Goal: Communication & Community: Answer question/provide support

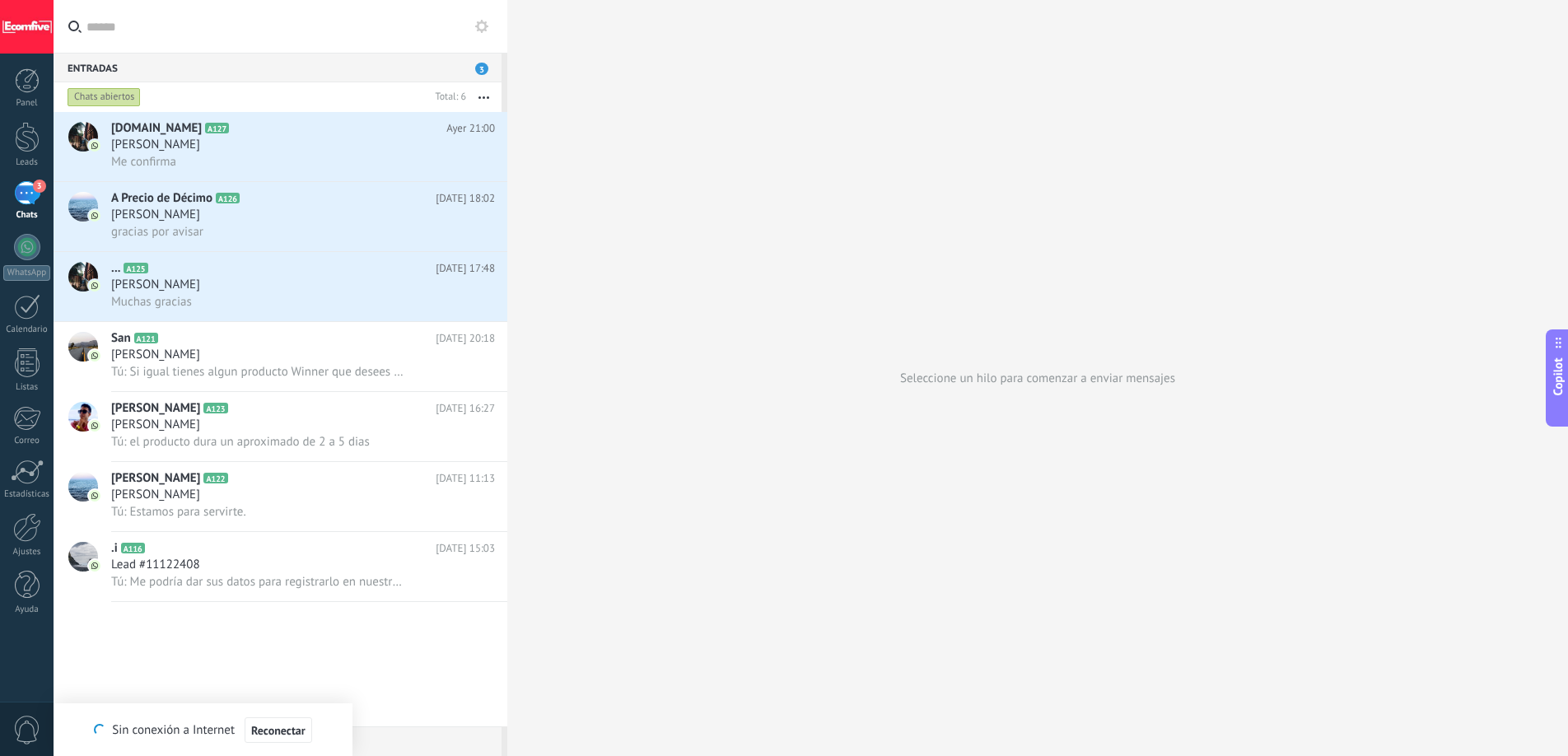
scroll to position [16, 0]
click at [257, 287] on div "[PERSON_NAME]" at bounding box center [303, 285] width 384 height 17
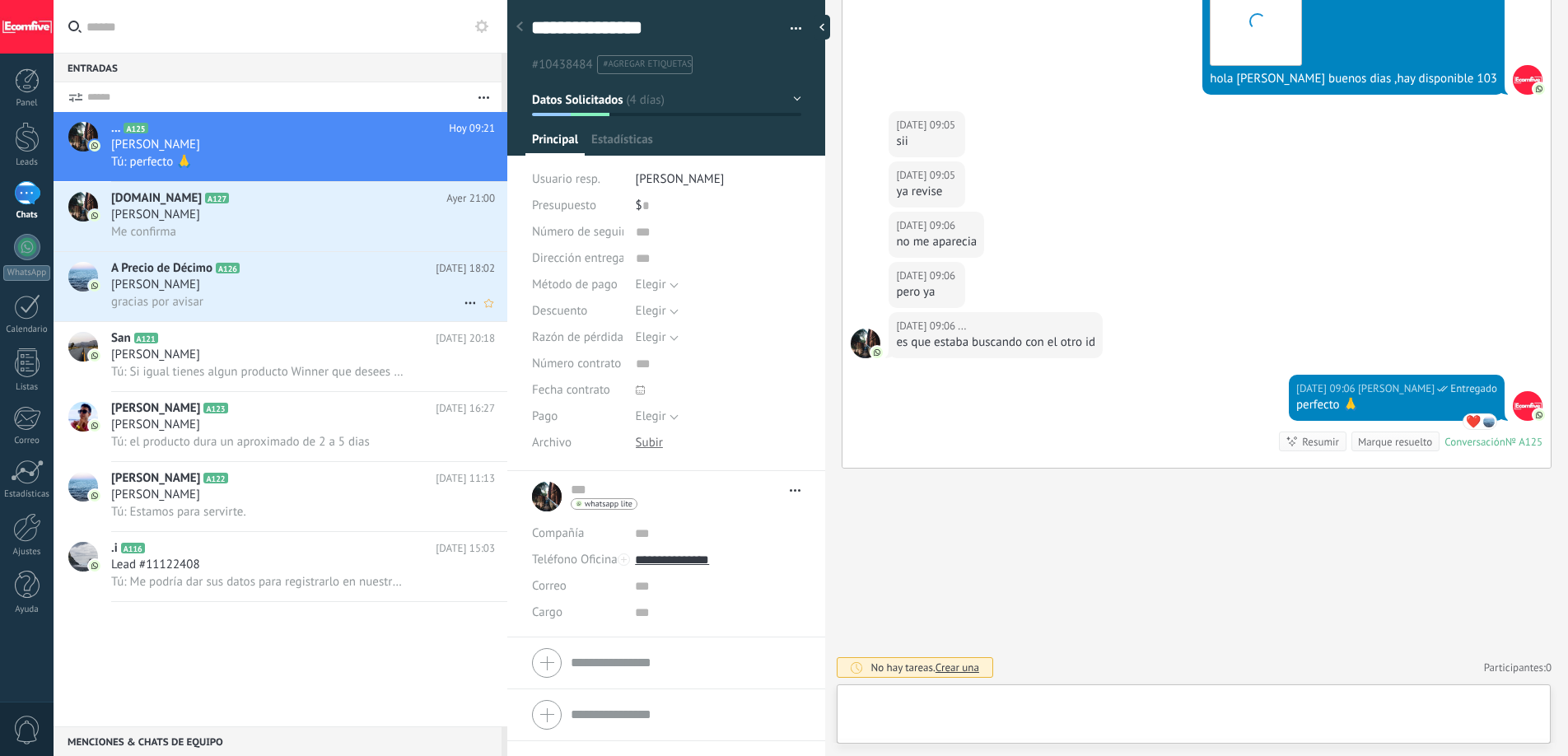
scroll to position [24, 0]
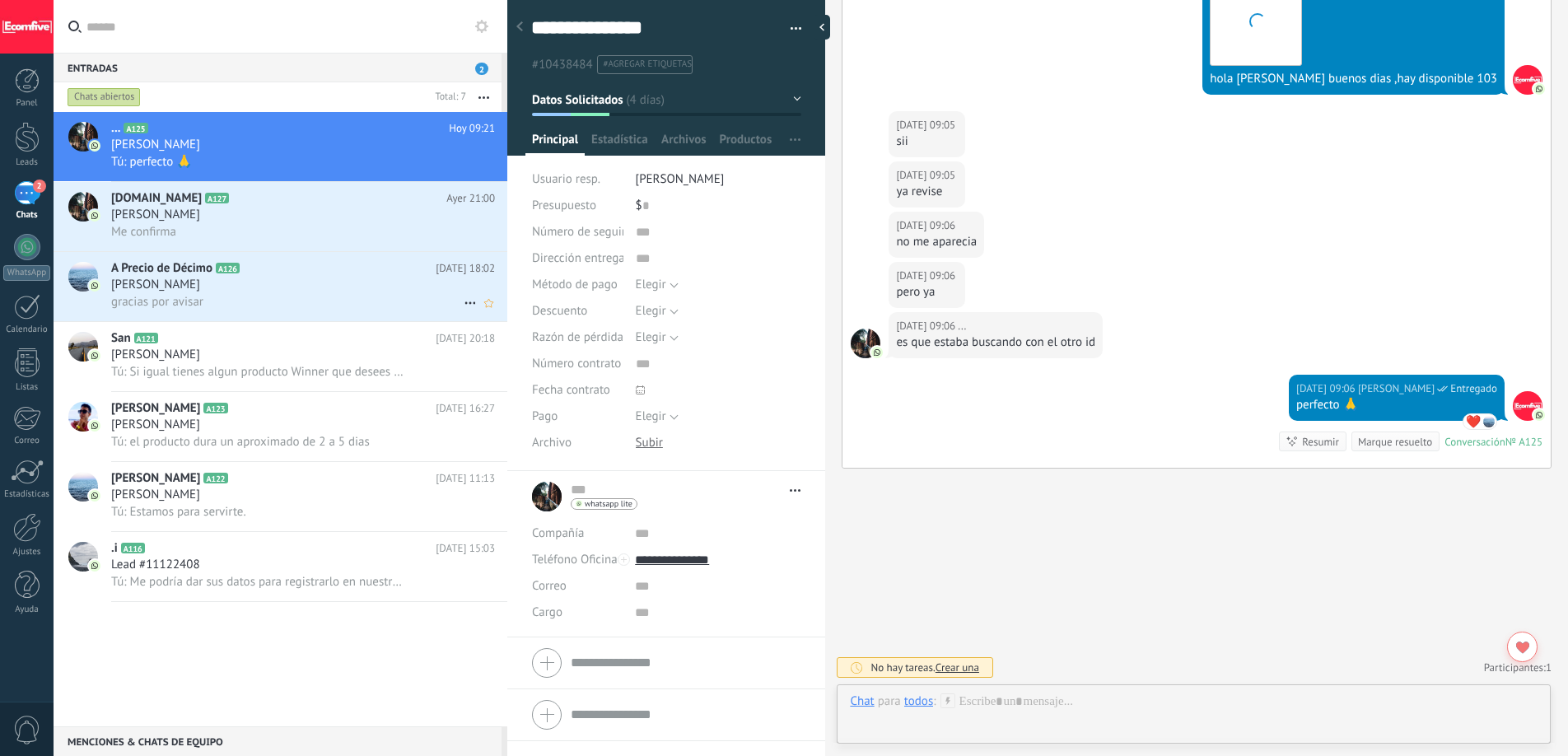
click at [242, 290] on div "[PERSON_NAME]" at bounding box center [303, 285] width 384 height 17
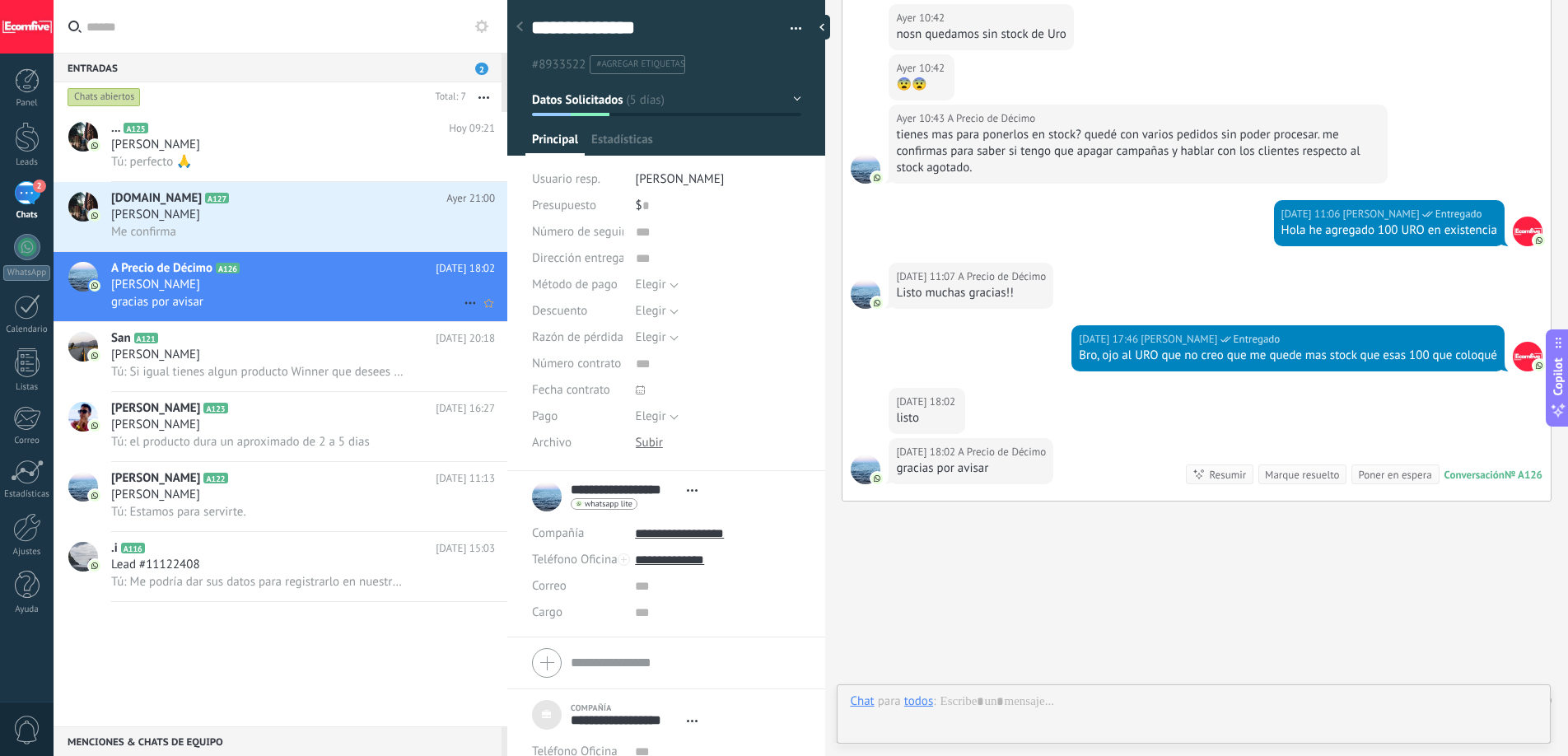
scroll to position [17, 0]
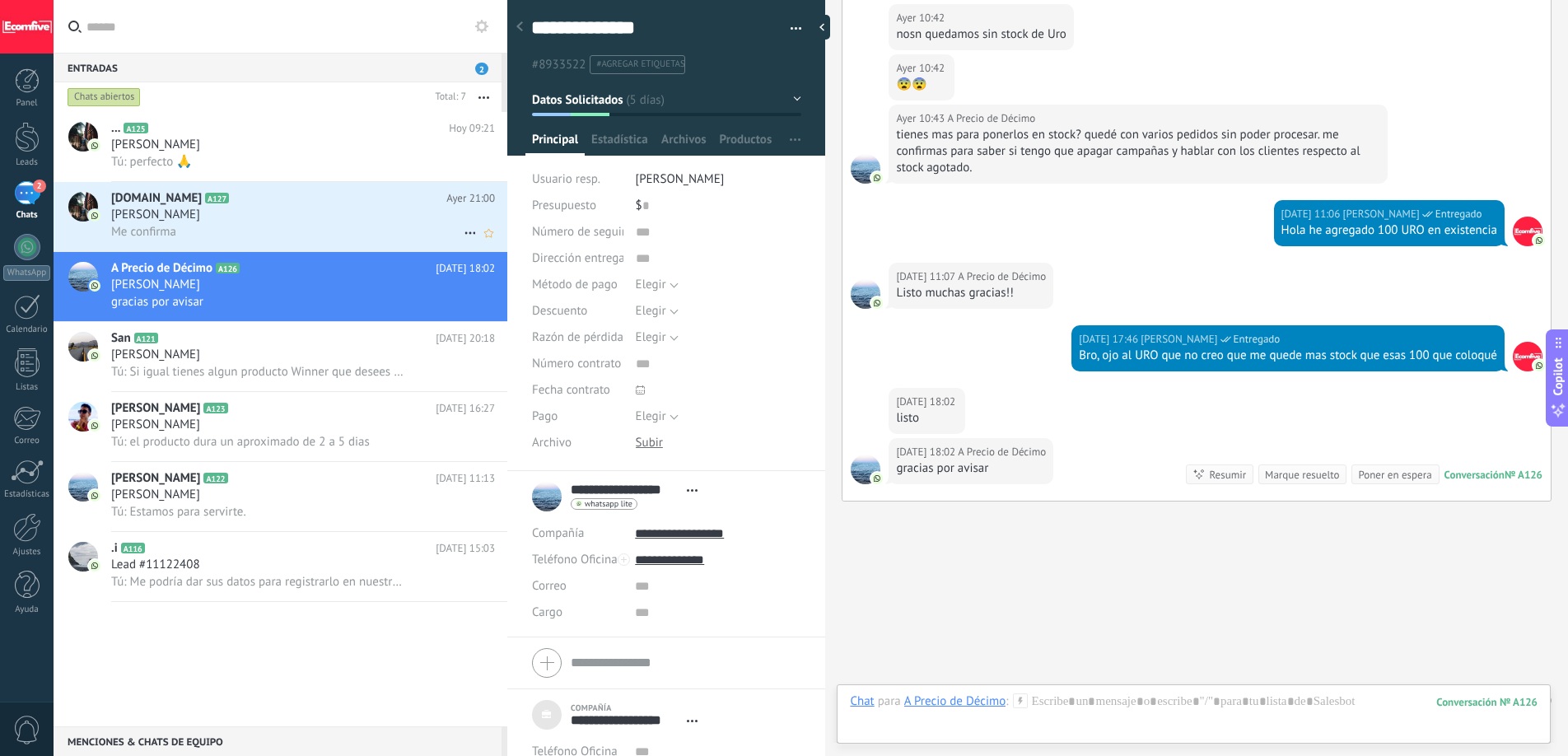
click at [268, 236] on div "Me confirma" at bounding box center [303, 231] width 384 height 17
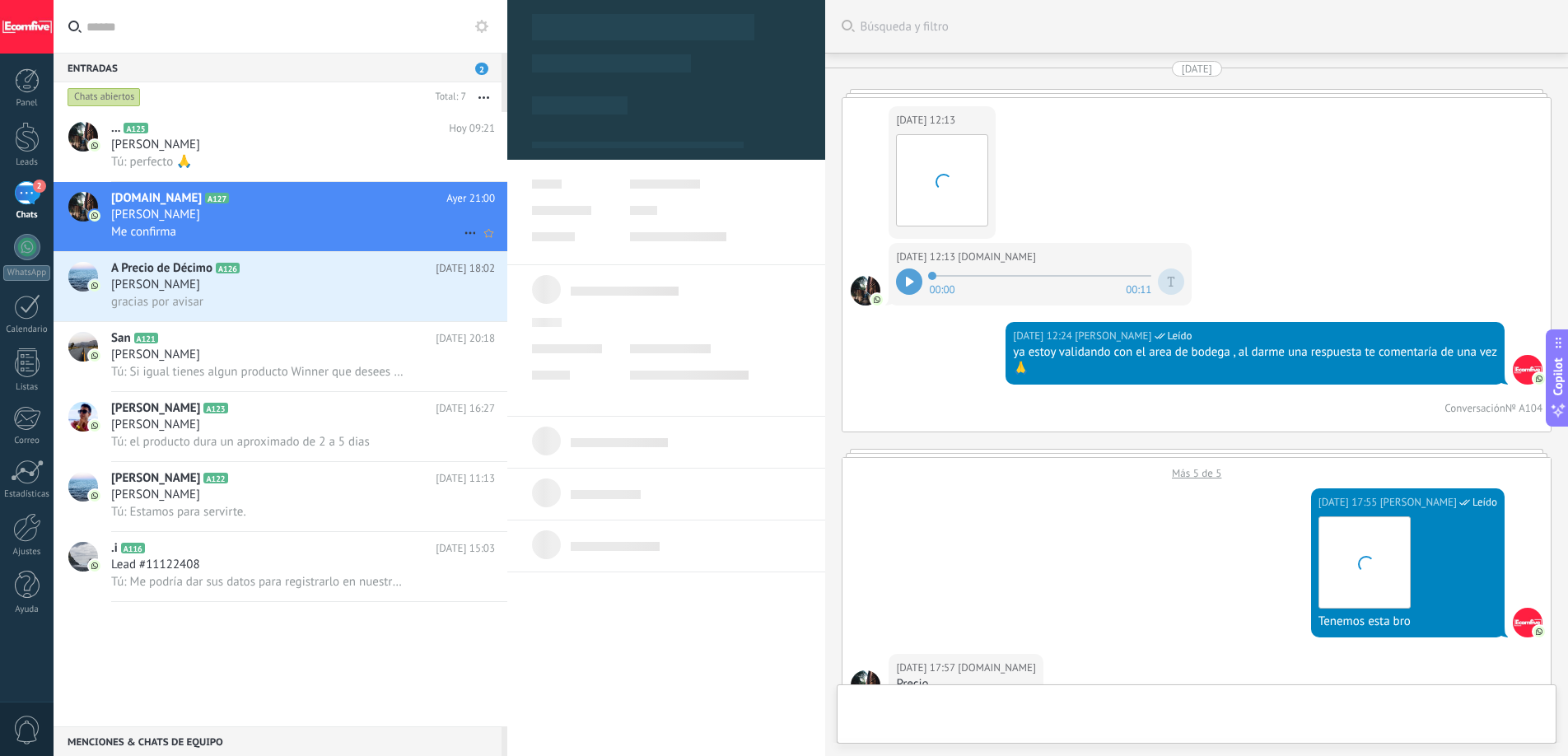
type textarea "***"
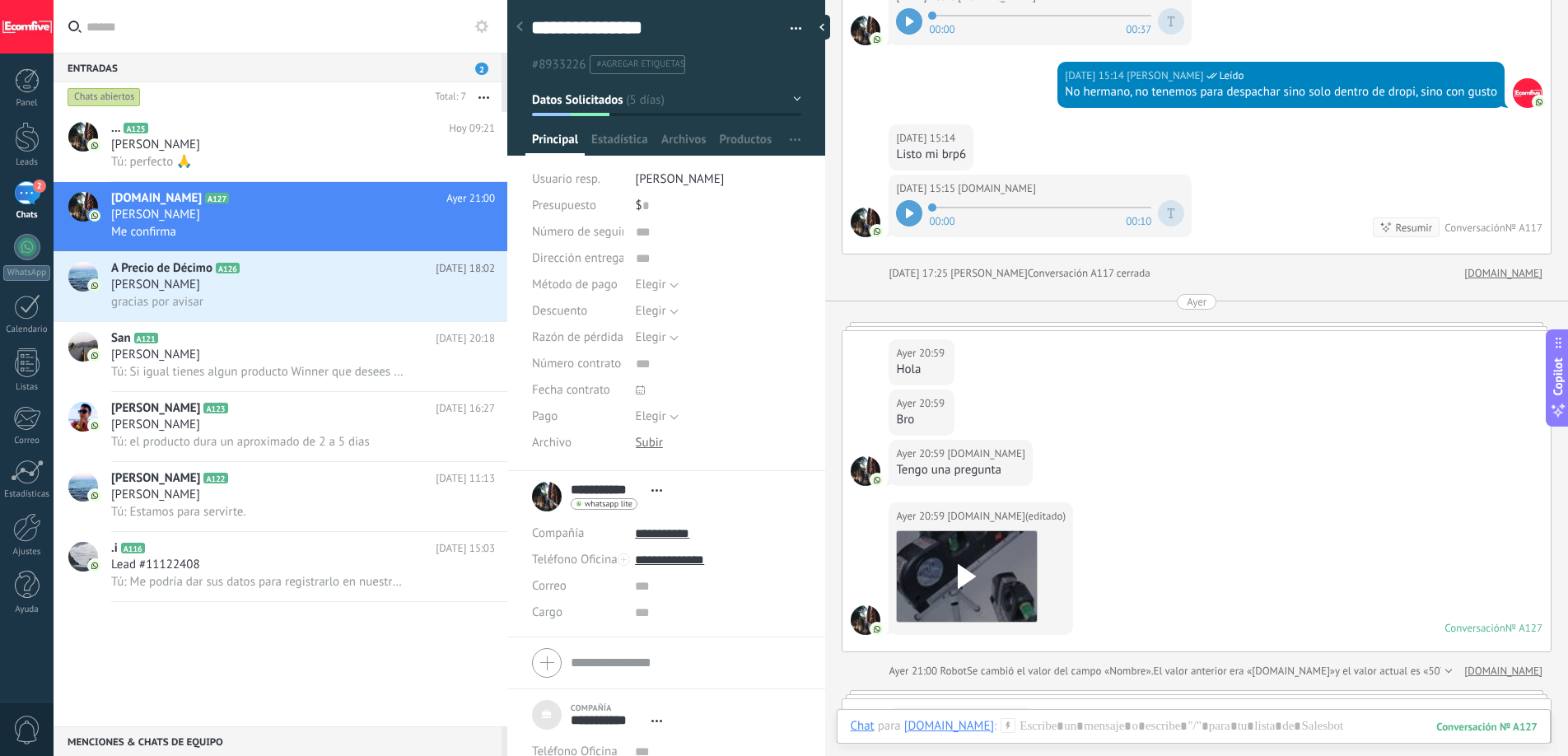
scroll to position [2276, 0]
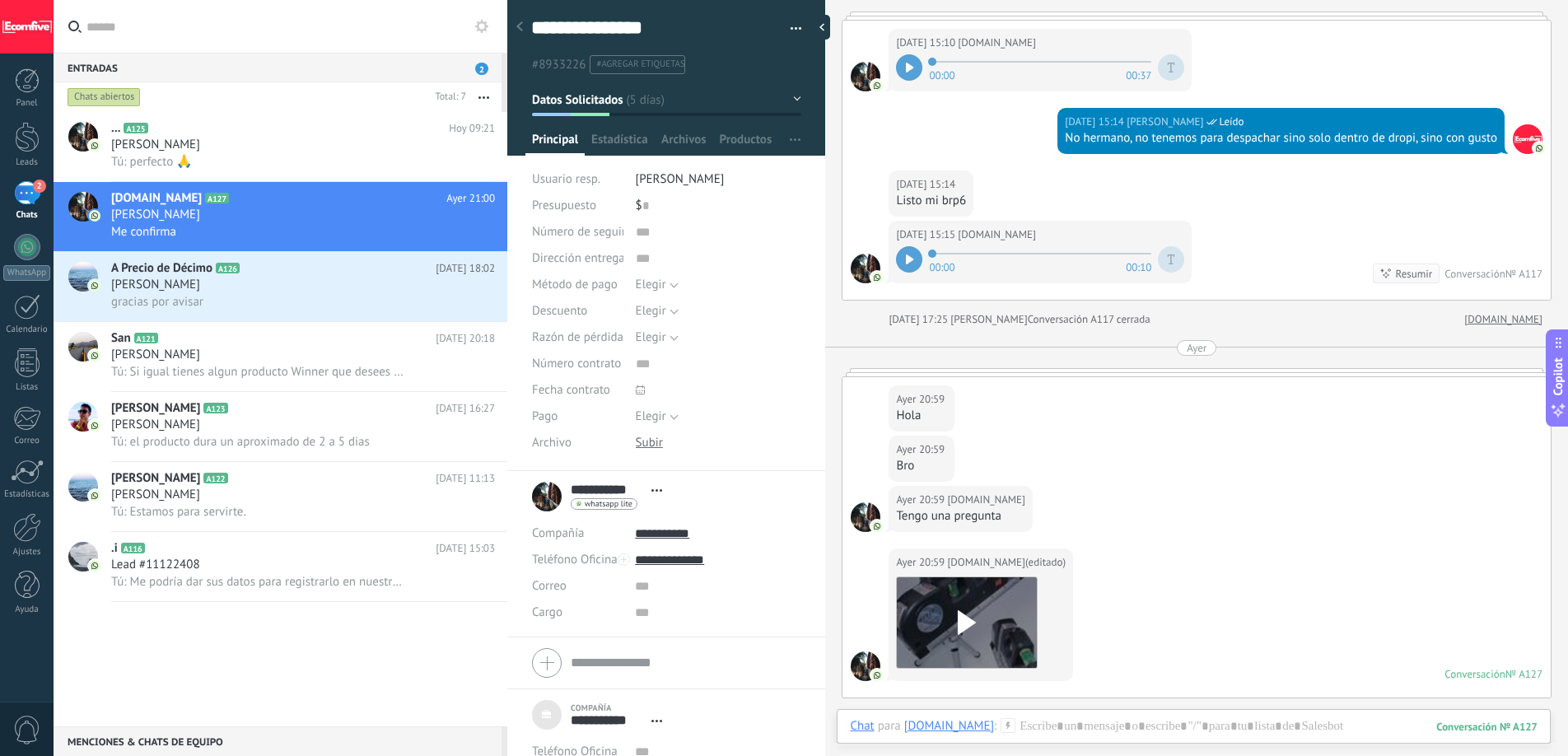
click at [913, 253] on div at bounding box center [909, 260] width 26 height 26
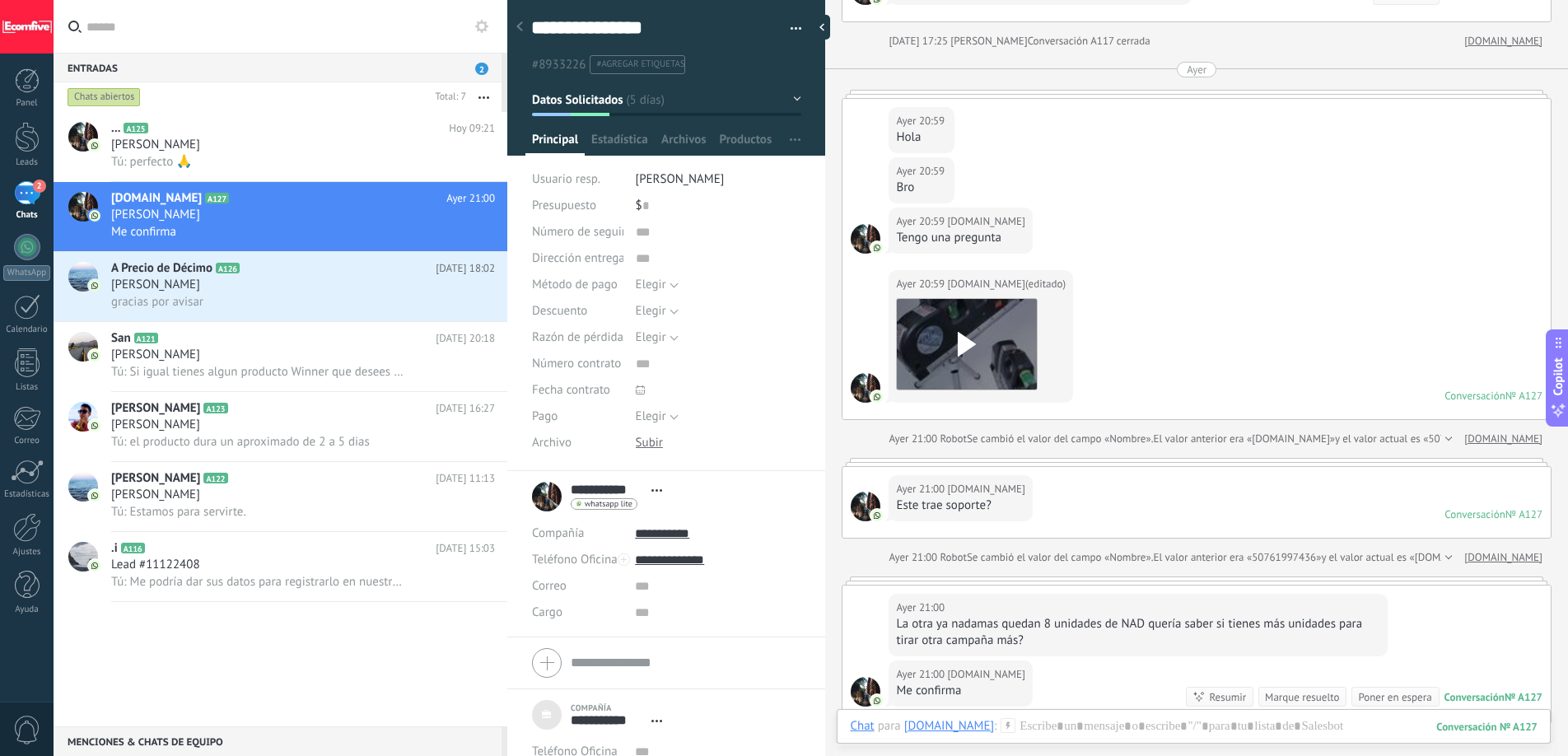
scroll to position [2554, 0]
click at [1073, 256] on div "[DATE] 20:59 [DOMAIN_NAME] Tengo una pregunta" at bounding box center [1196, 240] width 708 height 63
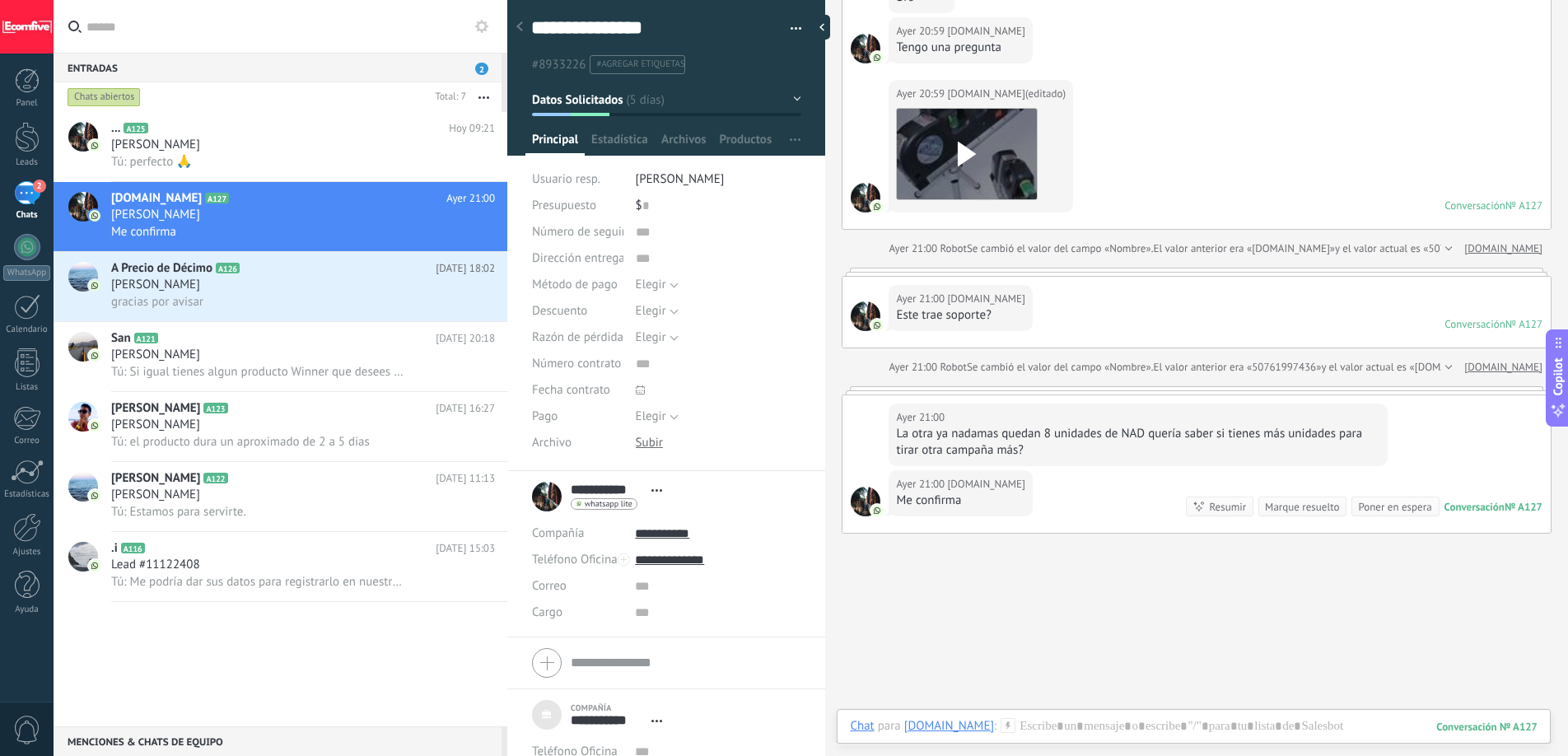
scroll to position [2811, 0]
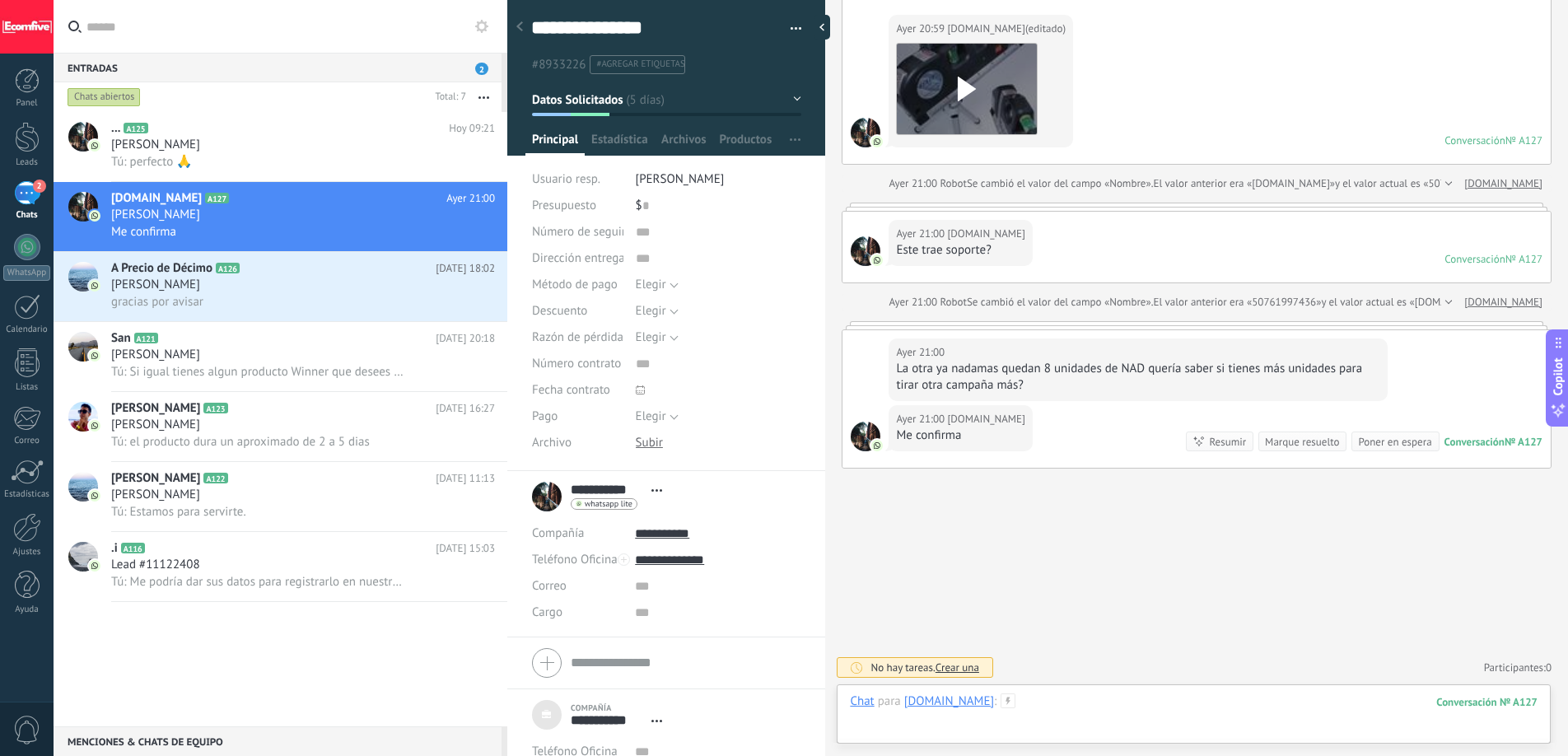
click at [1037, 705] on div at bounding box center [1193, 718] width 687 height 50
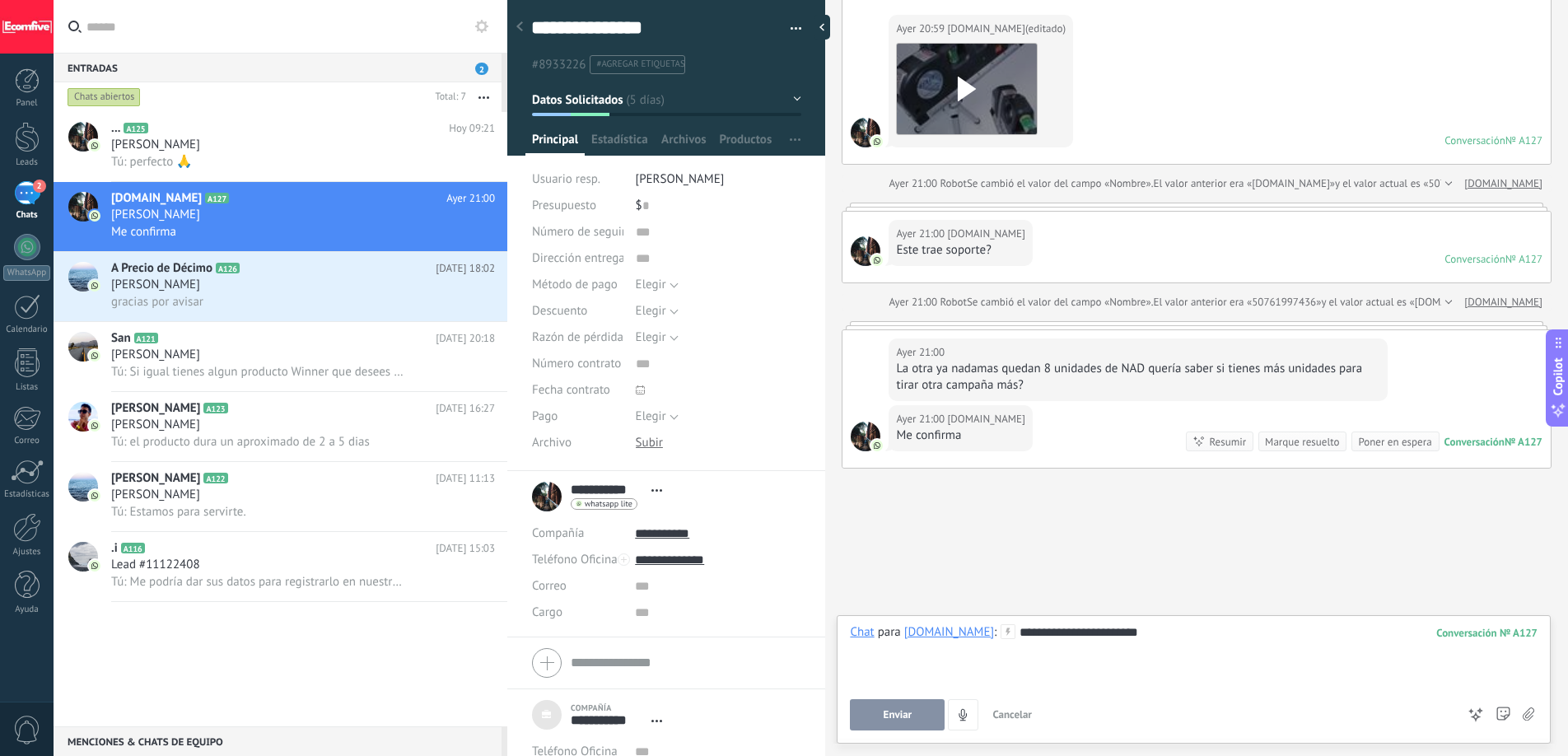
click at [903, 720] on span "Enviar" at bounding box center [898, 715] width 29 height 11
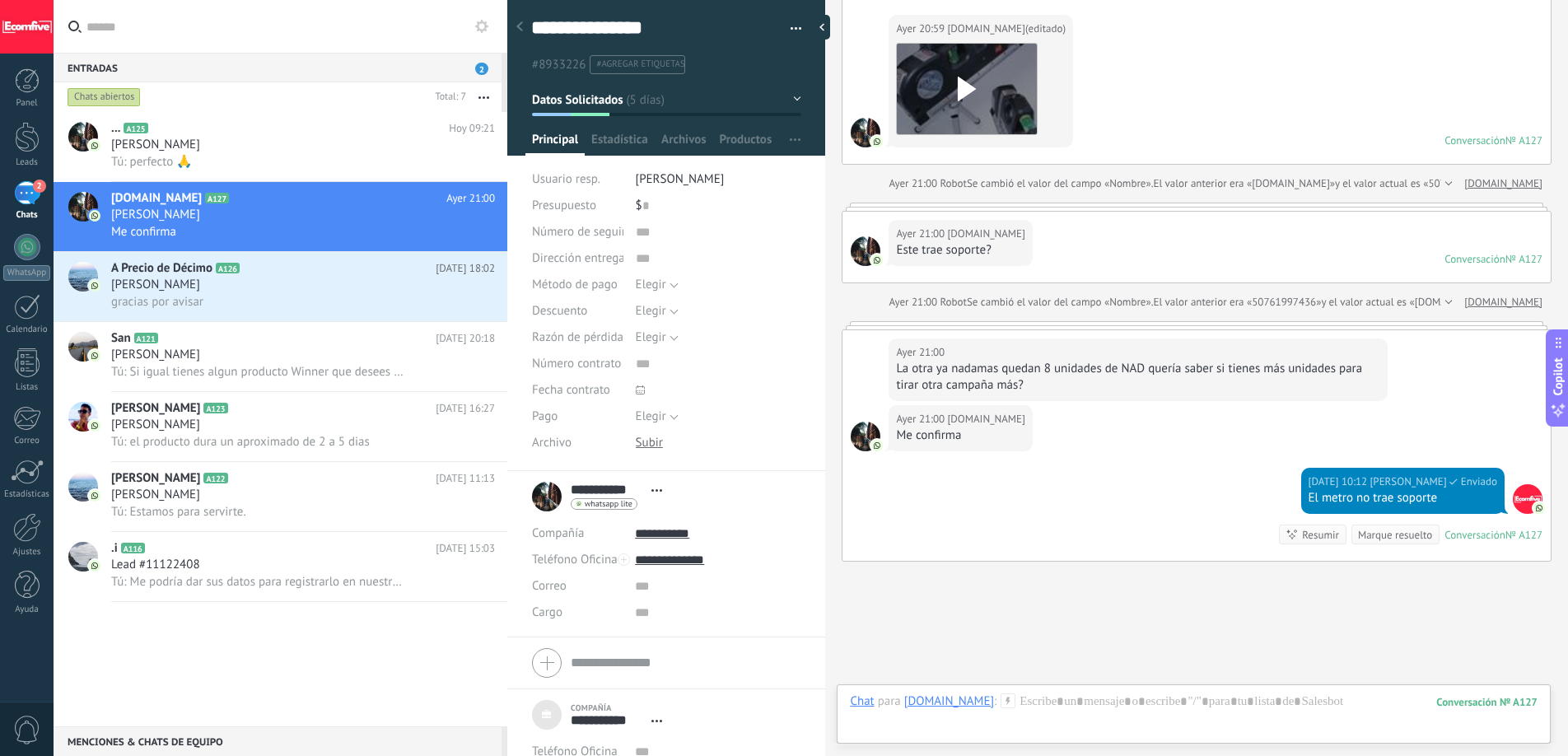
scroll to position [2904, 0]
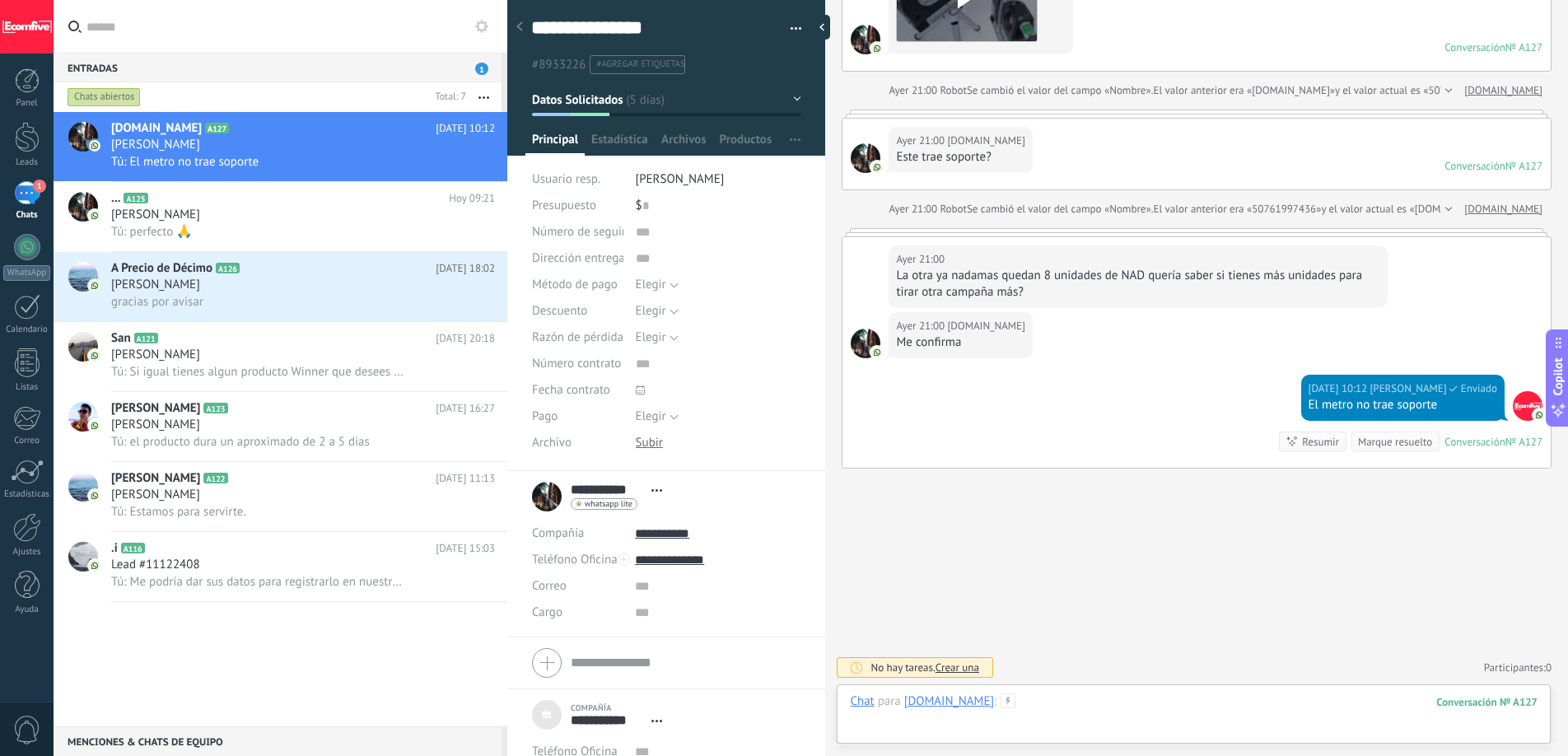
click at [1167, 702] on div at bounding box center [1193, 718] width 687 height 50
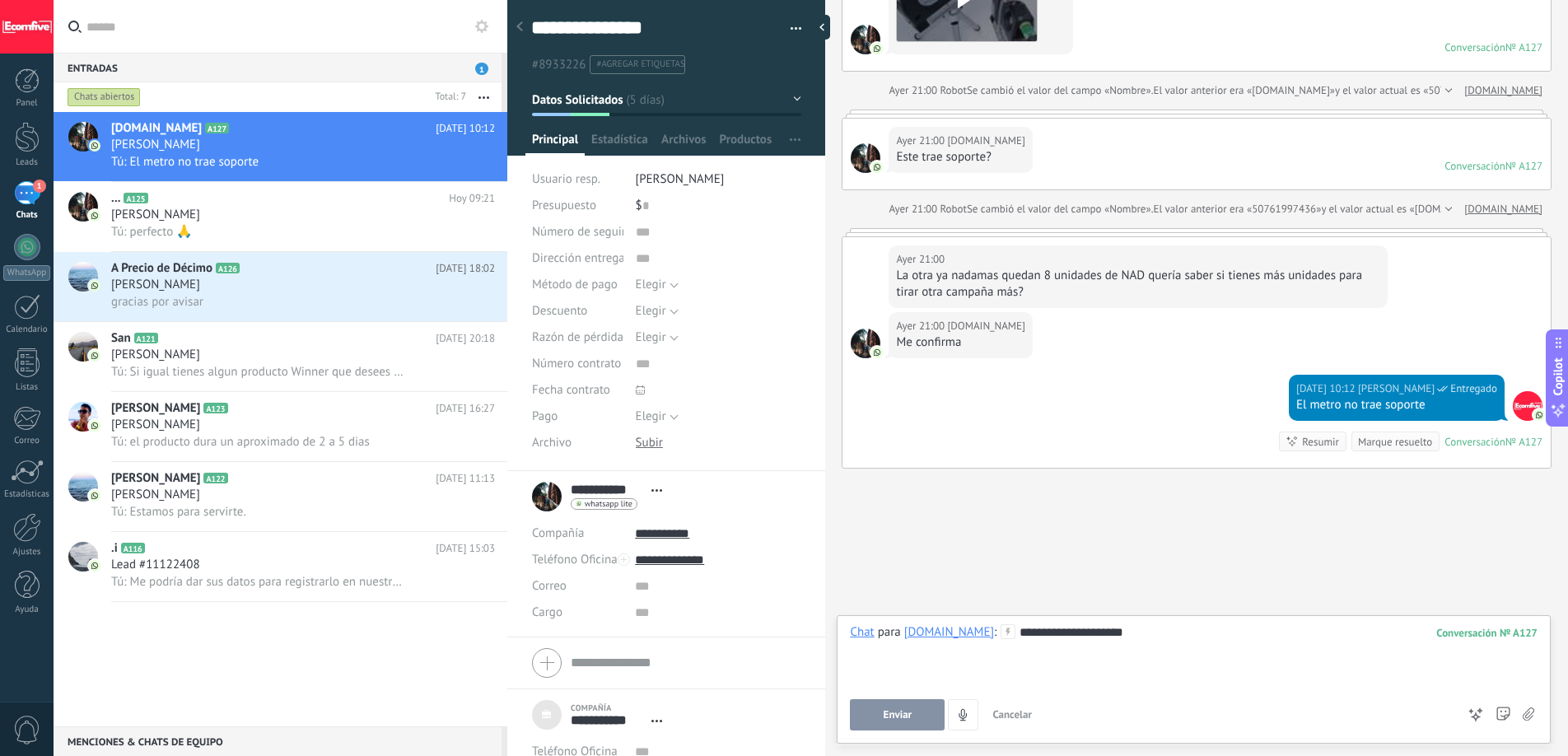
click at [864, 720] on button "Enviar" at bounding box center [897, 715] width 95 height 31
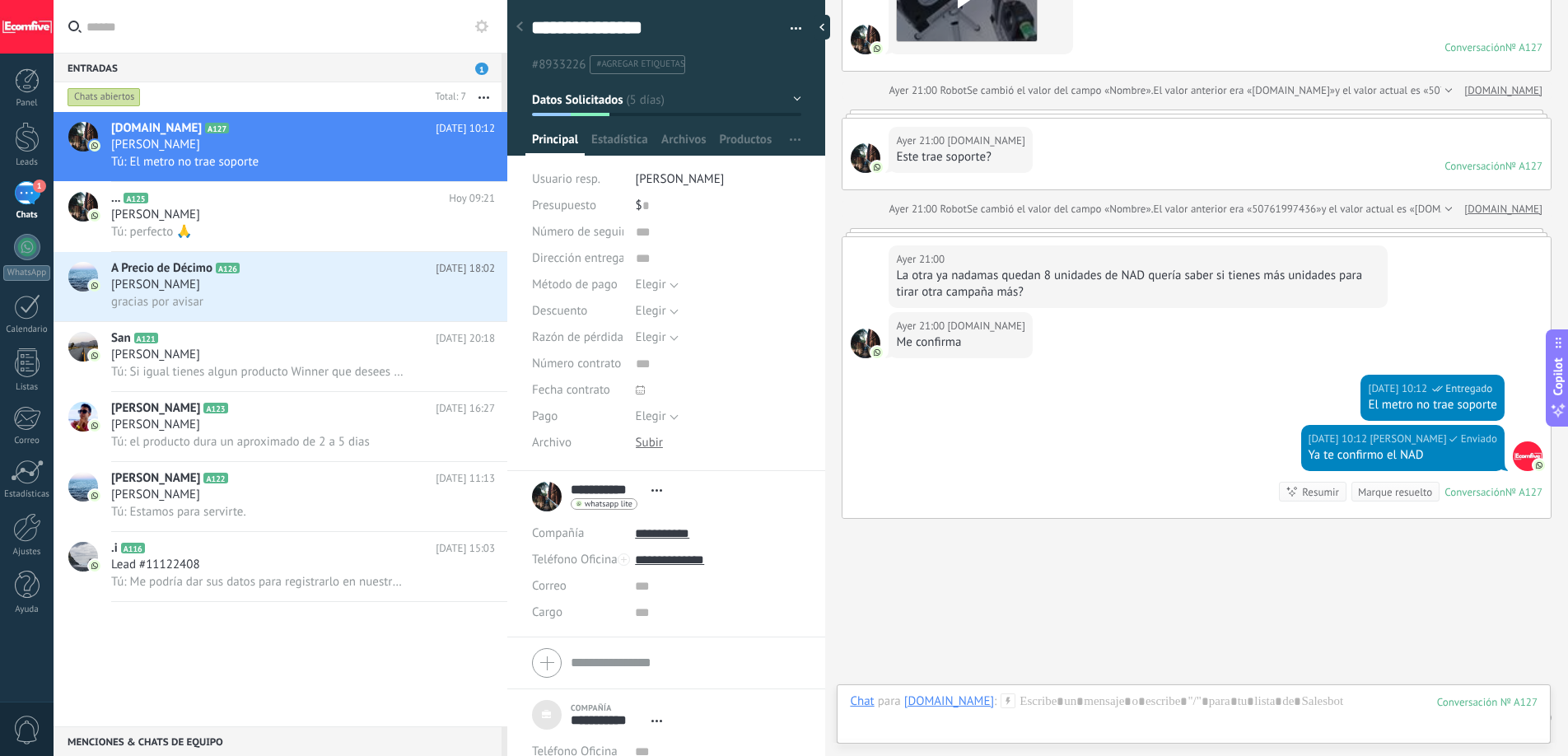
scroll to position [2953, 0]
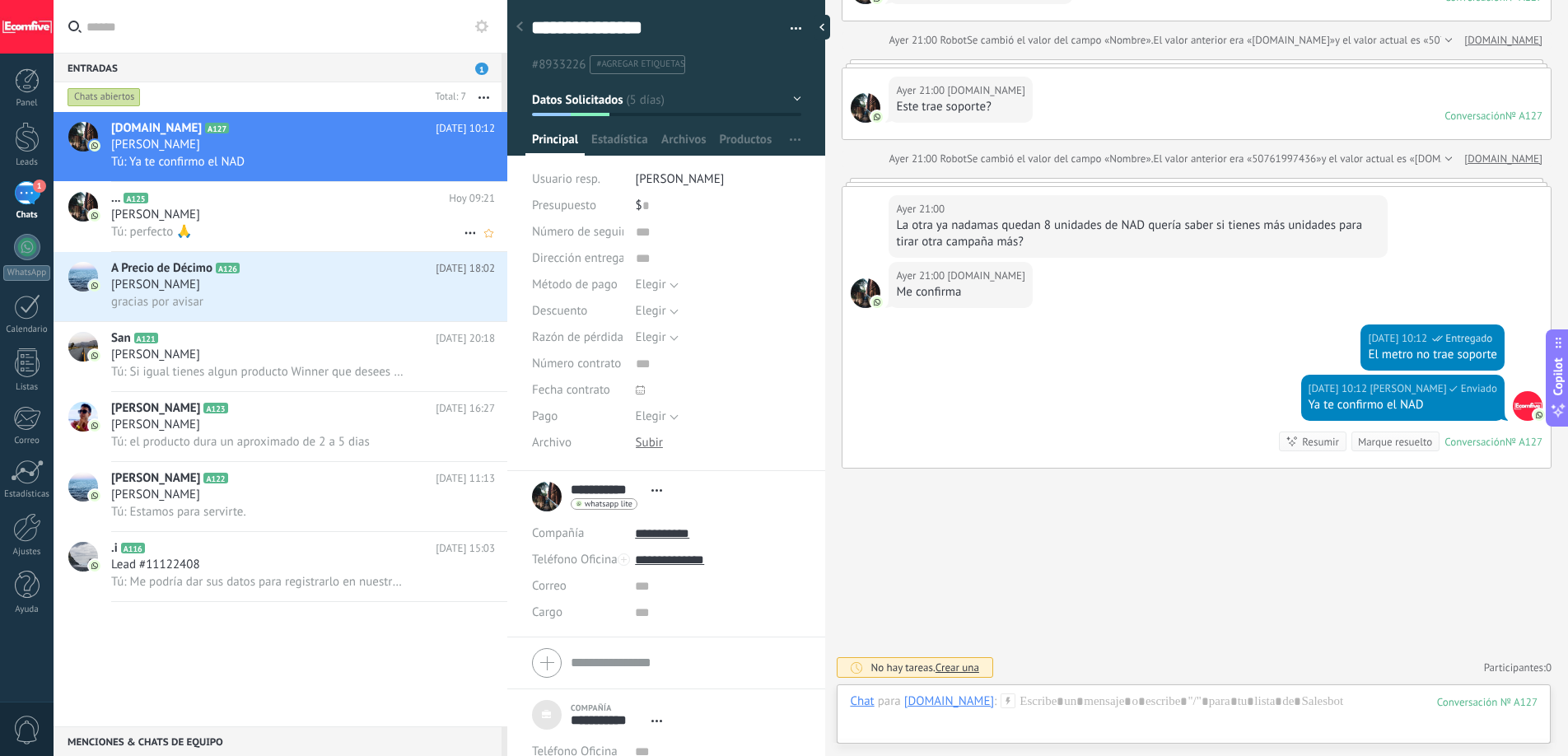
click at [225, 223] on div "Tú: perfecto 🙏" at bounding box center [303, 231] width 384 height 17
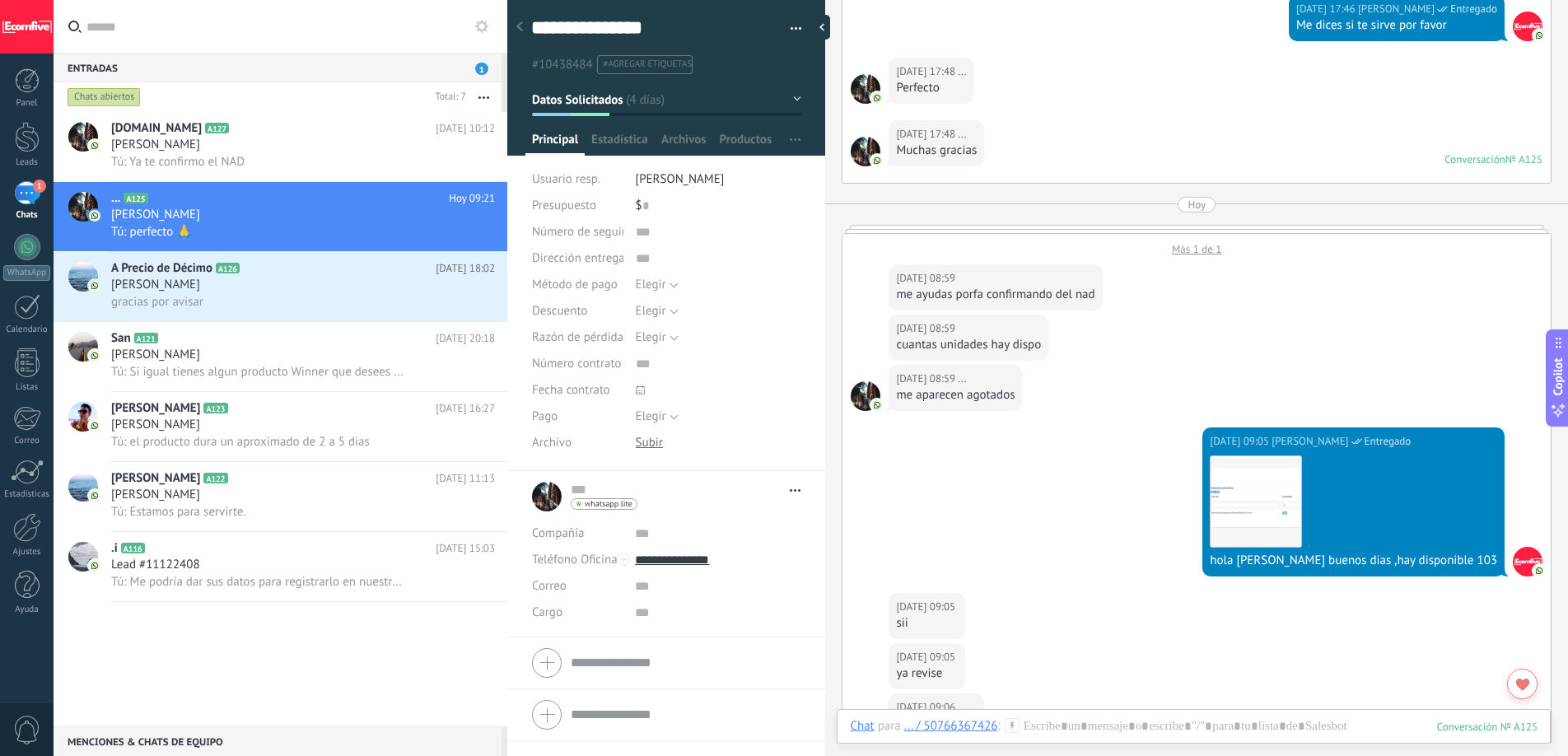
scroll to position [2262, 0]
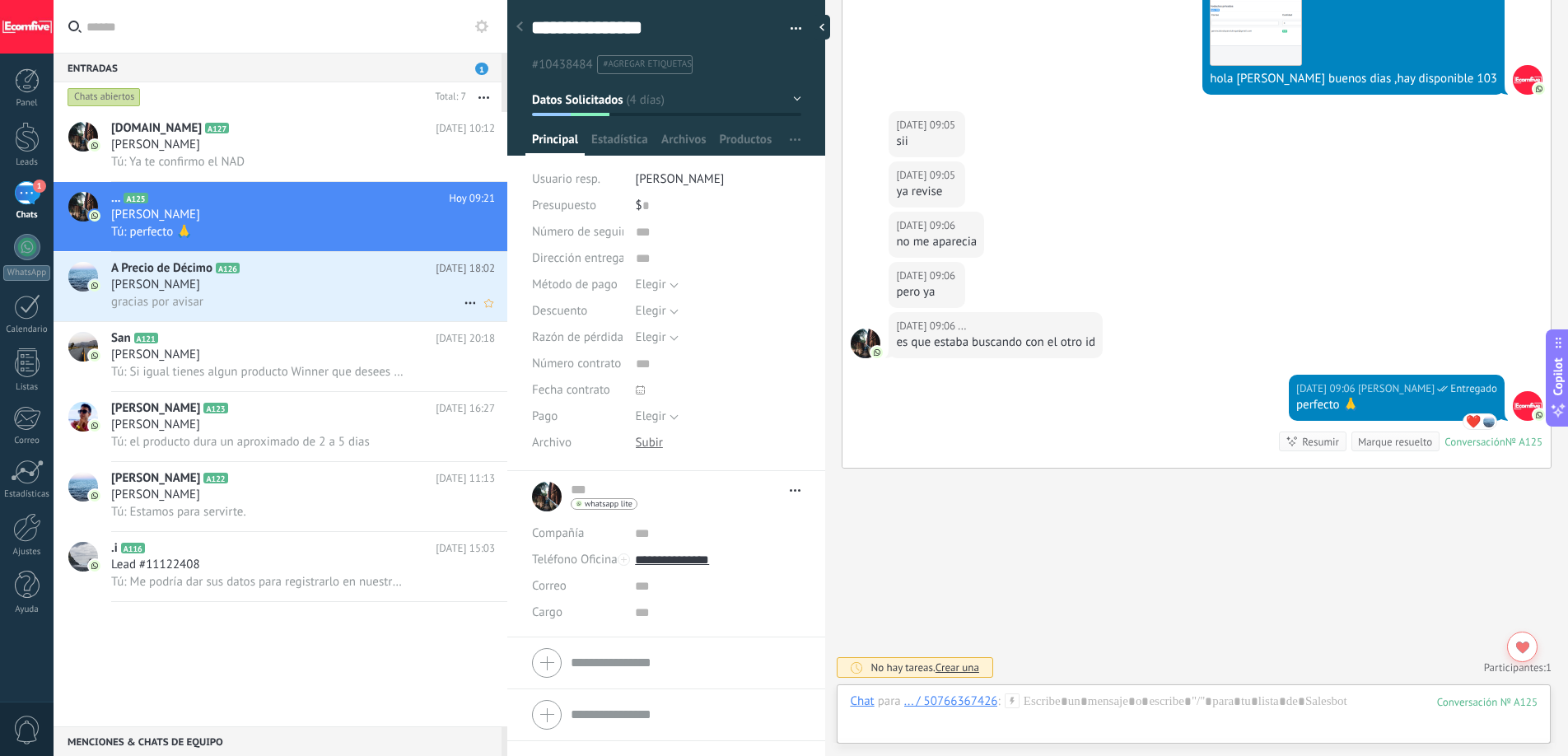
click at [401, 289] on div "[PERSON_NAME]" at bounding box center [303, 285] width 384 height 17
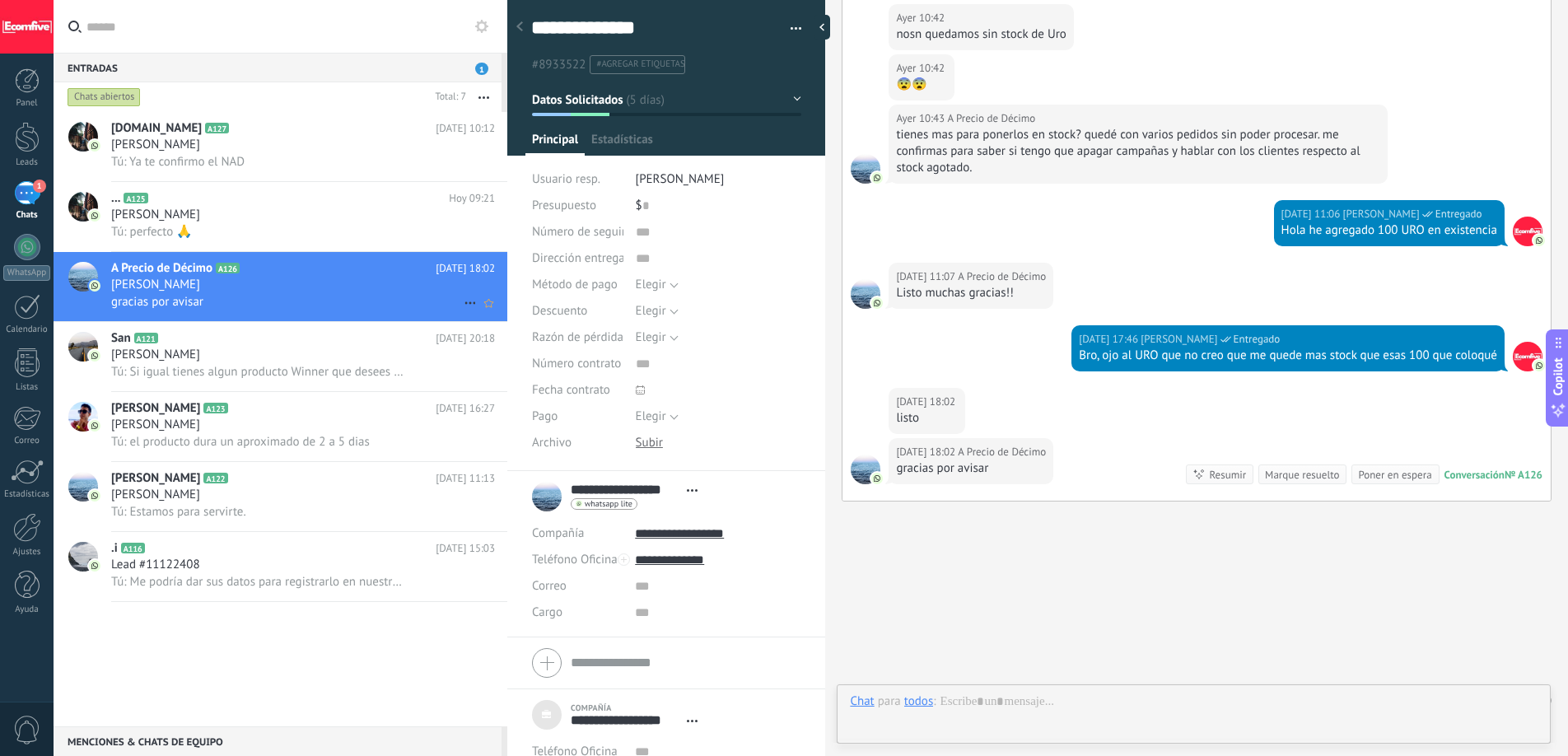
scroll to position [17, 0]
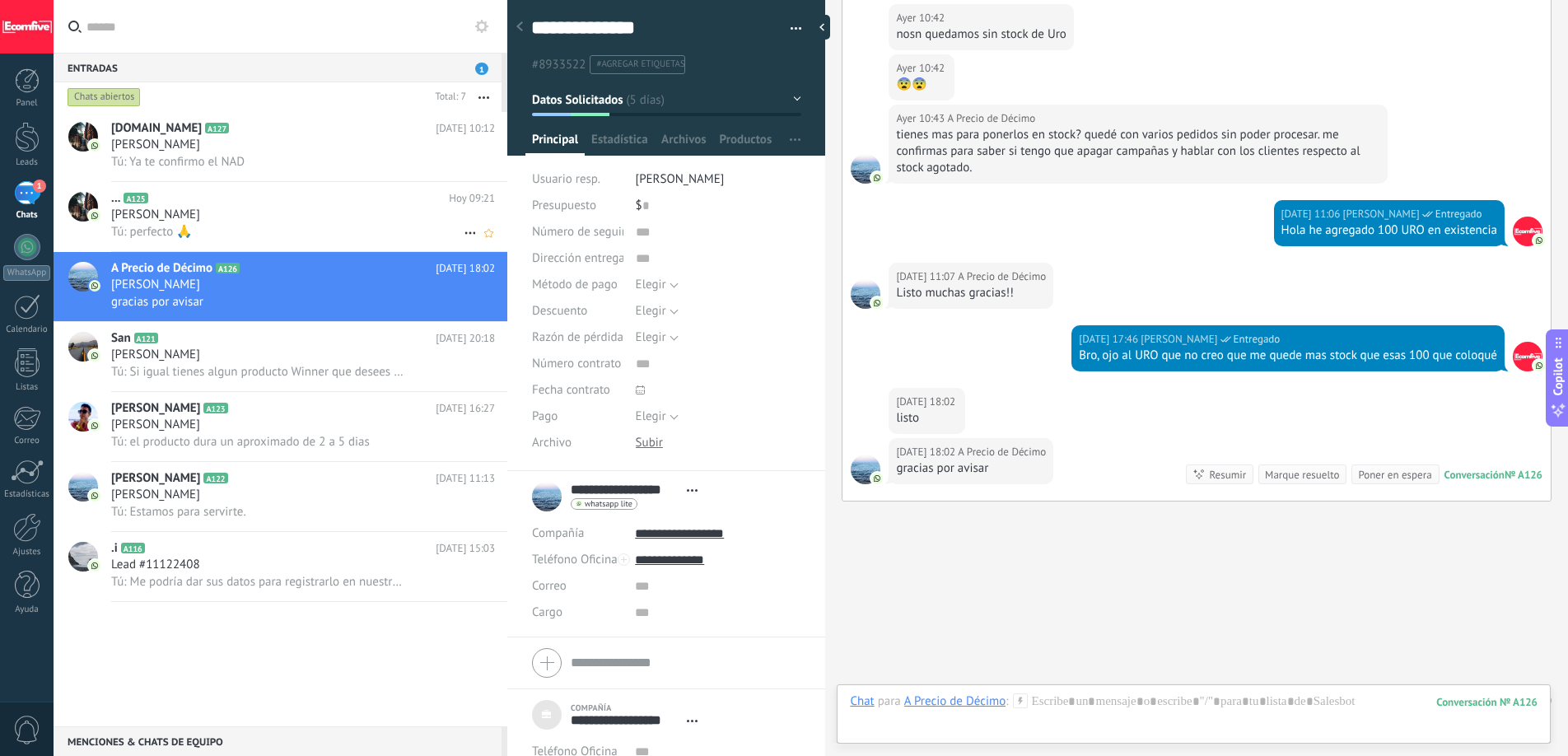
click at [355, 225] on div "Tú: perfecto 🙏" at bounding box center [303, 231] width 384 height 17
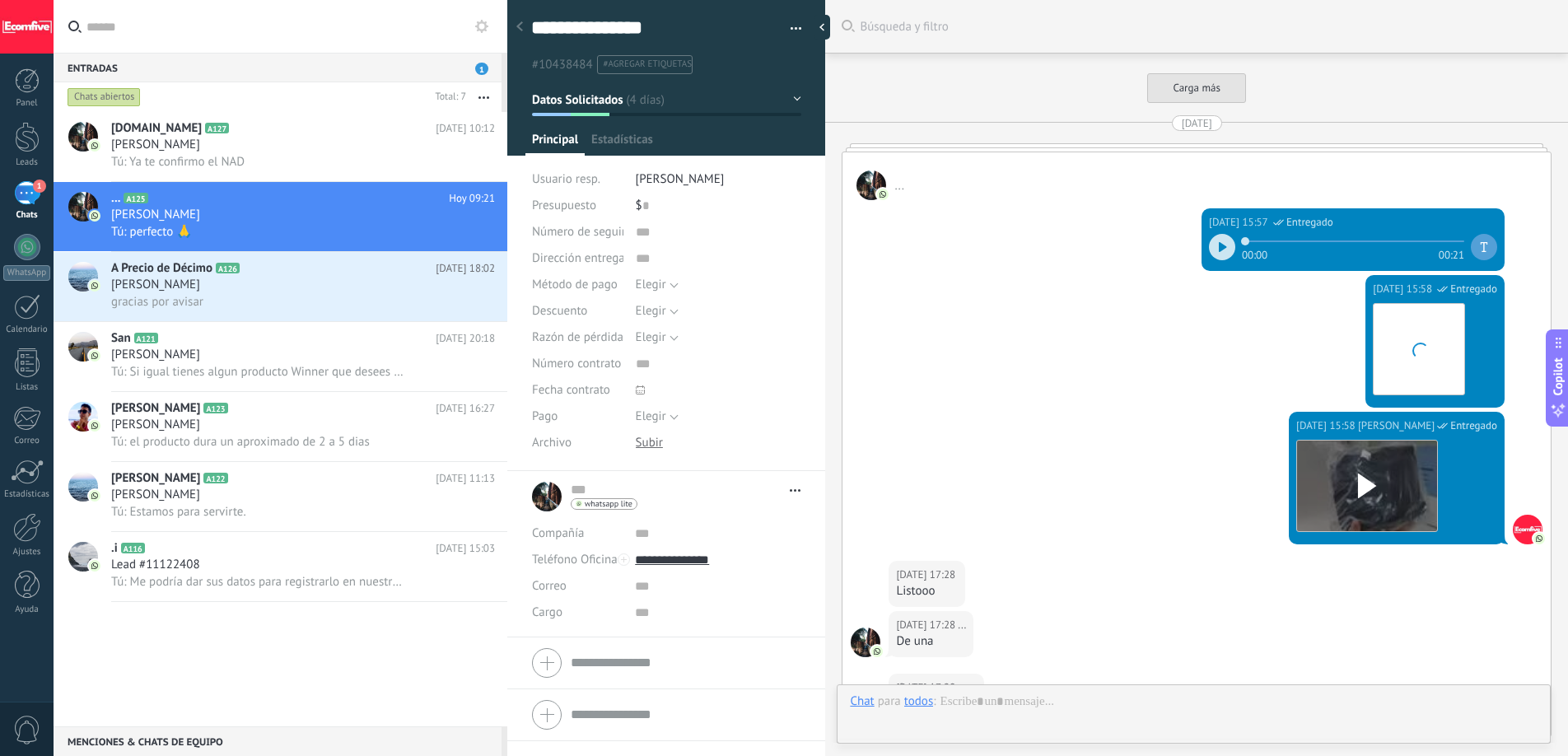
type textarea "**********"
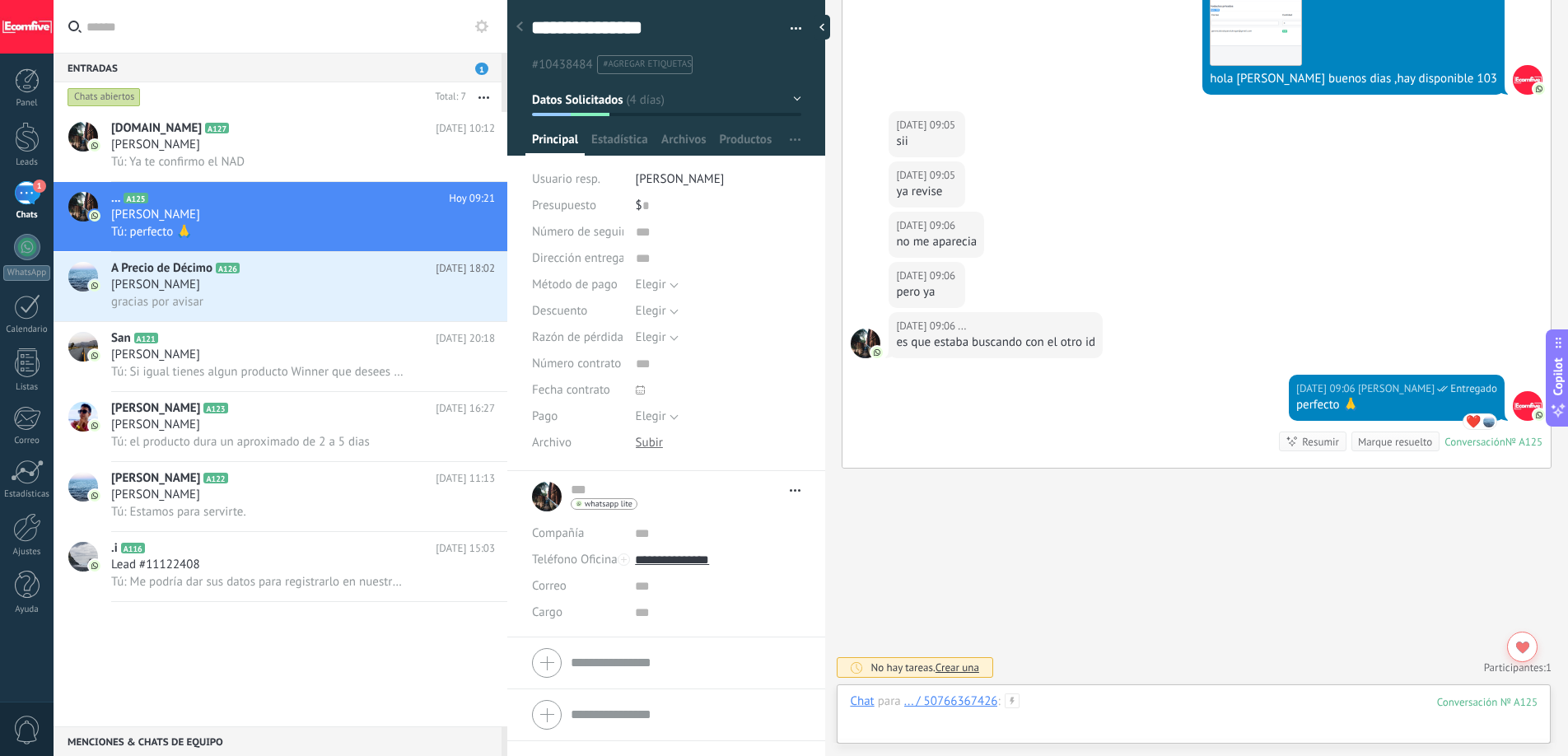
click at [1119, 707] on div at bounding box center [1193, 718] width 687 height 50
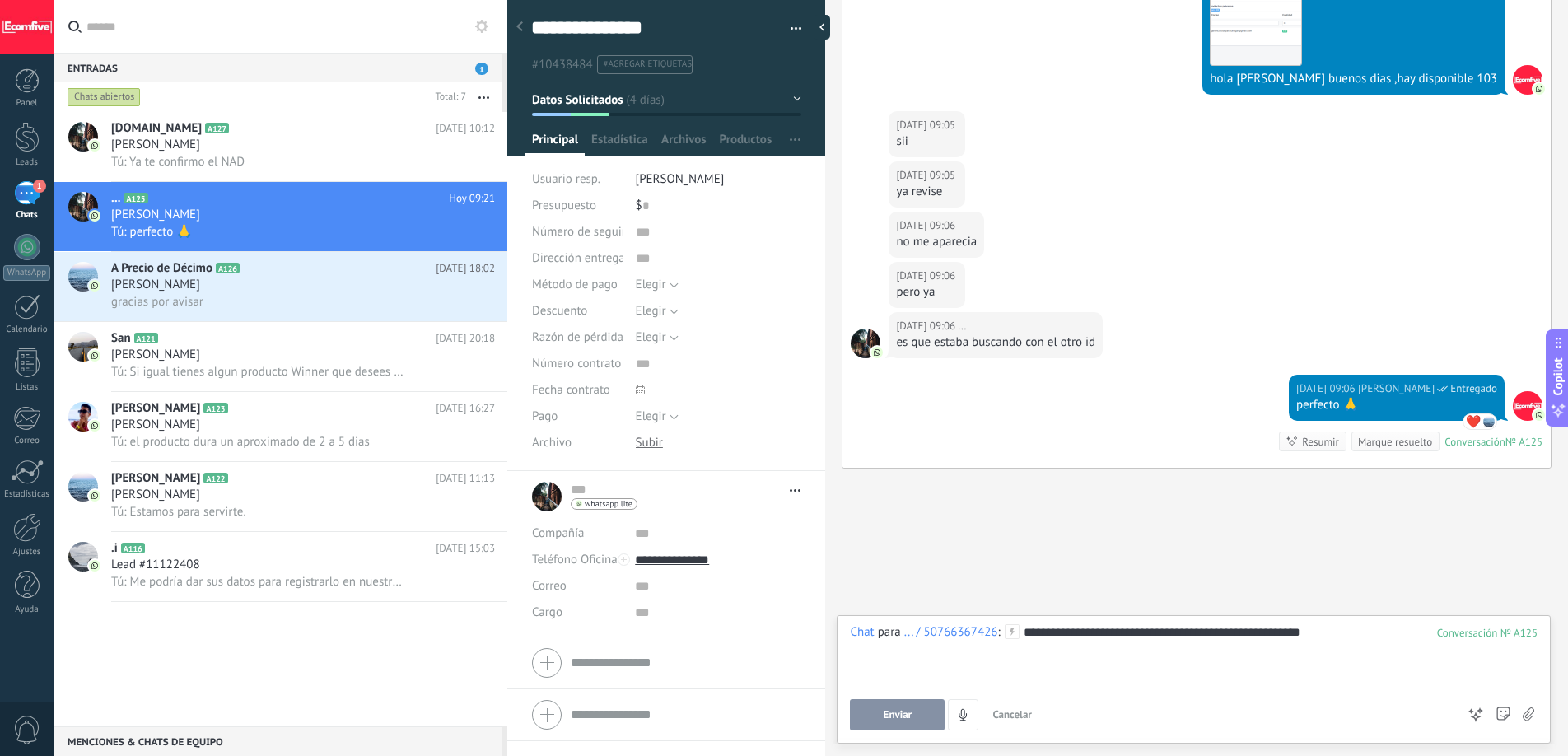
click at [905, 714] on span "Enviar" at bounding box center [898, 715] width 29 height 11
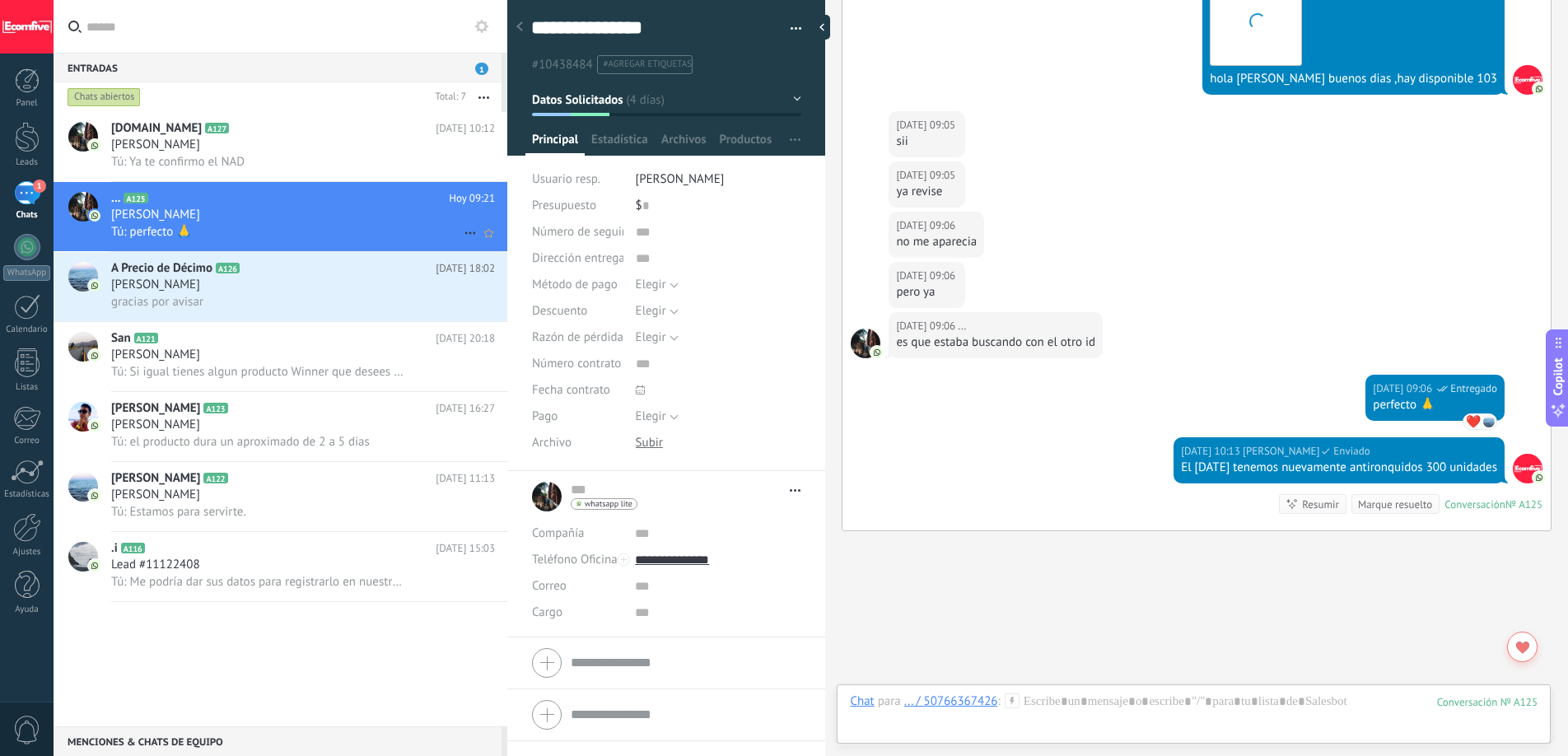
scroll to position [2325, 0]
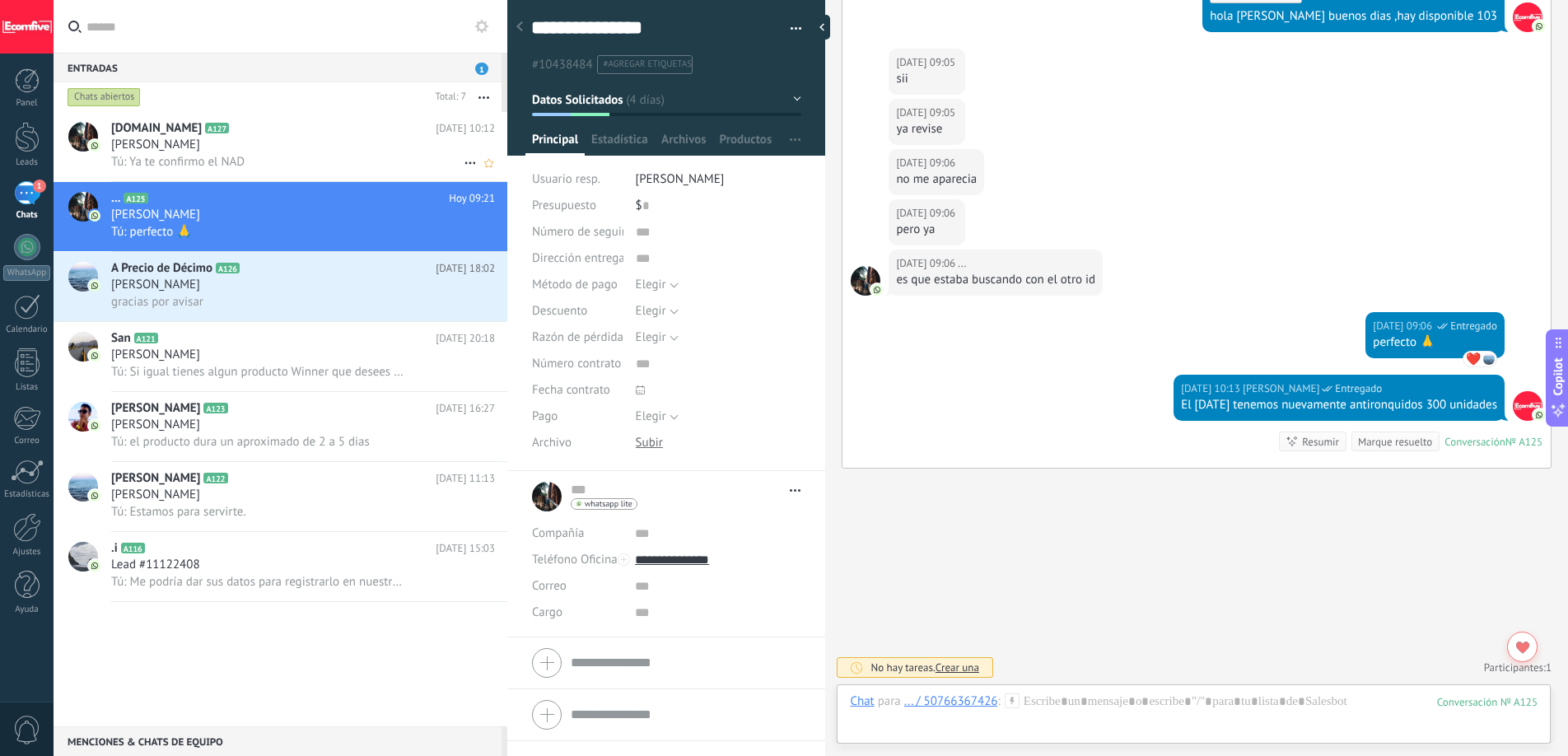
click at [205, 154] on span "Tú: Ya te confirmo el NAD" at bounding box center [178, 162] width 133 height 16
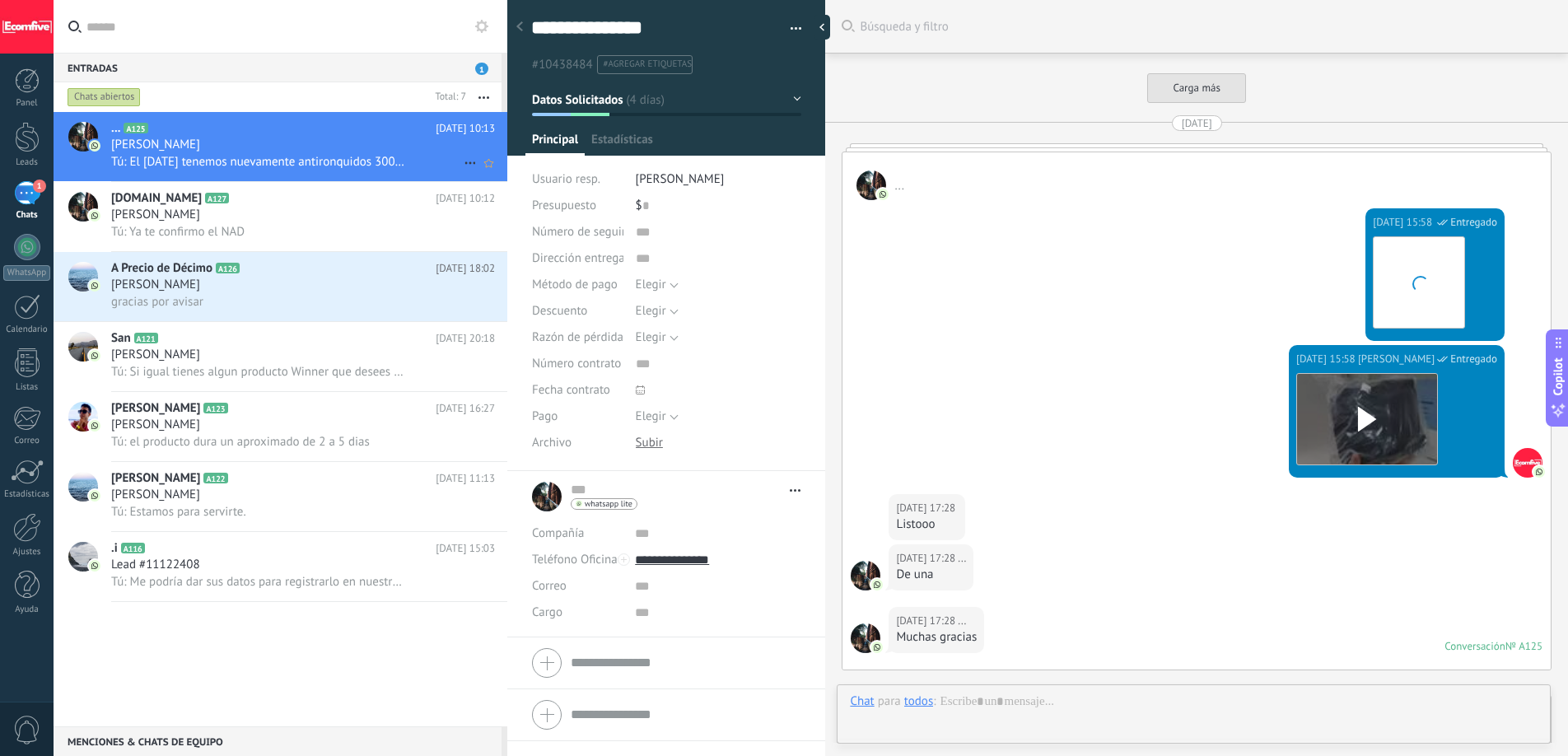
scroll to position [2208, 0]
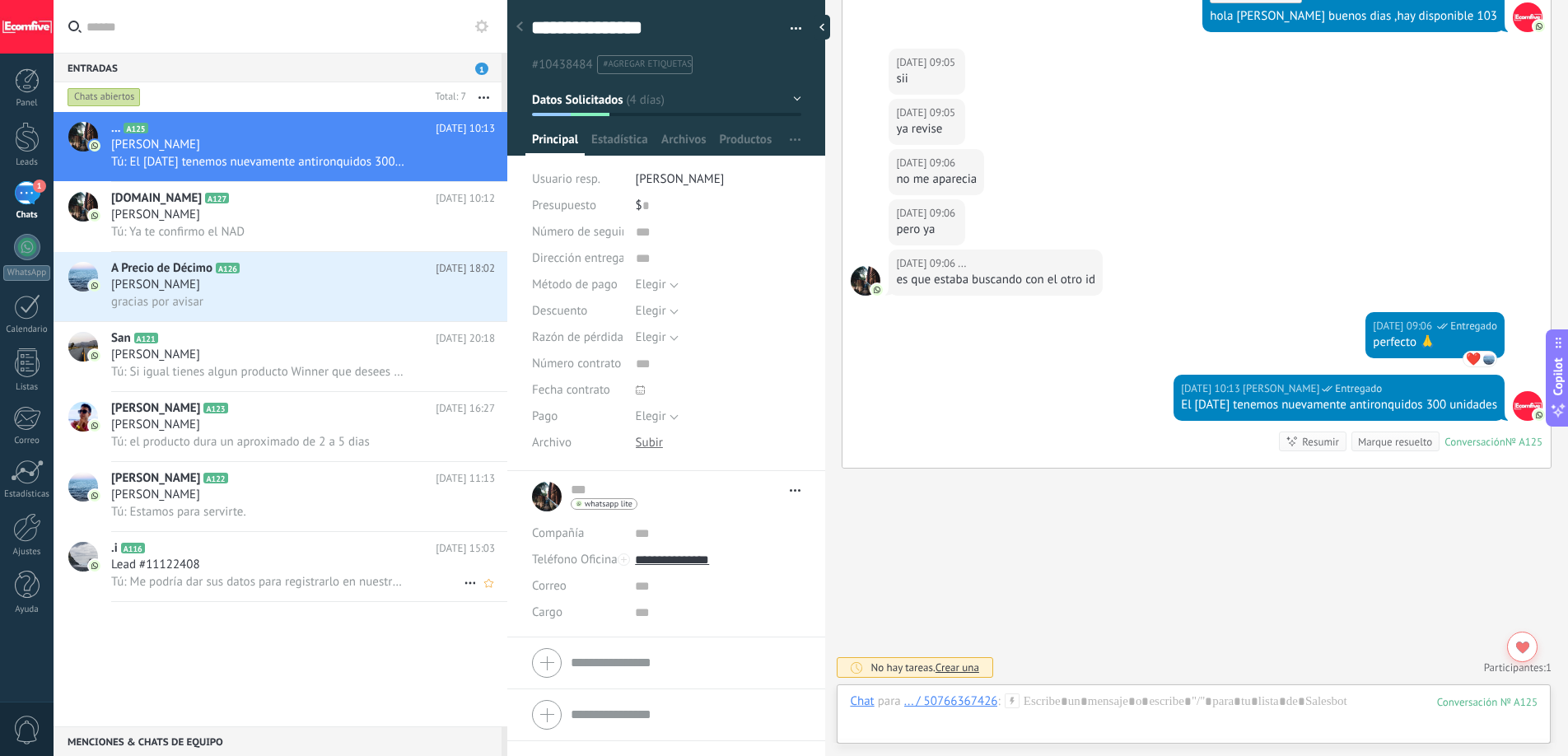
click at [265, 563] on div "Lead #11122408" at bounding box center [303, 565] width 384 height 17
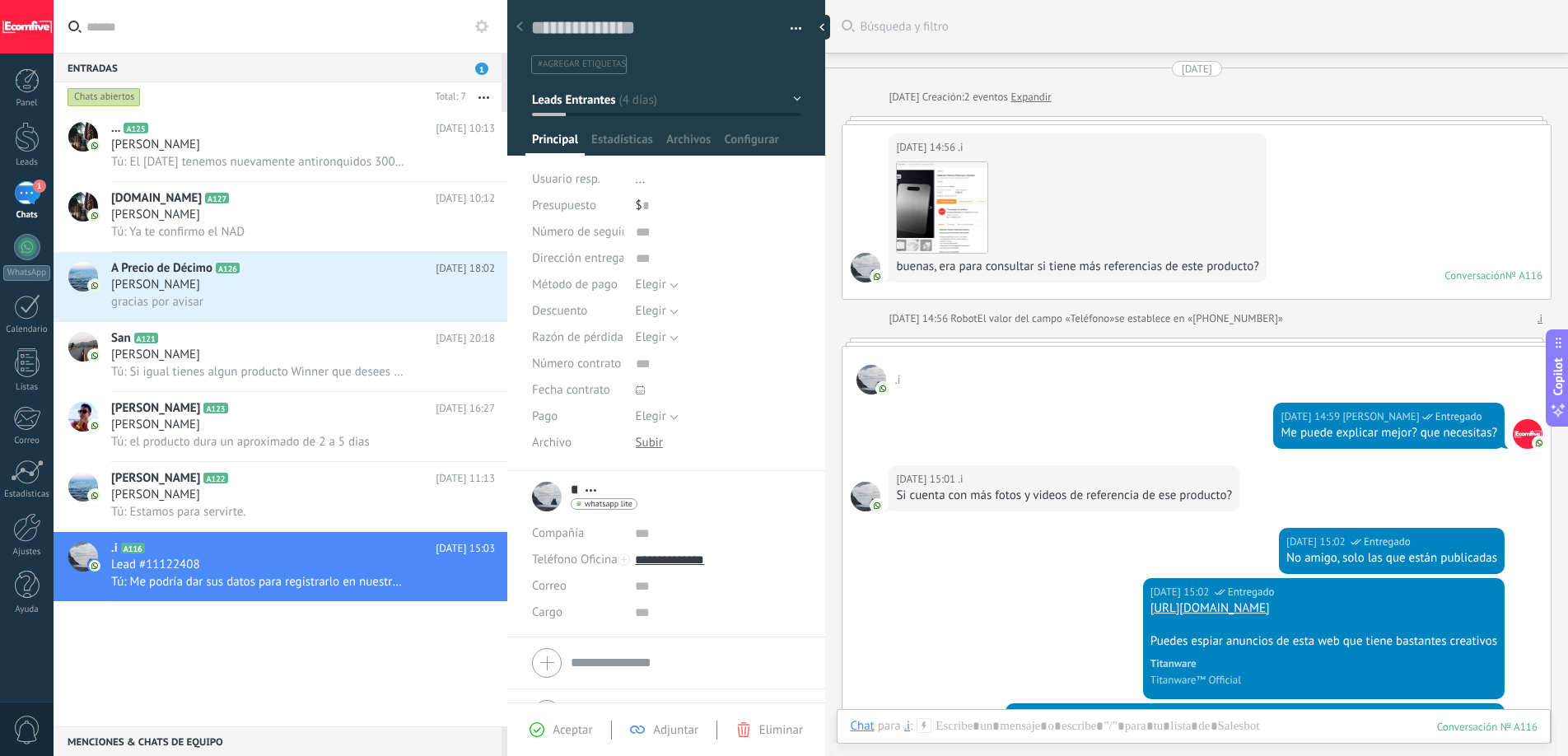
scroll to position [428, 0]
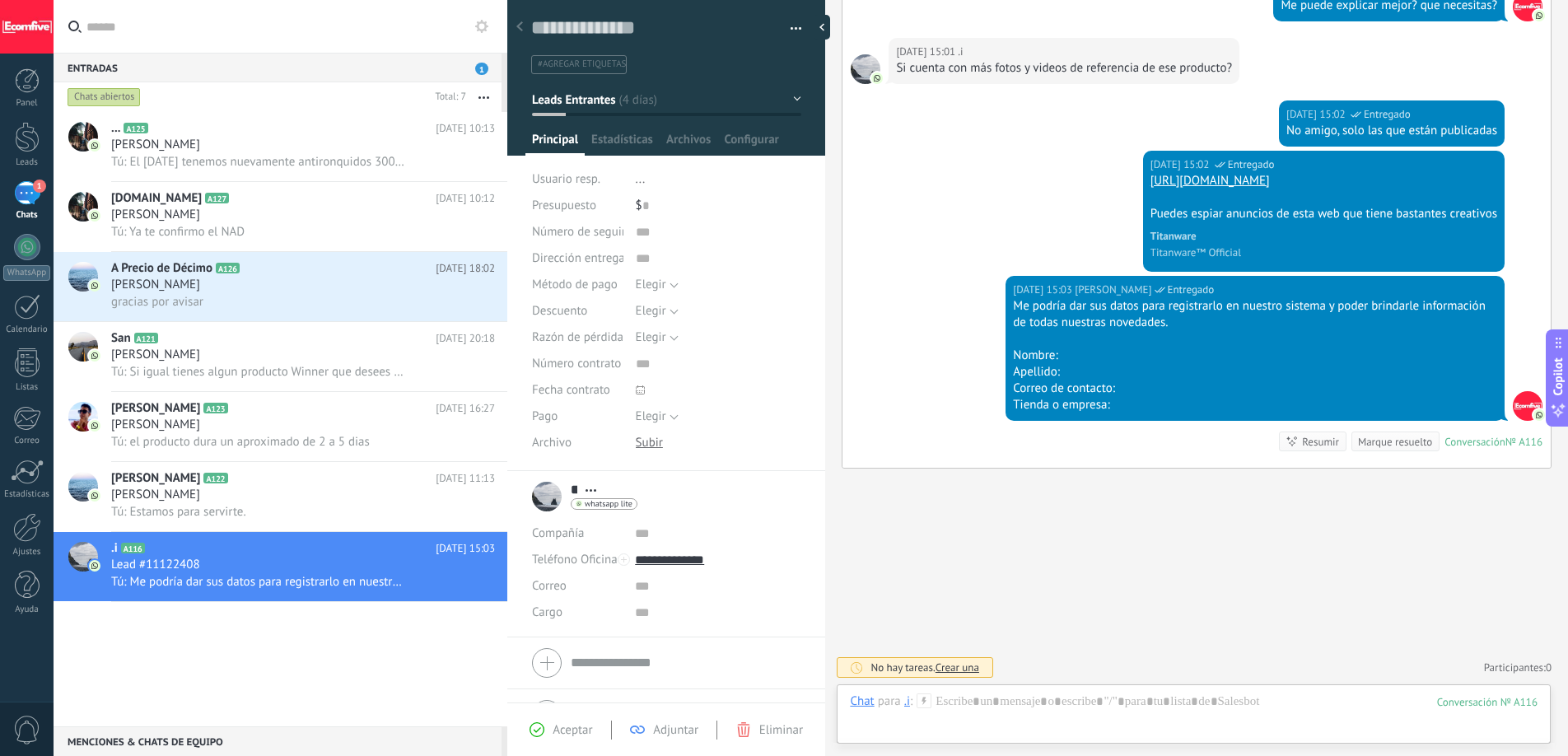
click at [1364, 445] on div "Marque resuelto" at bounding box center [1394, 442] width 74 height 16
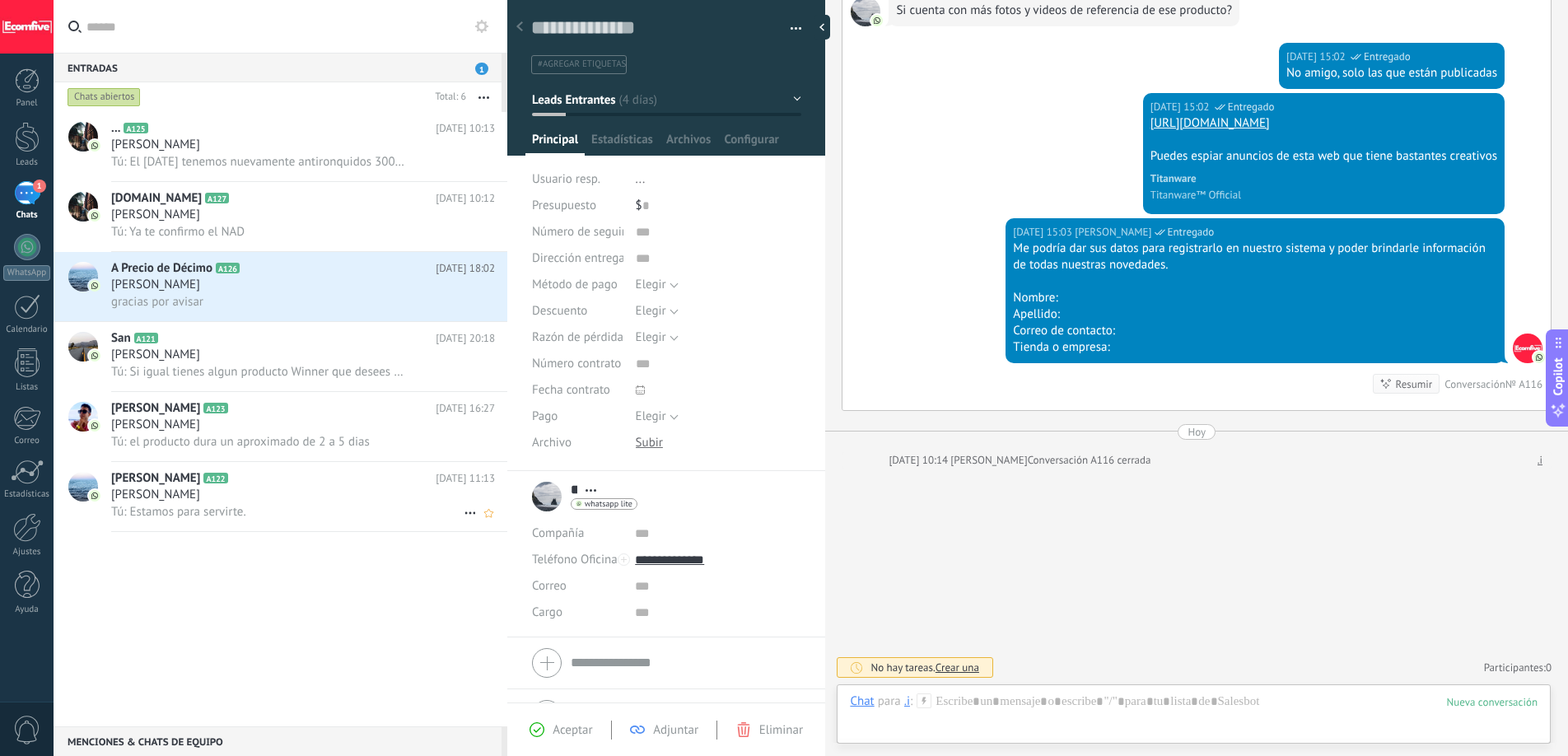
click at [334, 488] on div "[PERSON_NAME]" at bounding box center [303, 496] width 384 height 17
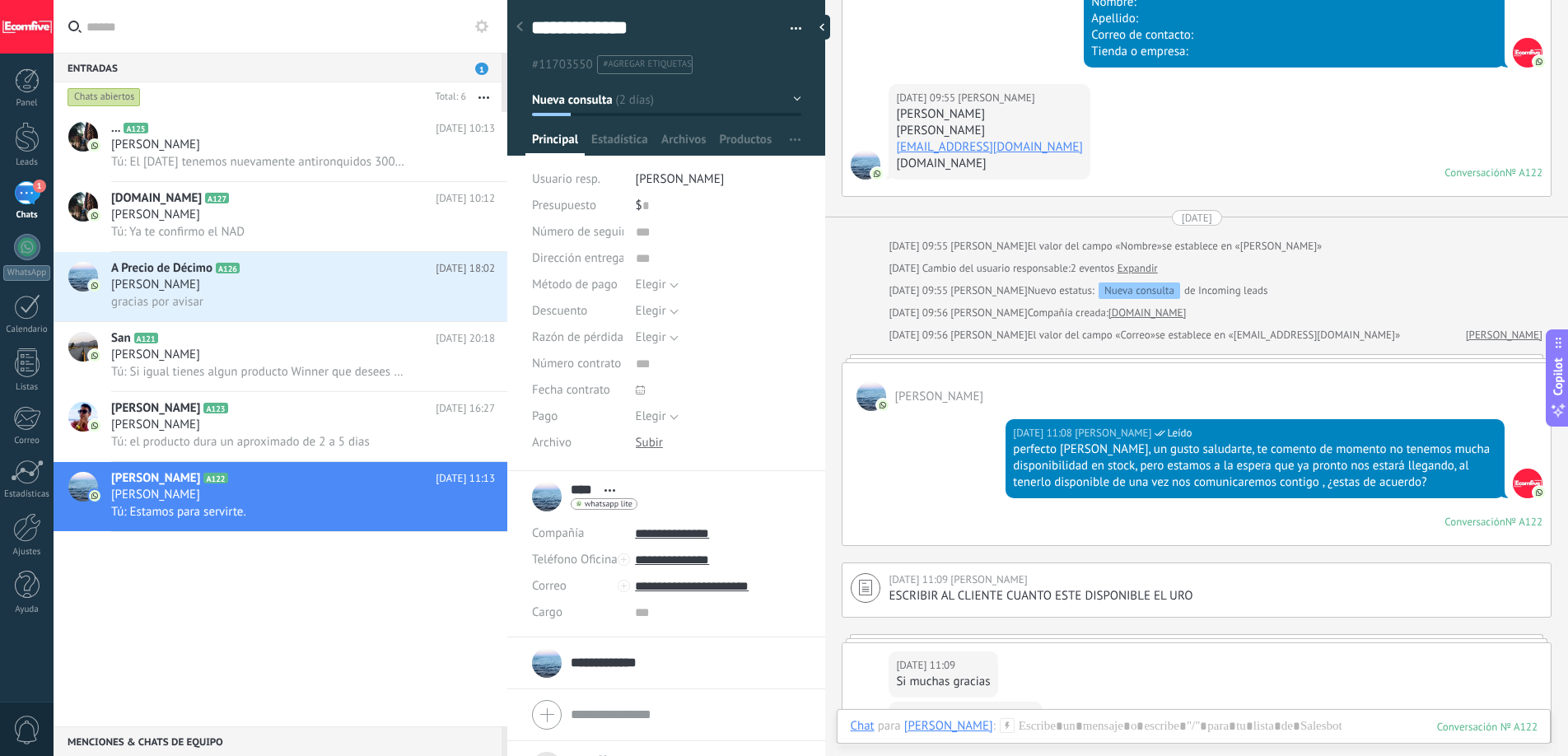
scroll to position [1063, 0]
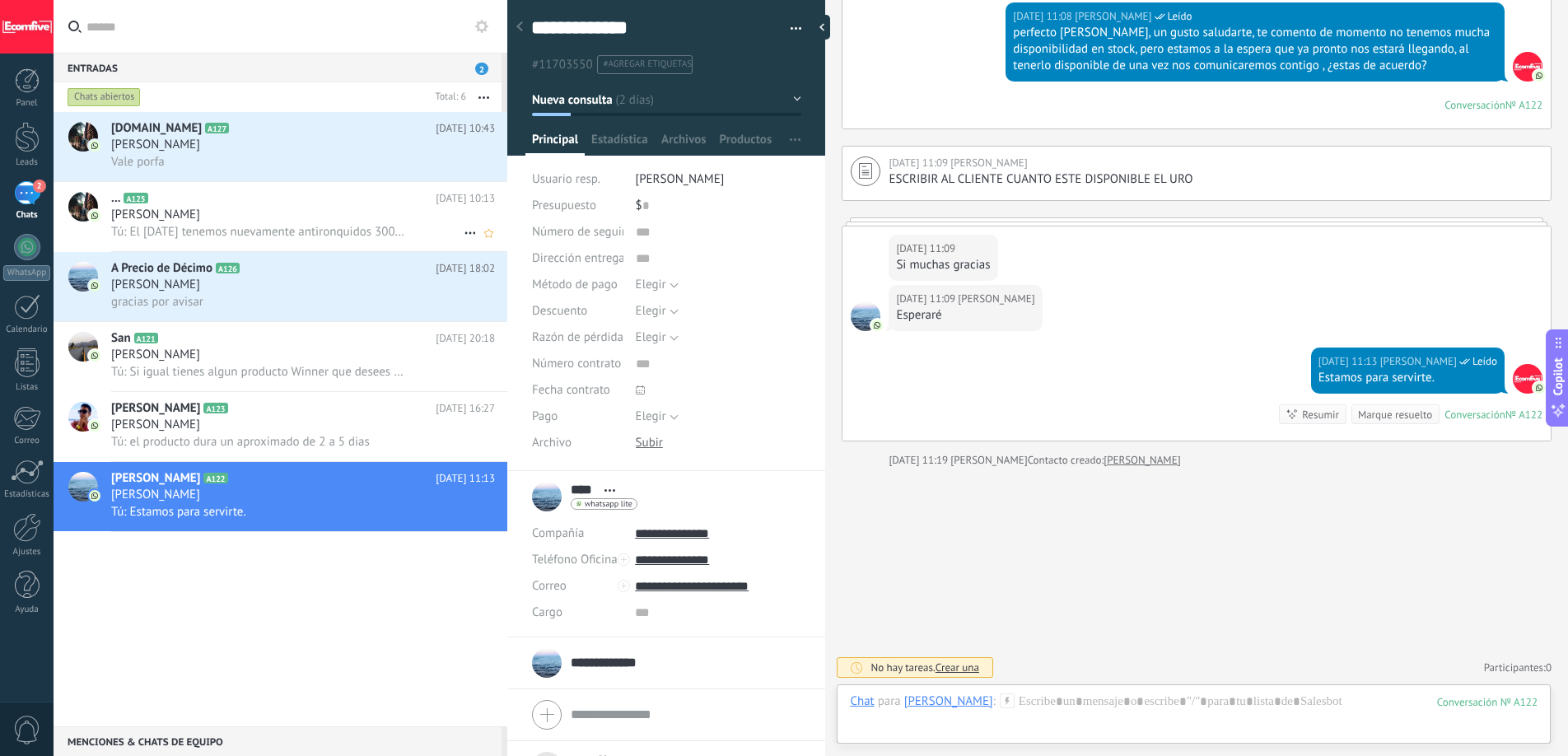
click at [289, 229] on span "Tú: El [DATE] tenemos nuevamente antironquidos 300 unidades" at bounding box center [258, 231] width 293 height 16
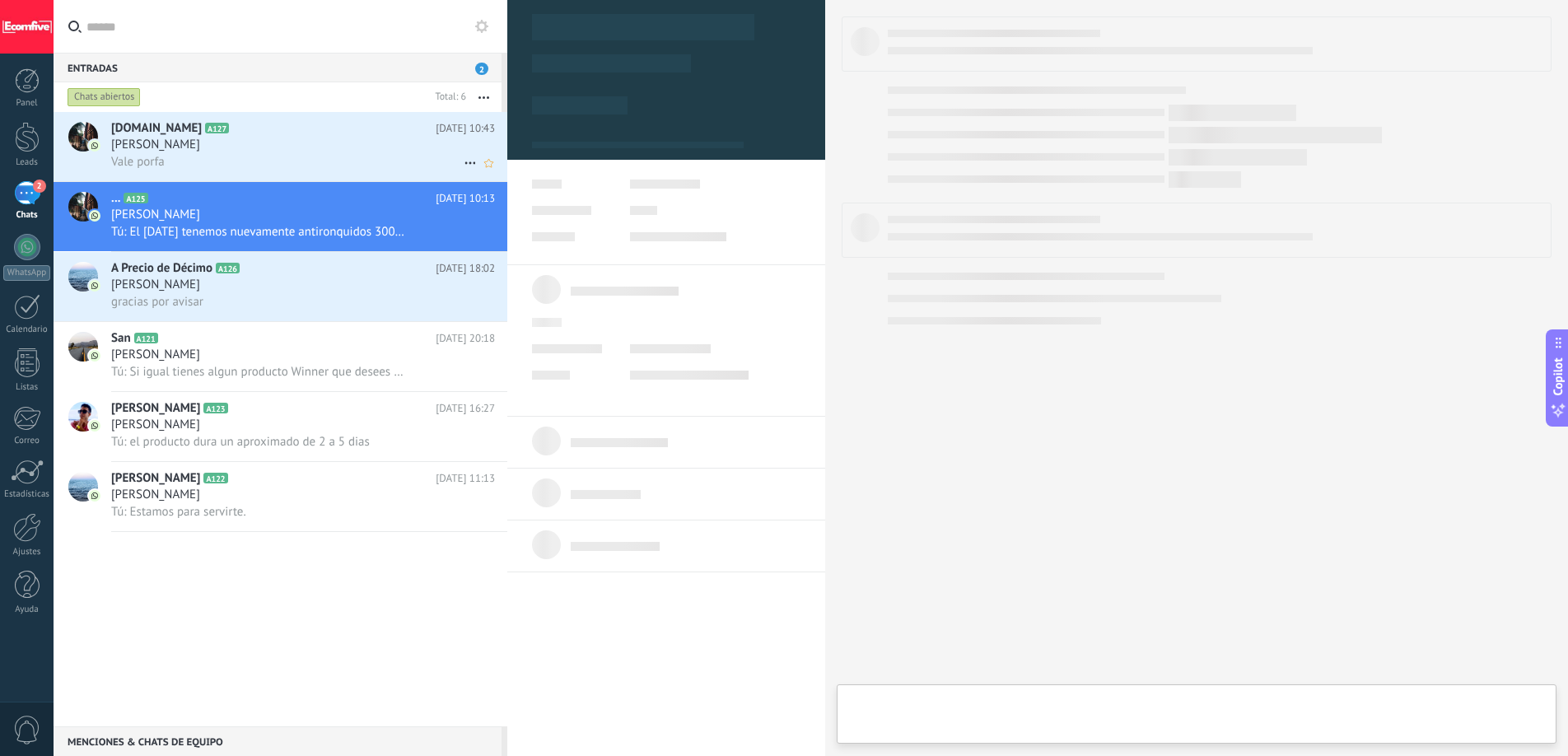
click at [304, 153] on div "Vale porfa" at bounding box center [303, 162] width 384 height 17
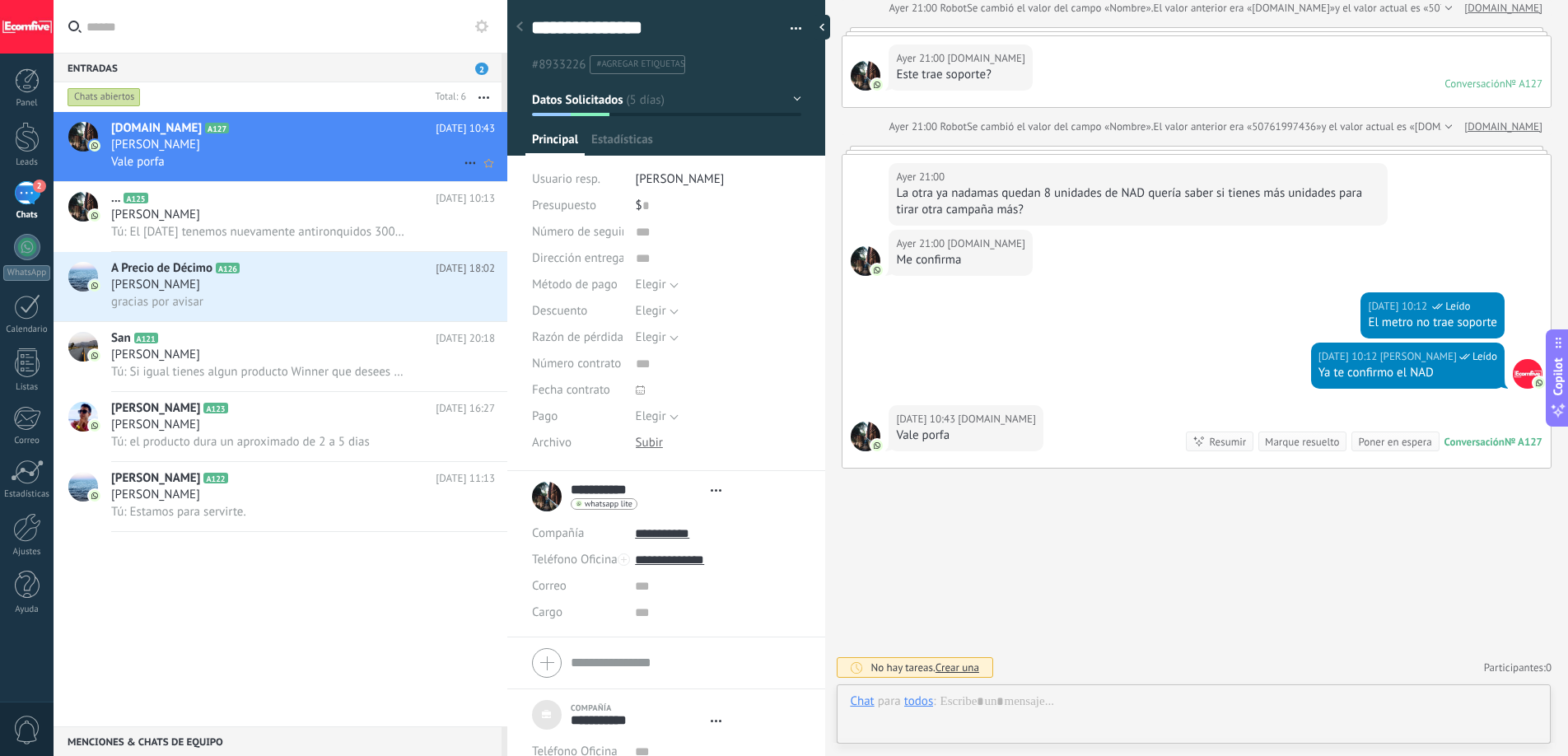
scroll to position [17, 0]
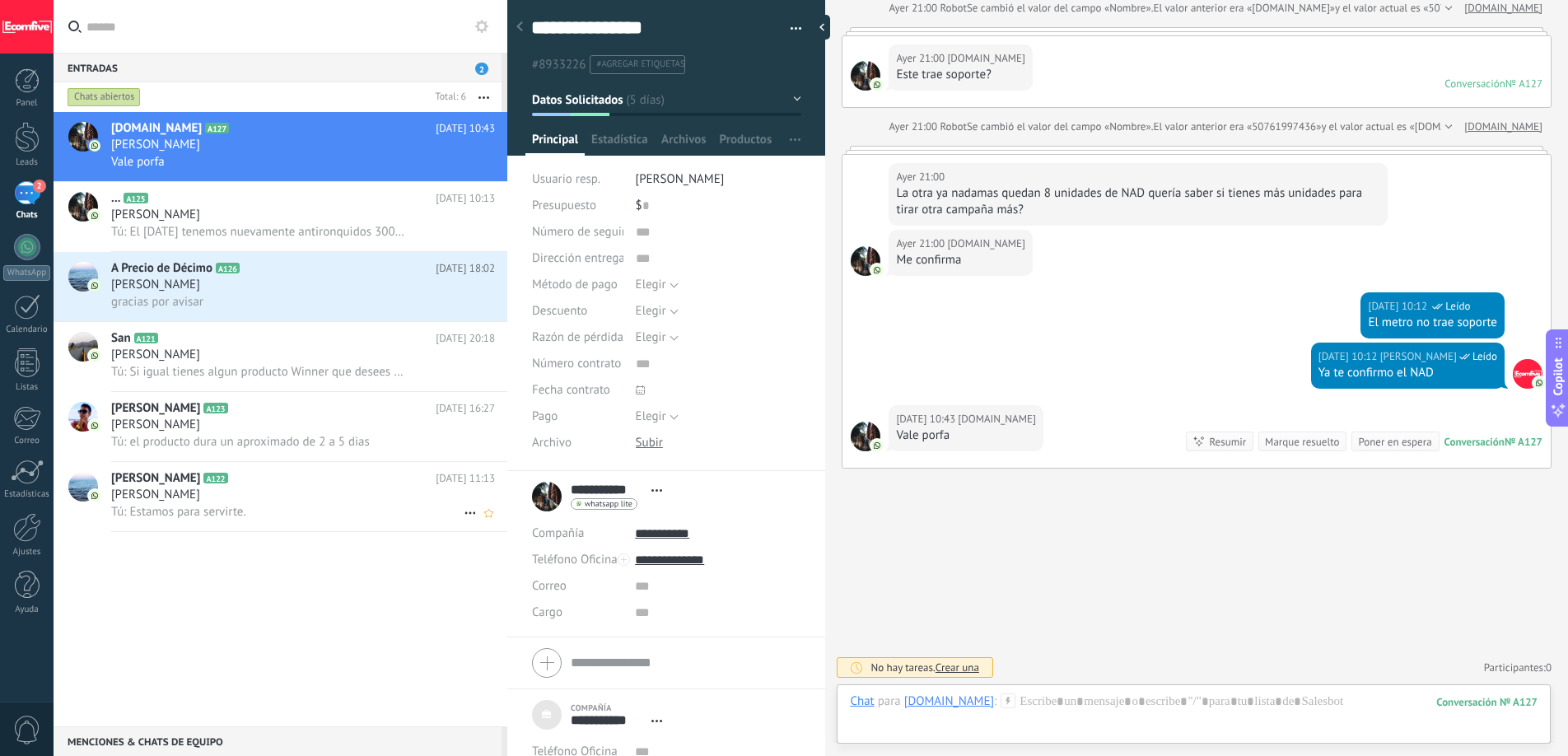
click at [279, 500] on div "[PERSON_NAME]" at bounding box center [303, 496] width 384 height 17
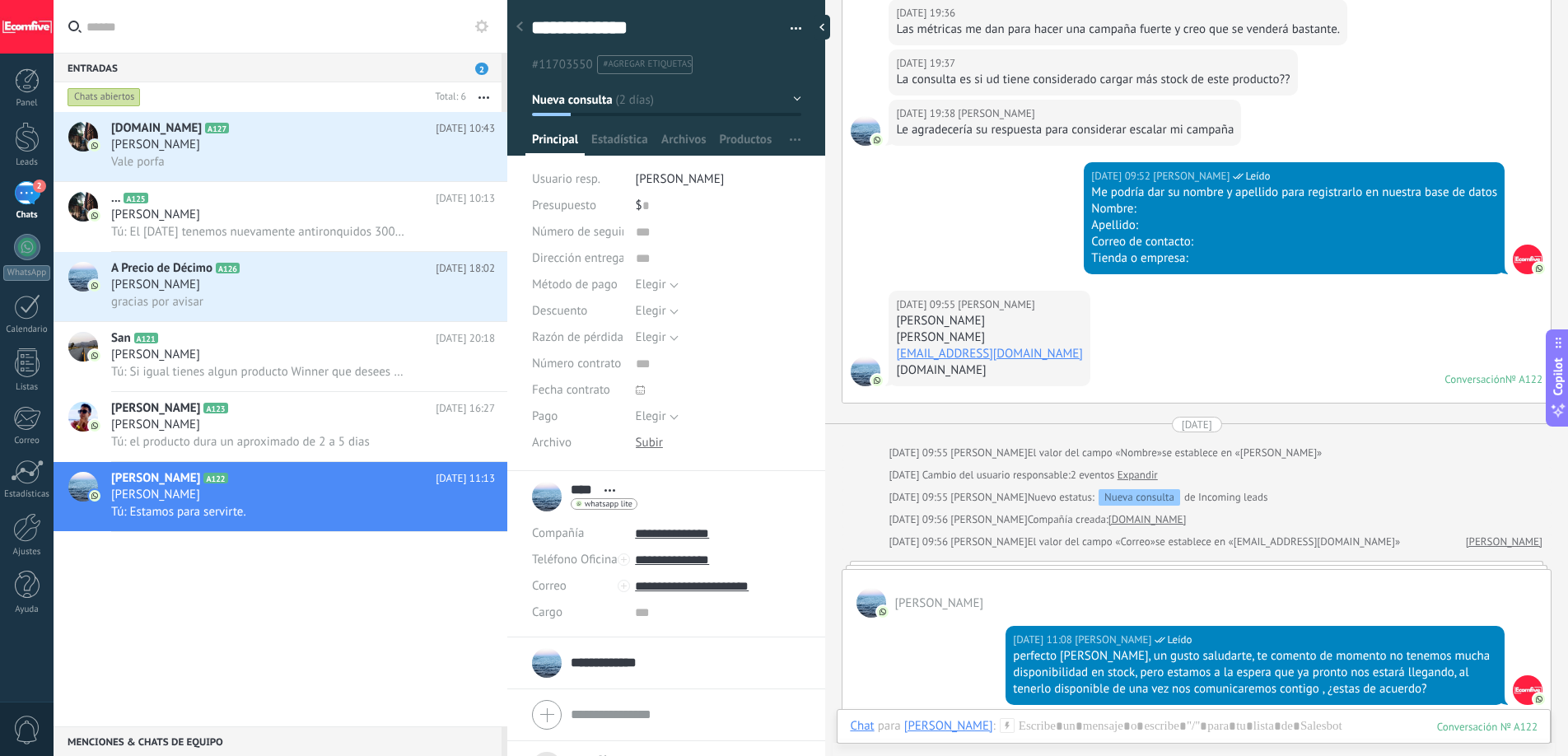
scroll to position [1063, 0]
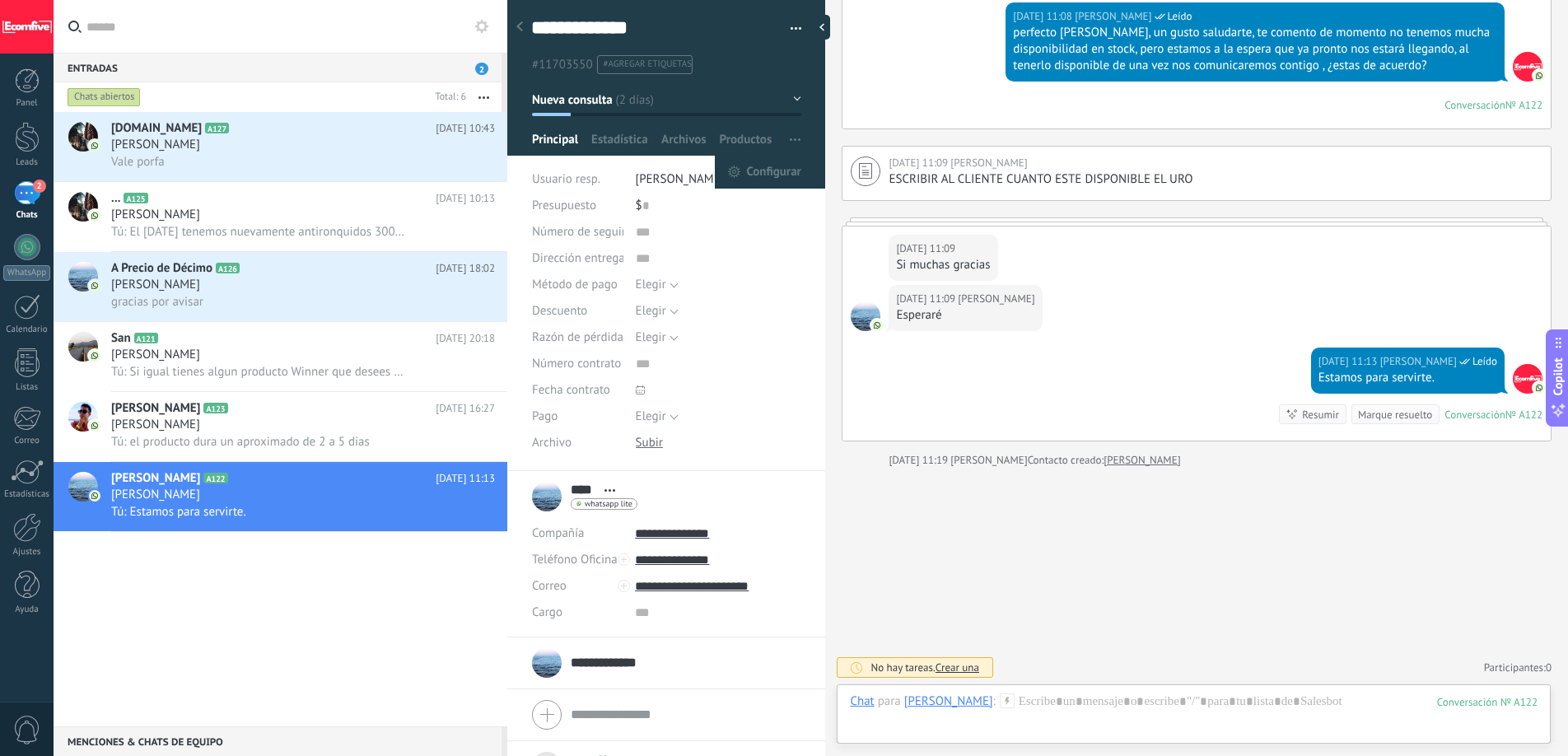
click at [792, 140] on icon "button" at bounding box center [794, 139] width 10 height 3
click at [677, 144] on span "Archivos" at bounding box center [682, 143] width 44 height 24
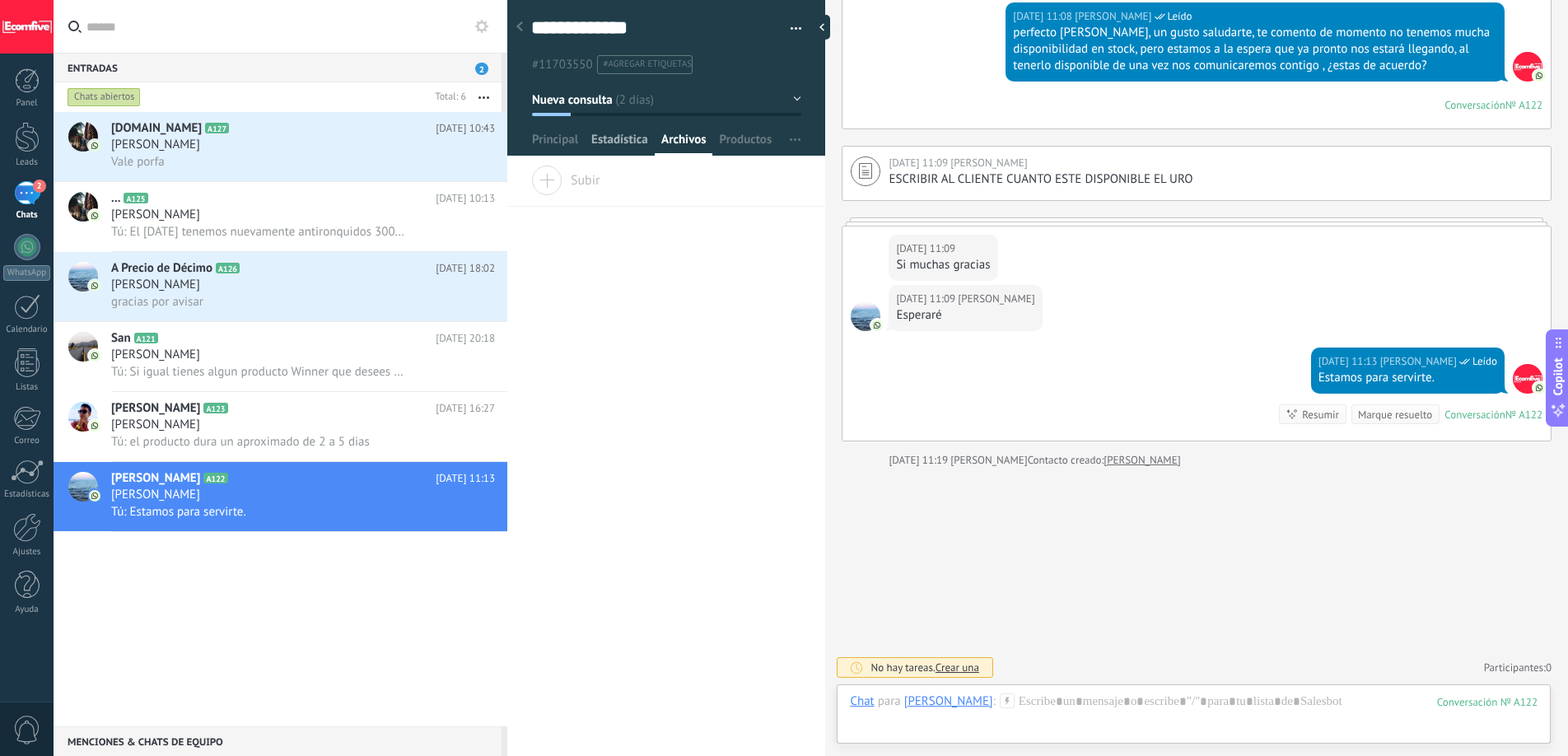
click at [630, 145] on span "Estadísticas" at bounding box center [619, 143] width 56 height 24
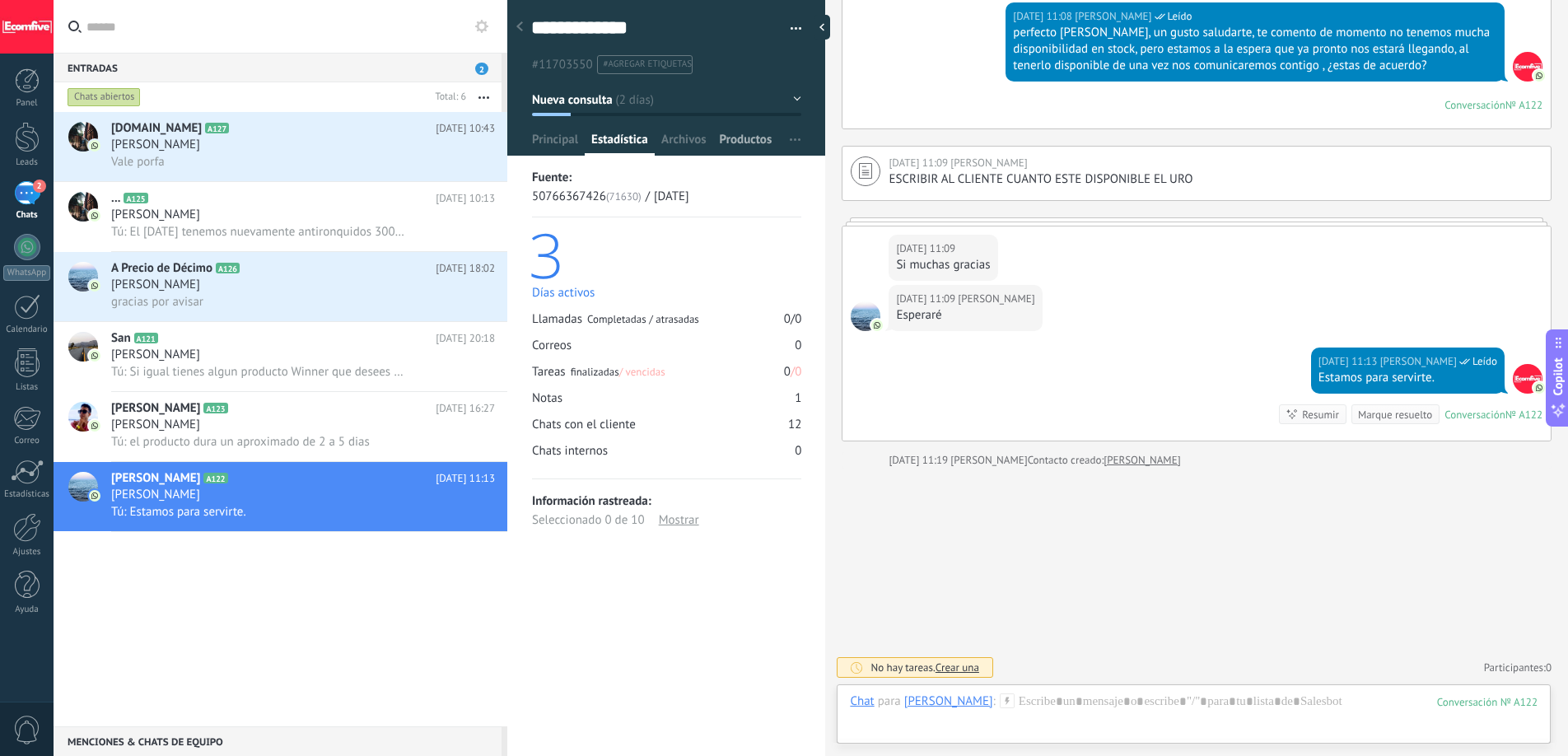
click at [741, 148] on span "Productos" at bounding box center [746, 143] width 53 height 24
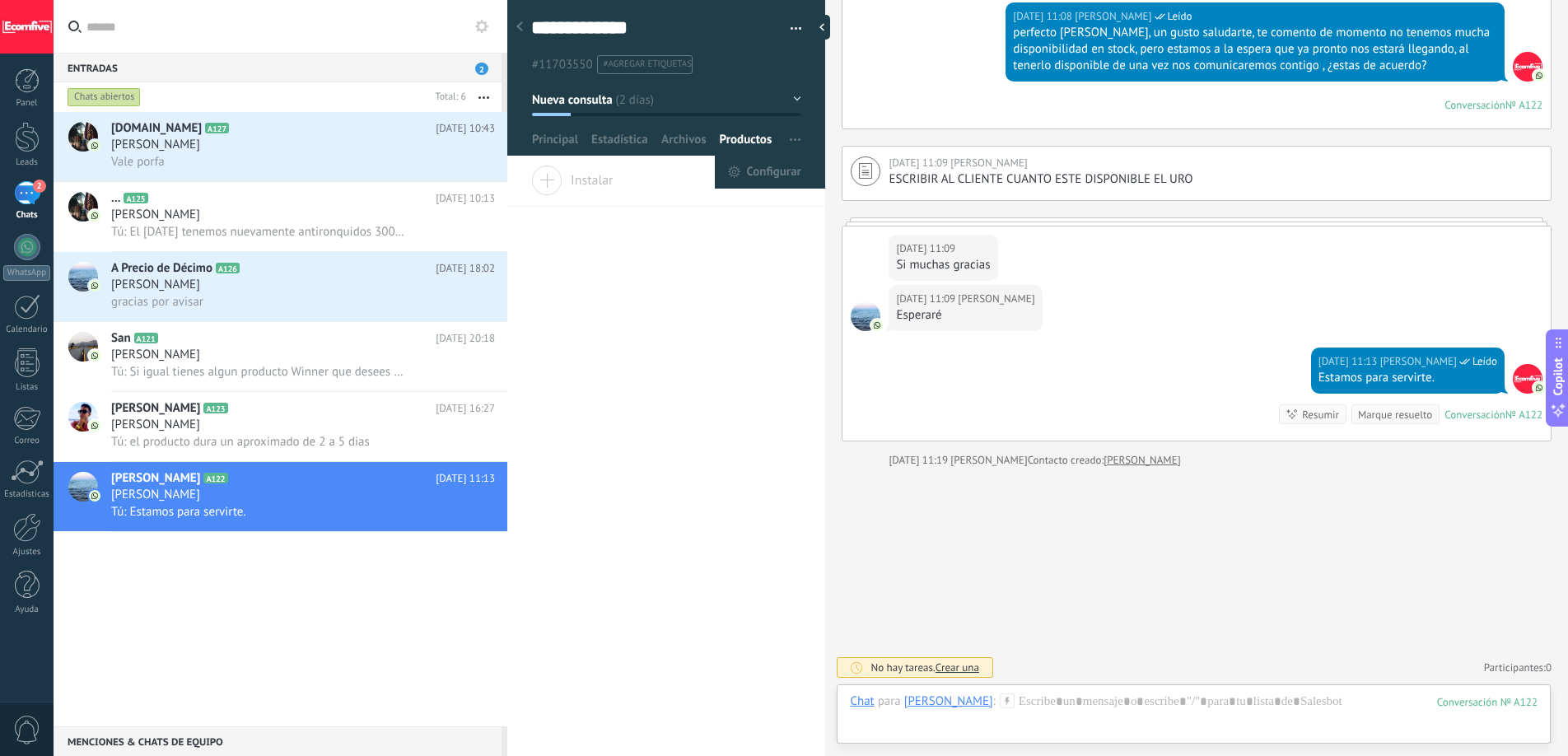
click at [790, 146] on span "button" at bounding box center [794, 139] width 10 height 31
click at [733, 171] on use at bounding box center [733, 171] width 12 height 12
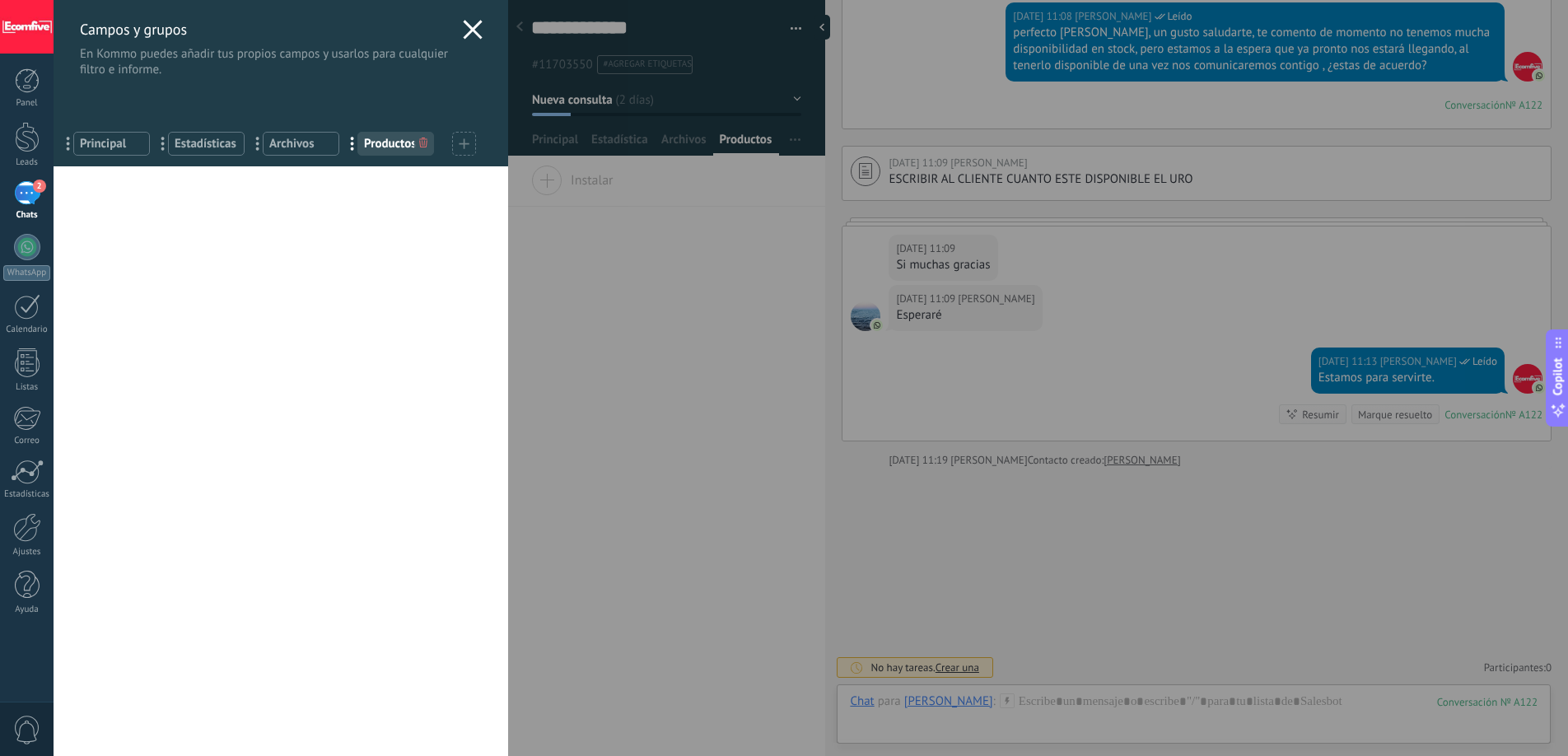
click at [471, 30] on icon at bounding box center [472, 29] width 20 height 20
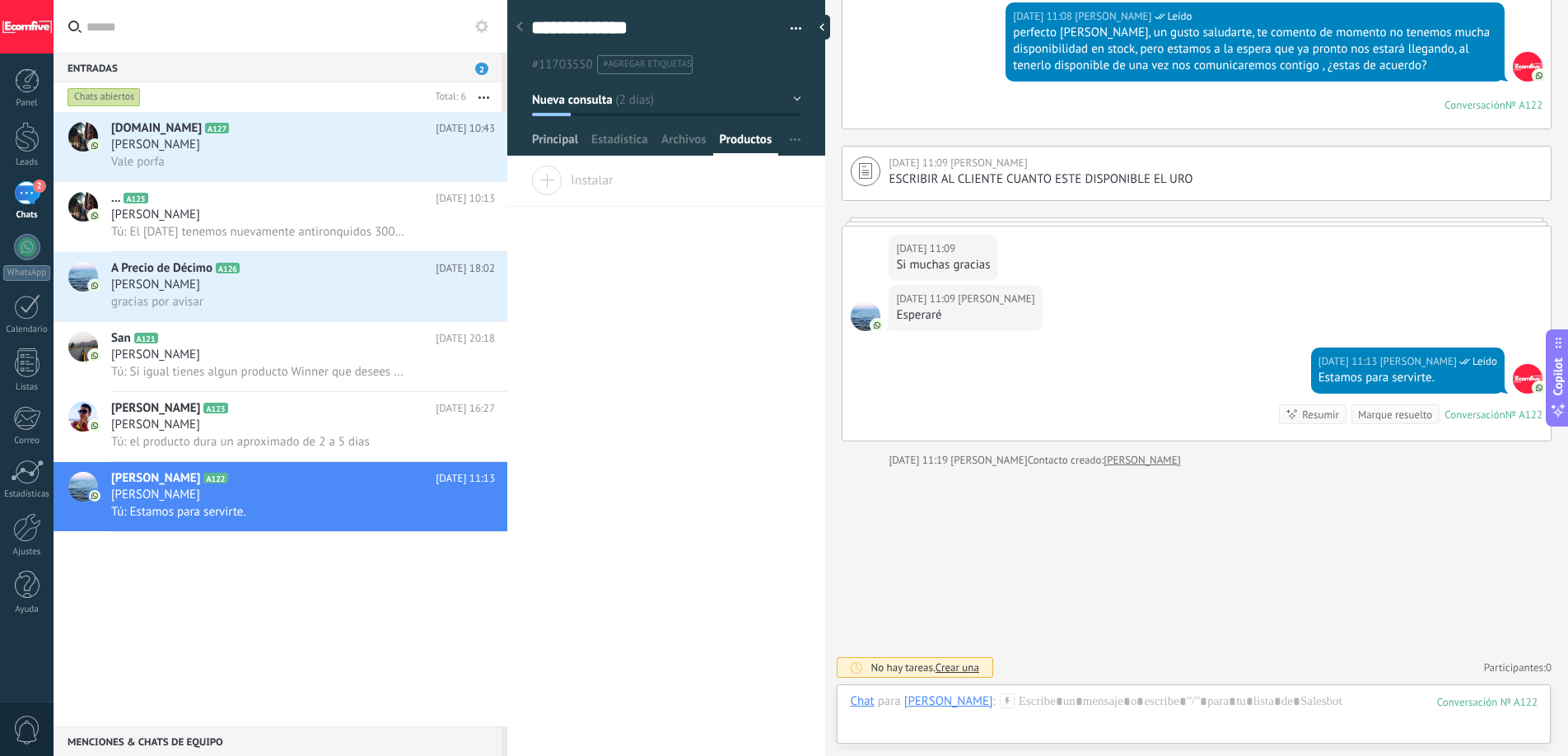
click at [557, 138] on span "Principal" at bounding box center [555, 143] width 46 height 24
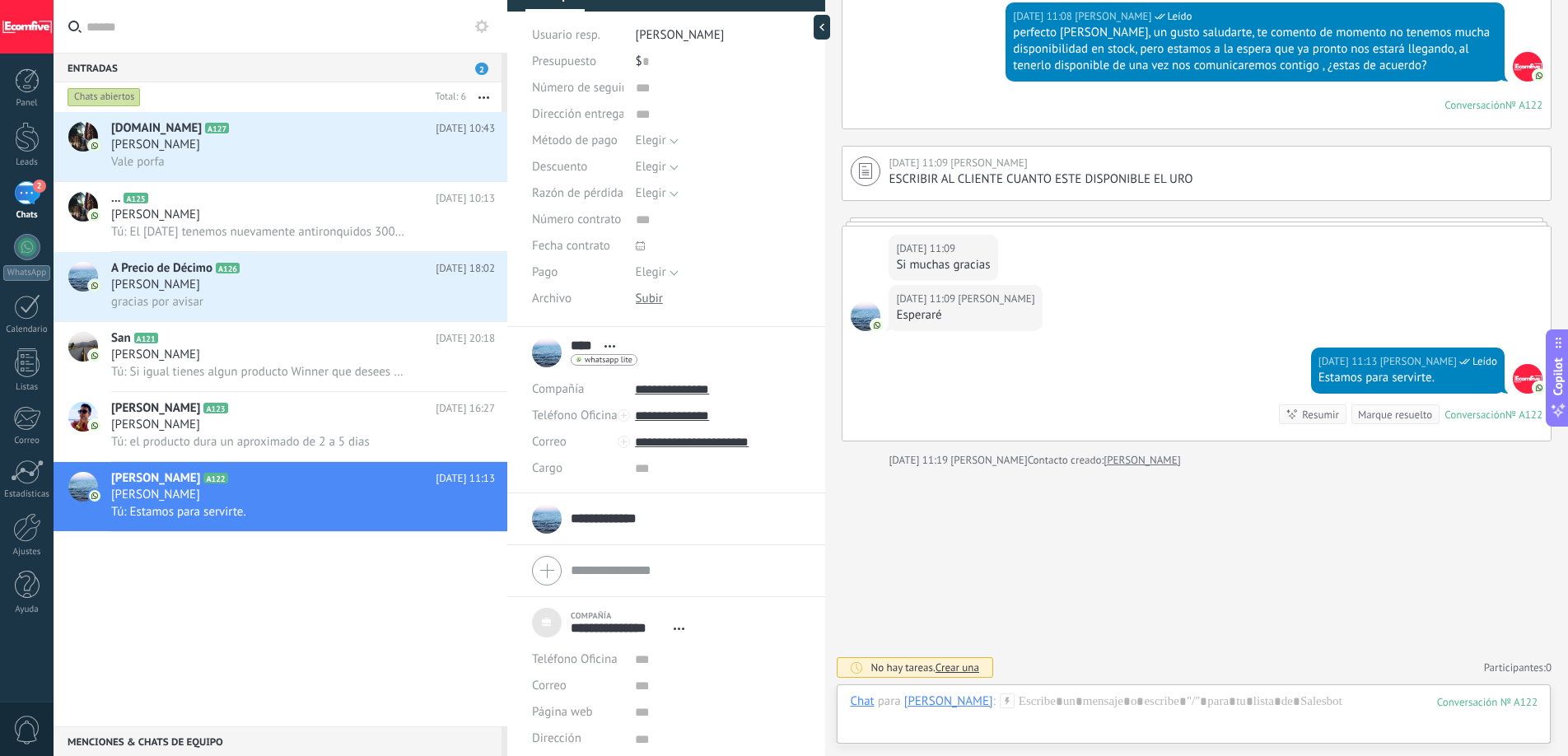
scroll to position [150, 0]
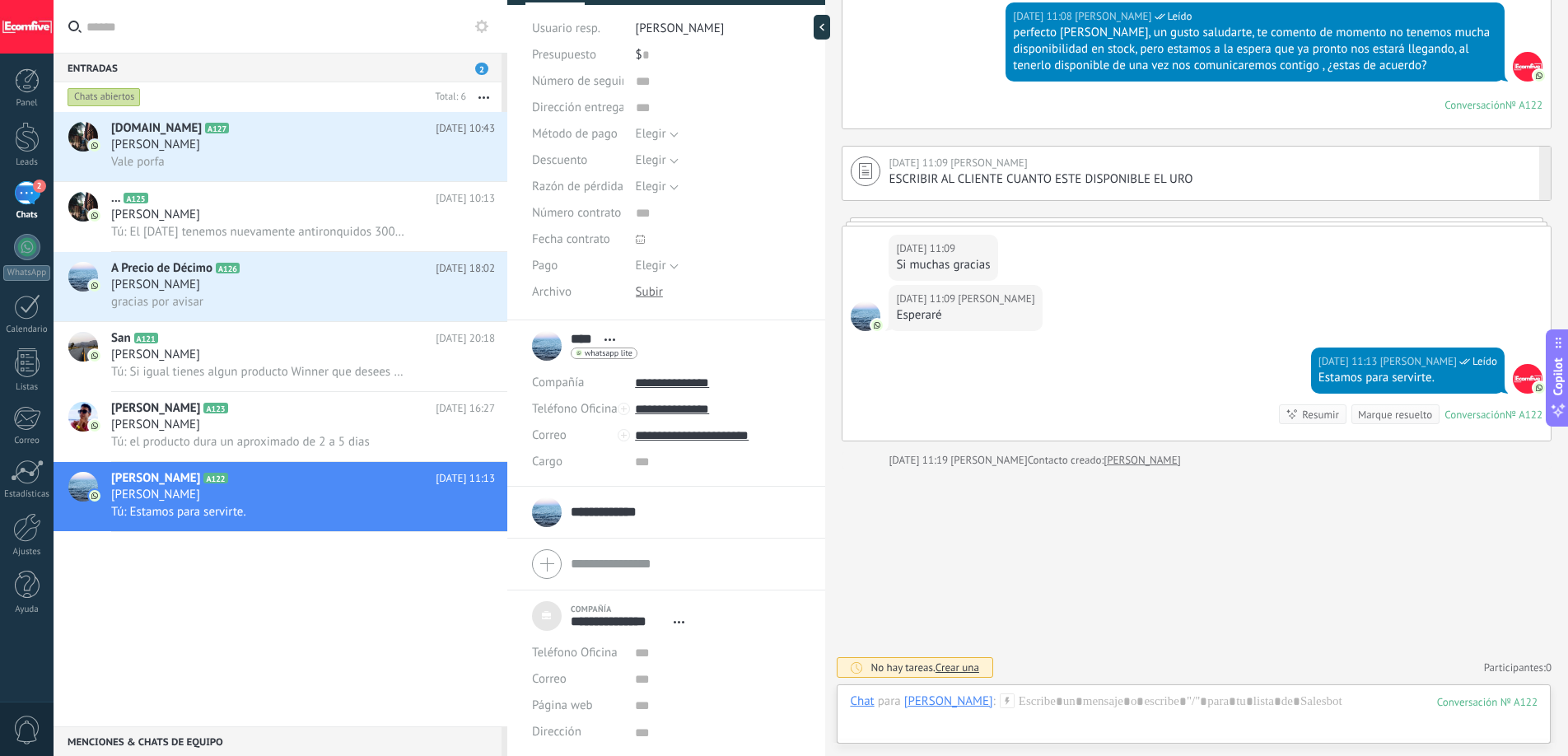
click at [1037, 181] on span "ESCRIBIR AL CLIENTE CUANTO ESTE DISPONIBLE EL URO" at bounding box center [1040, 179] width 304 height 16
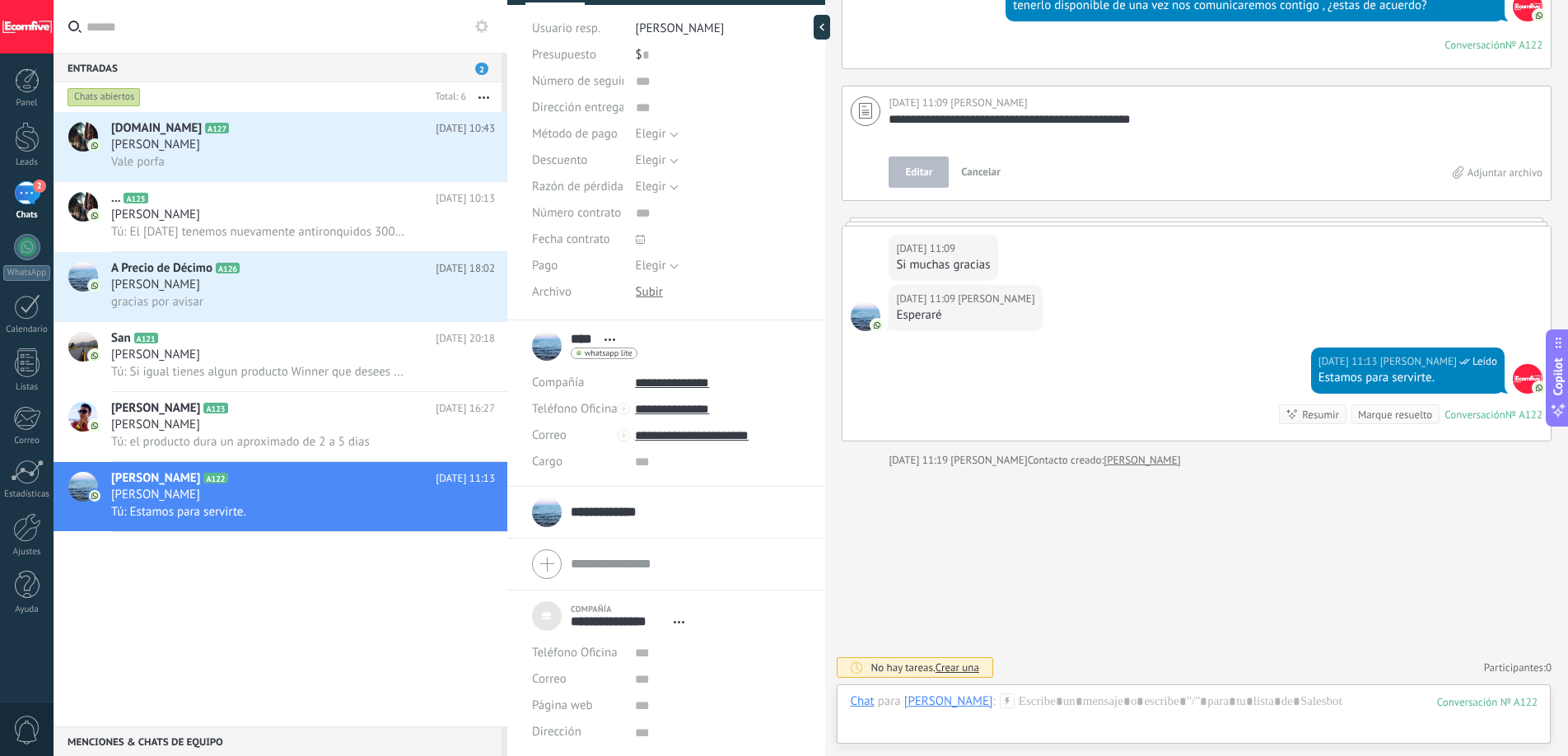
click at [1105, 300] on div "[DATE] 11:09 [PERSON_NAME]" at bounding box center [1196, 316] width 708 height 63
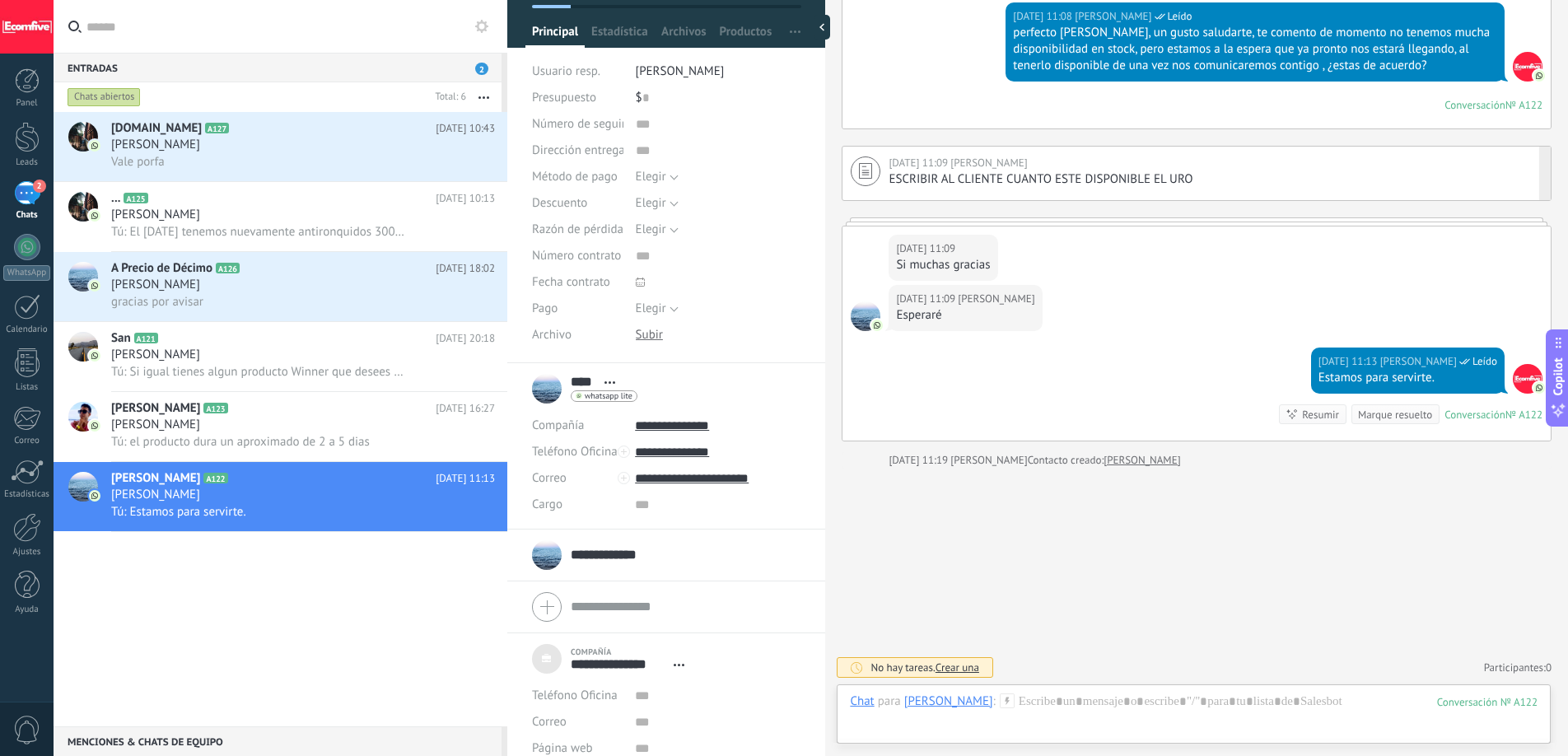
scroll to position [0, 0]
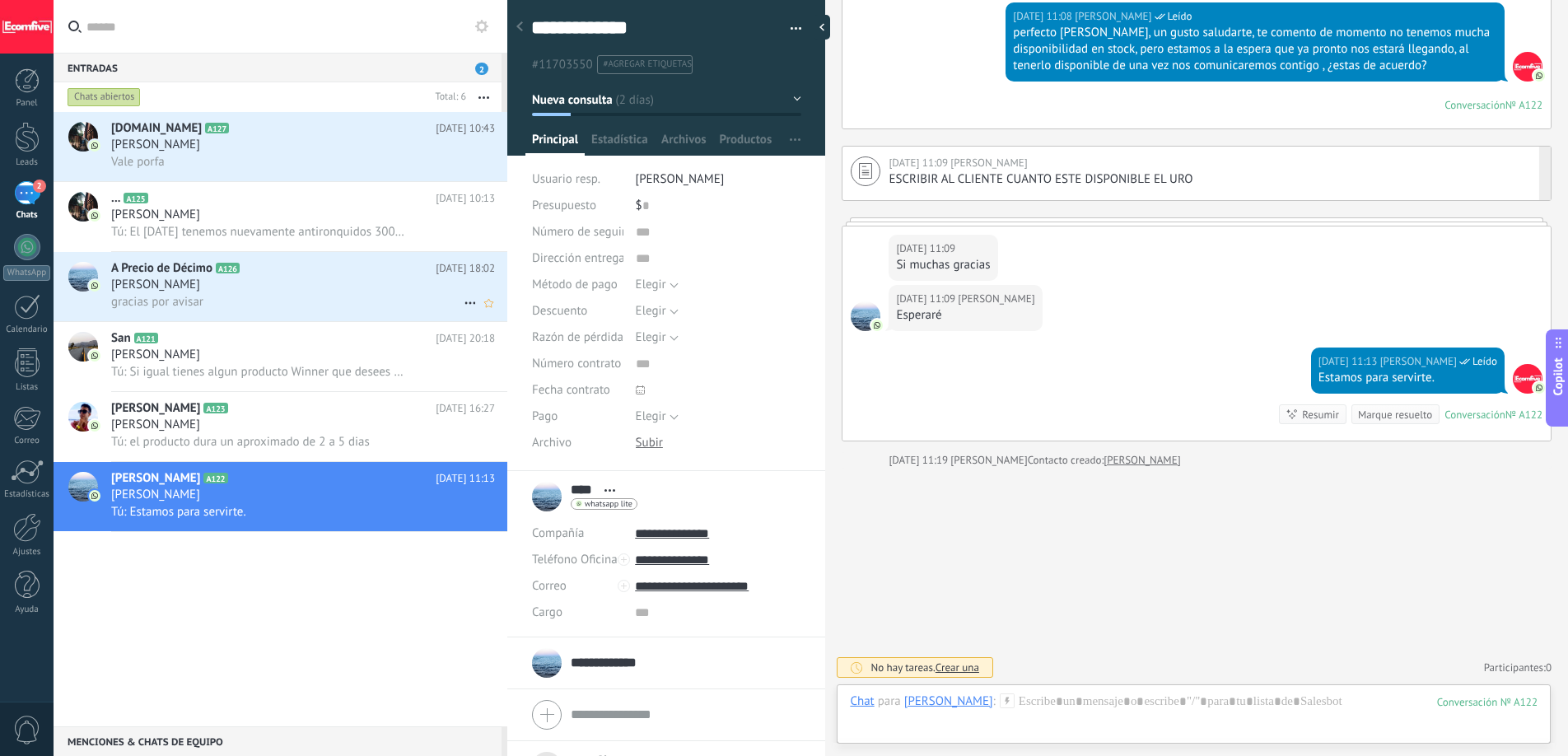
click at [260, 277] on div "[PERSON_NAME]" at bounding box center [303, 285] width 384 height 17
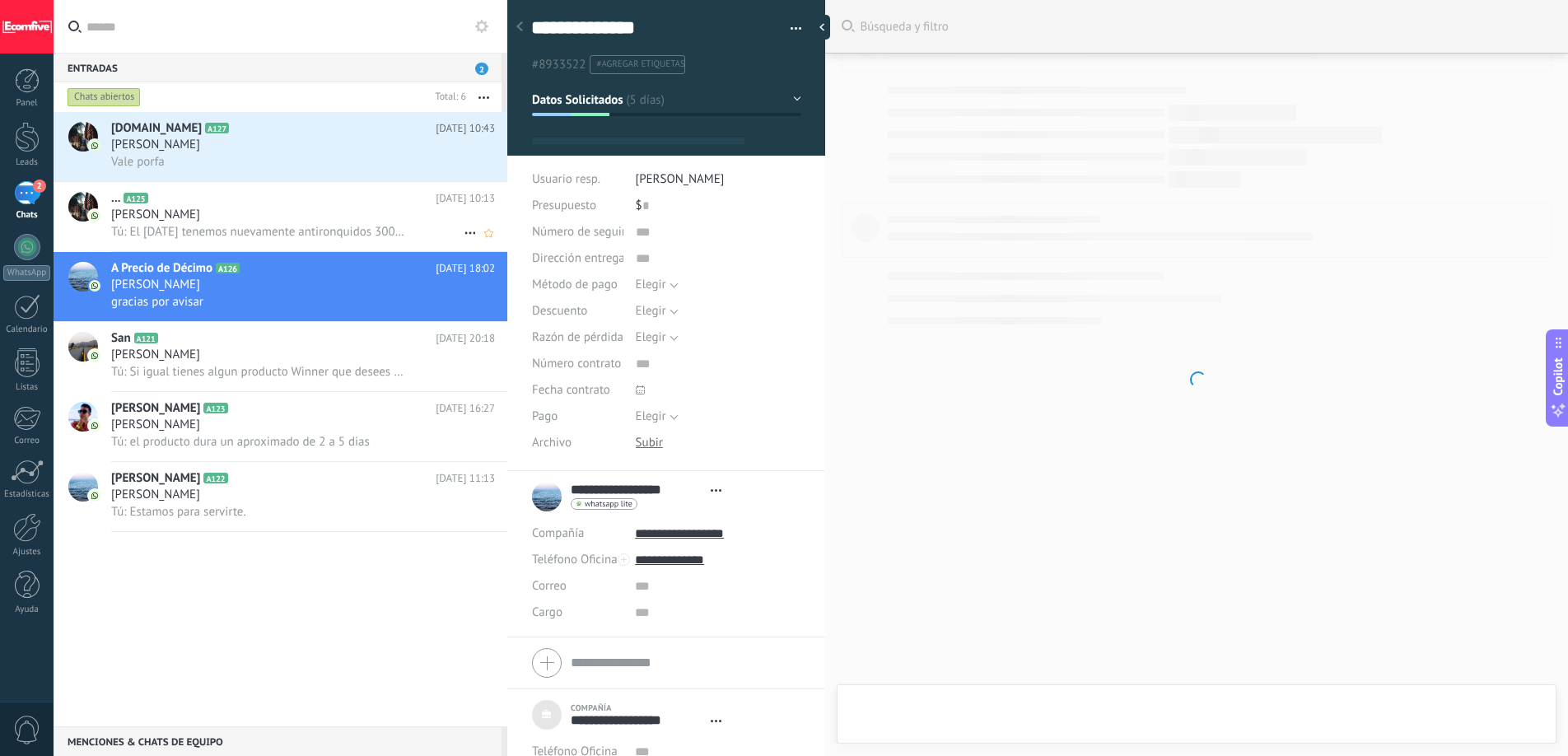
scroll to position [17, 0]
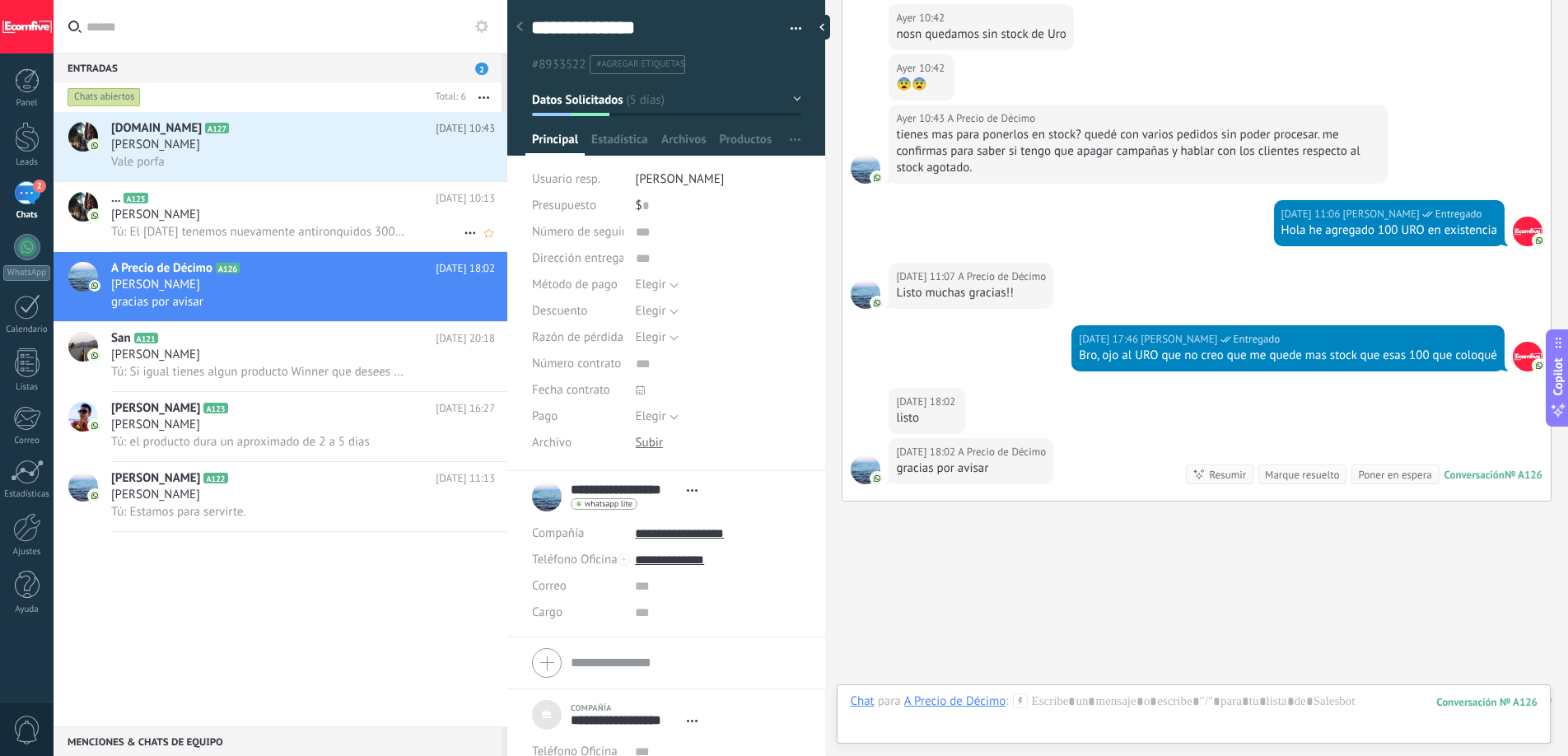
click at [324, 226] on span "Tú: El [DATE] tenemos nuevamente antironquidos 300 unidades" at bounding box center [258, 231] width 293 height 16
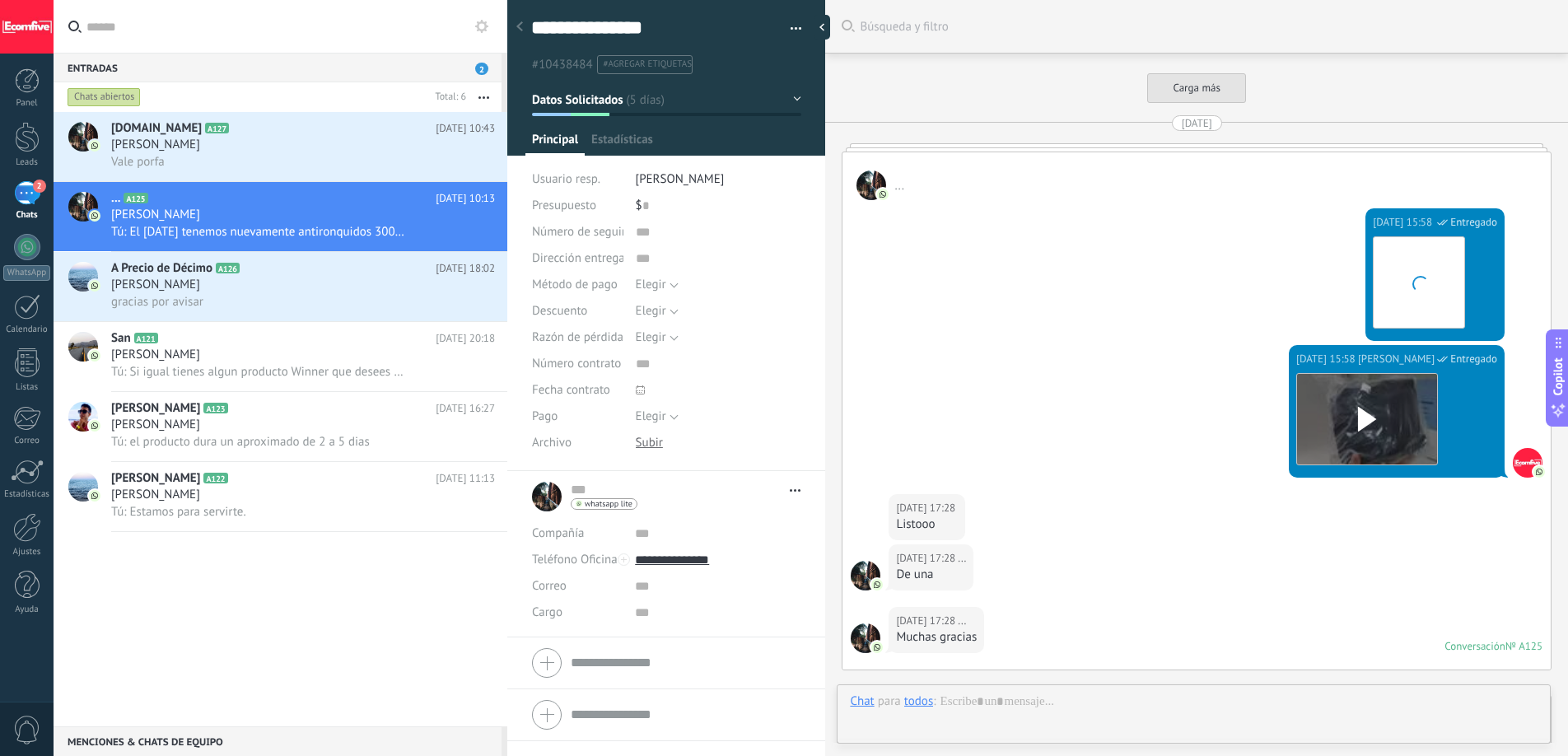
scroll to position [2208, 0]
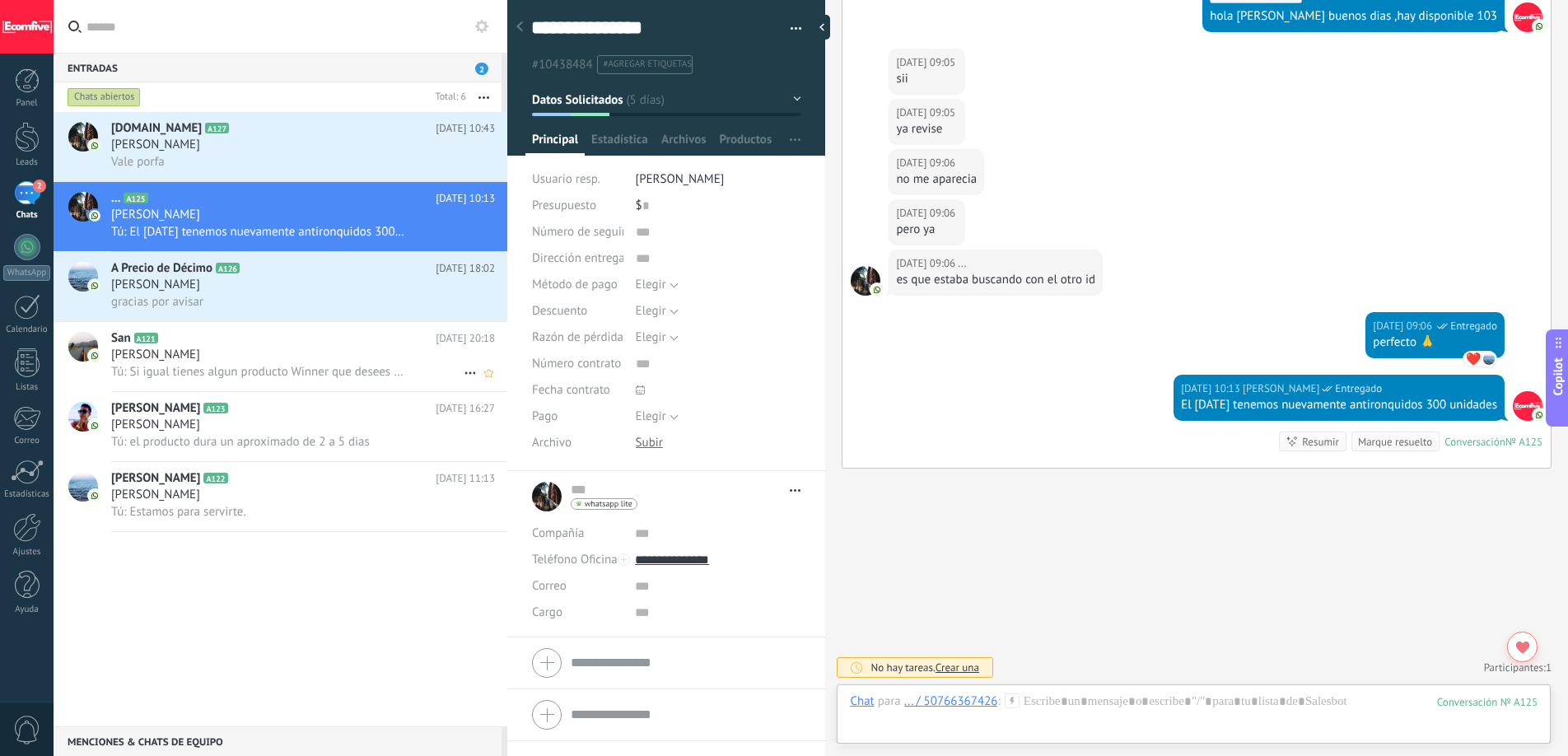
click at [242, 350] on div "[PERSON_NAME]" at bounding box center [303, 355] width 384 height 17
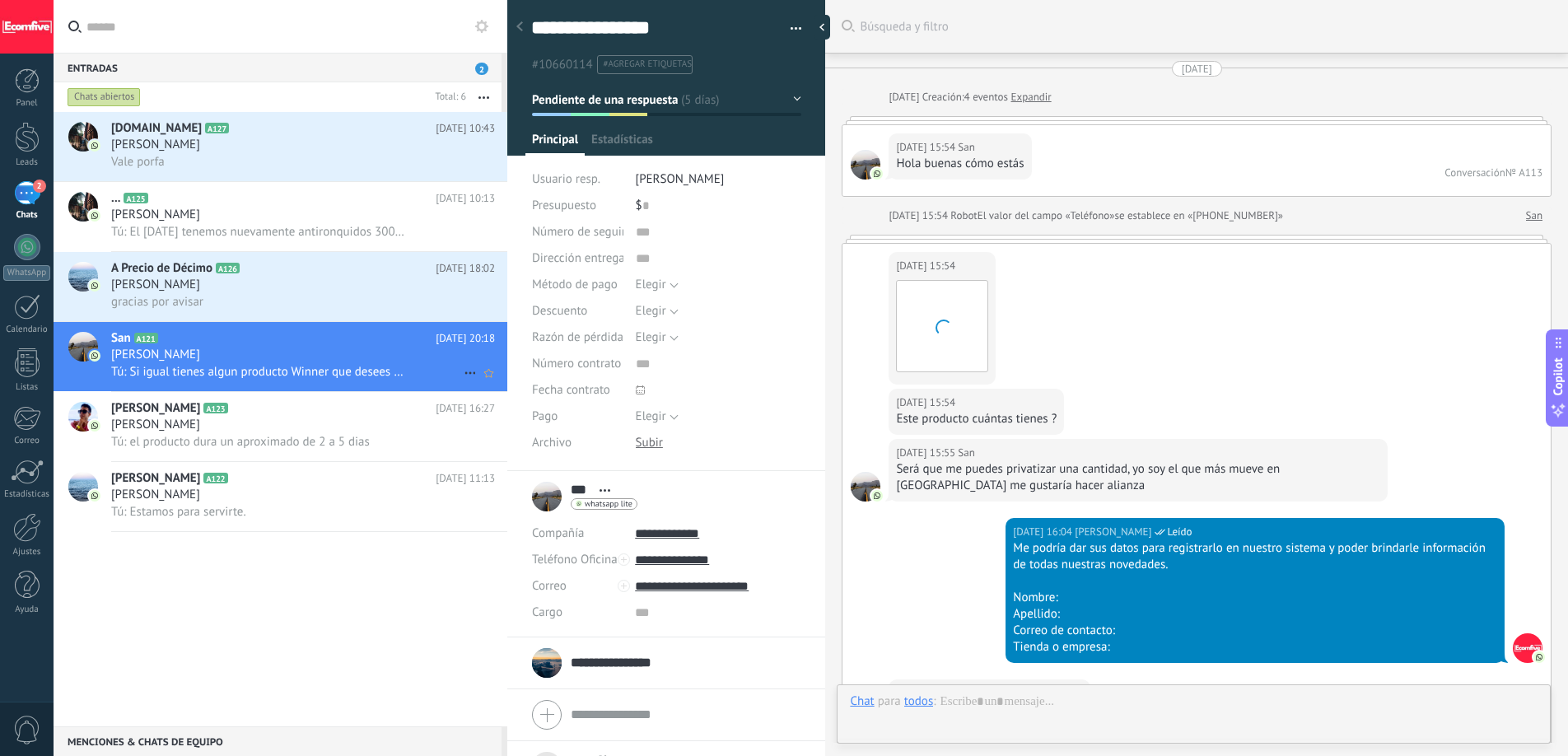
scroll to position [1604, 0]
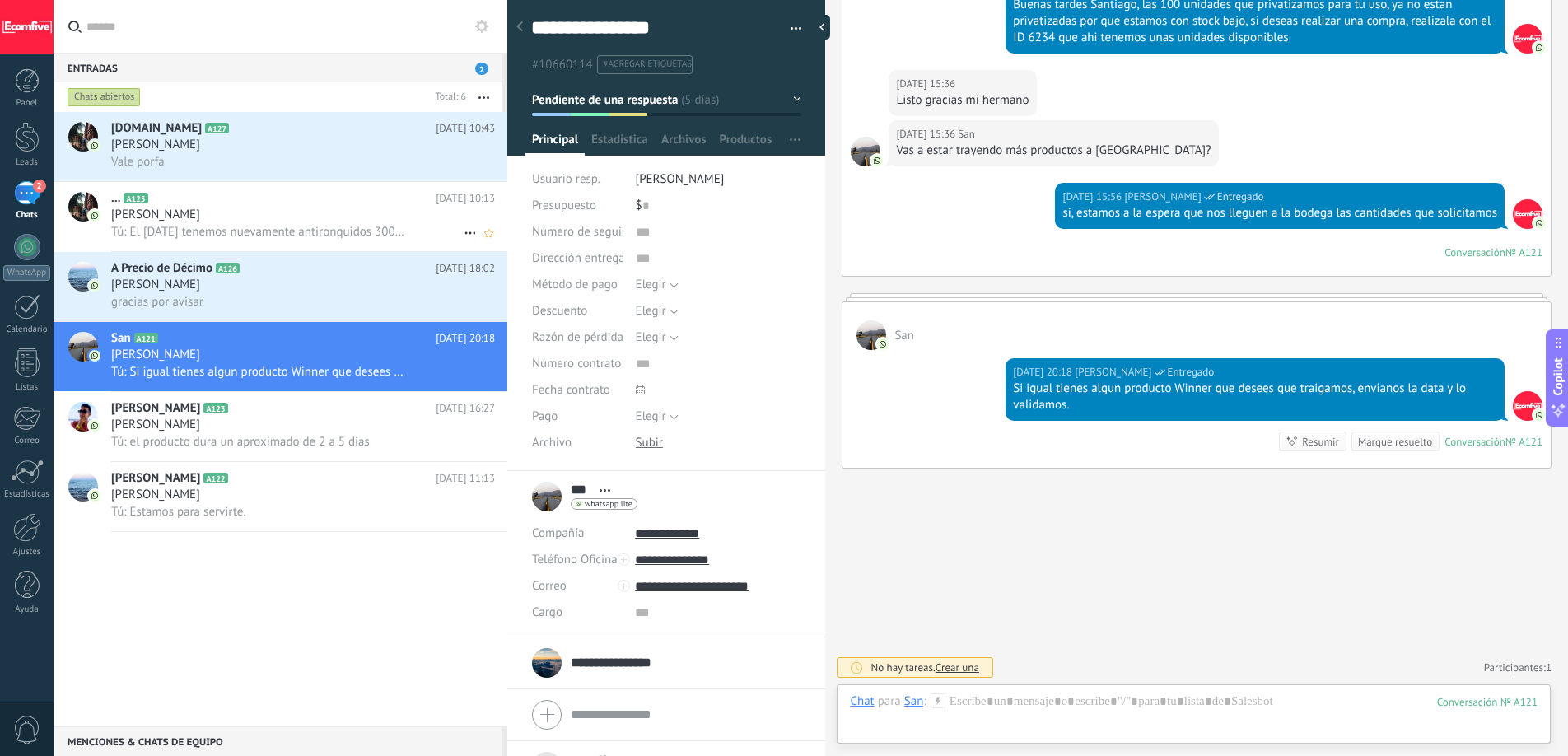
click at [270, 221] on div "[PERSON_NAME]" at bounding box center [303, 215] width 384 height 17
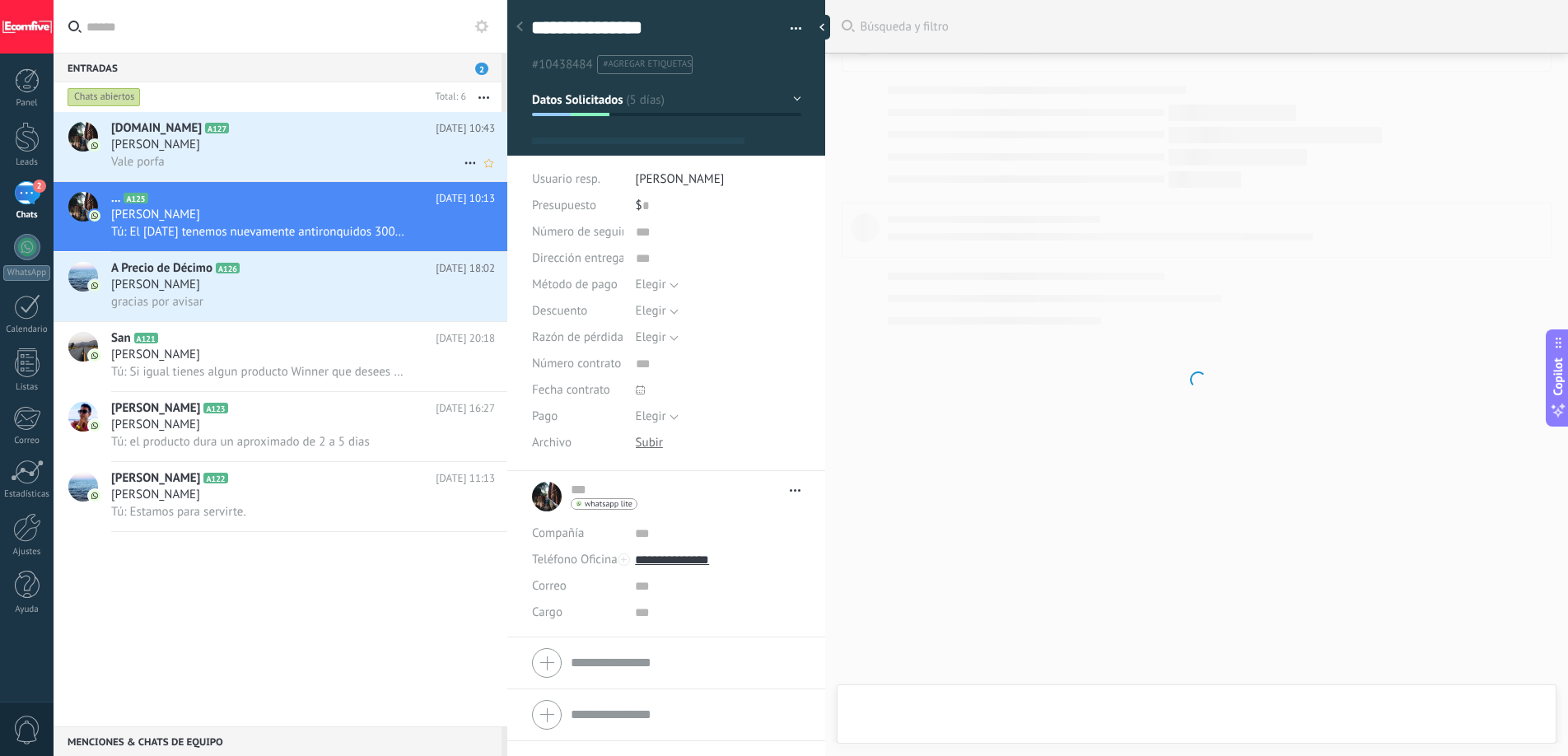
scroll to position [24, 0]
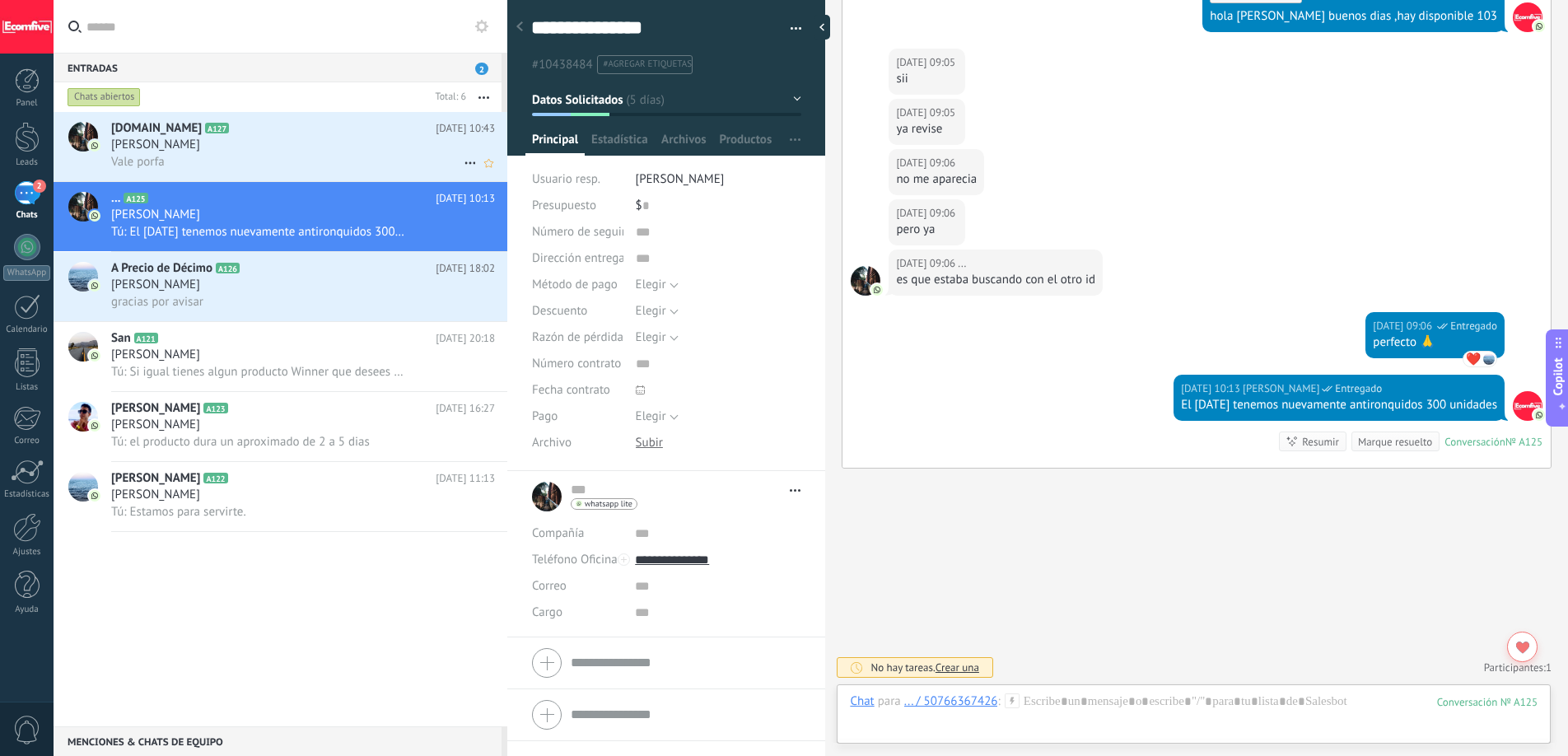
click at [290, 164] on div "Vale porfa" at bounding box center [303, 162] width 384 height 17
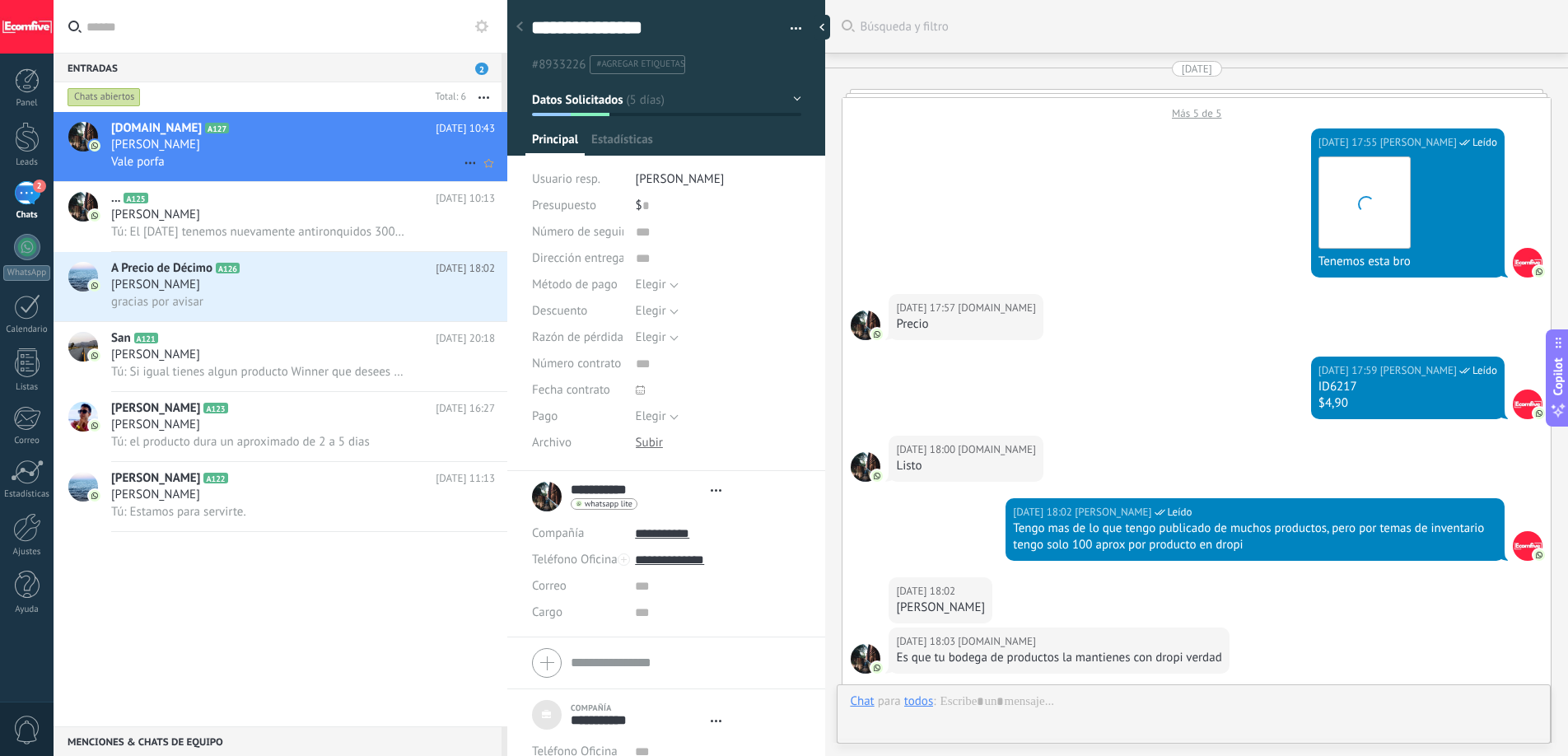
type textarea "***"
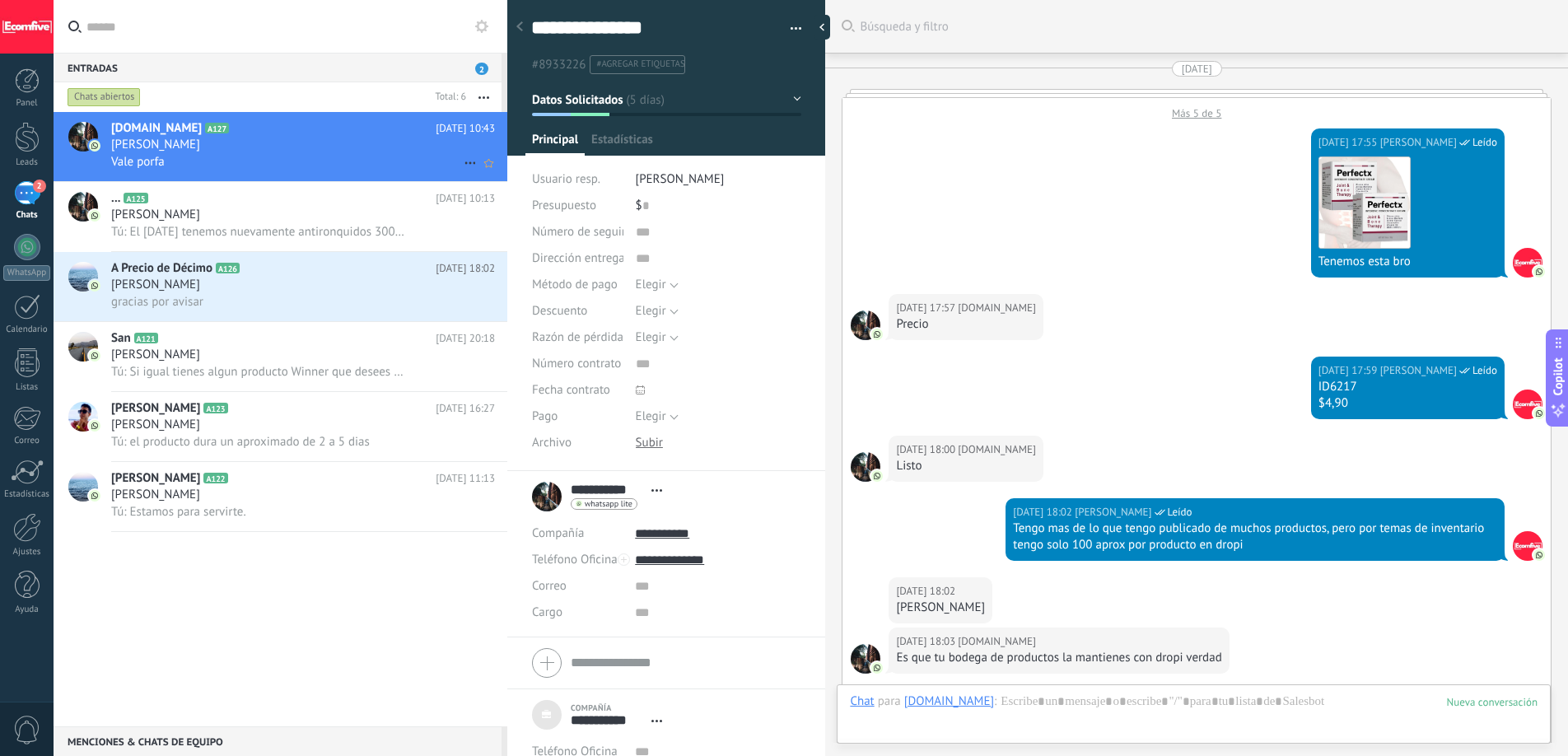
scroll to position [2626, 0]
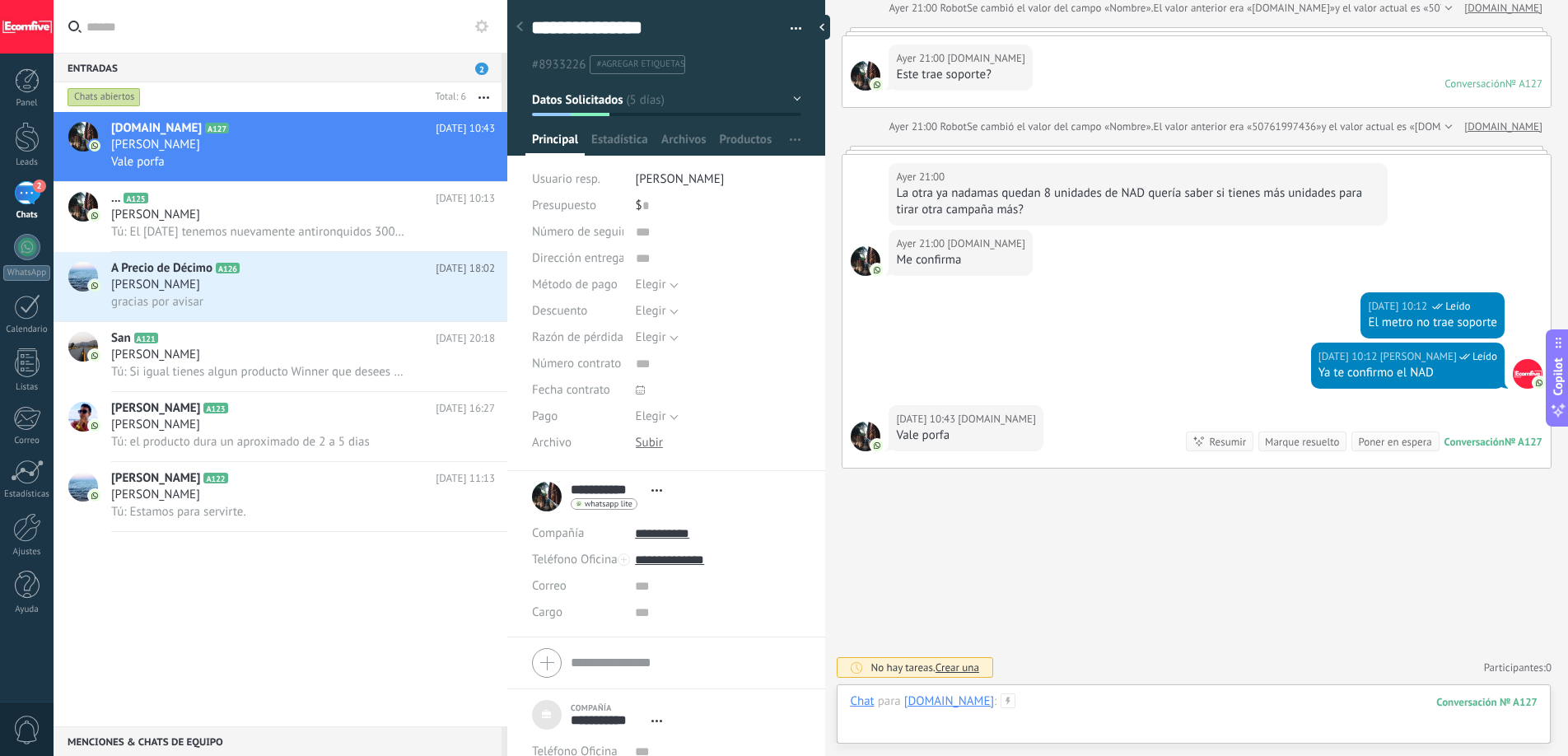
click at [1039, 712] on div at bounding box center [1193, 718] width 687 height 50
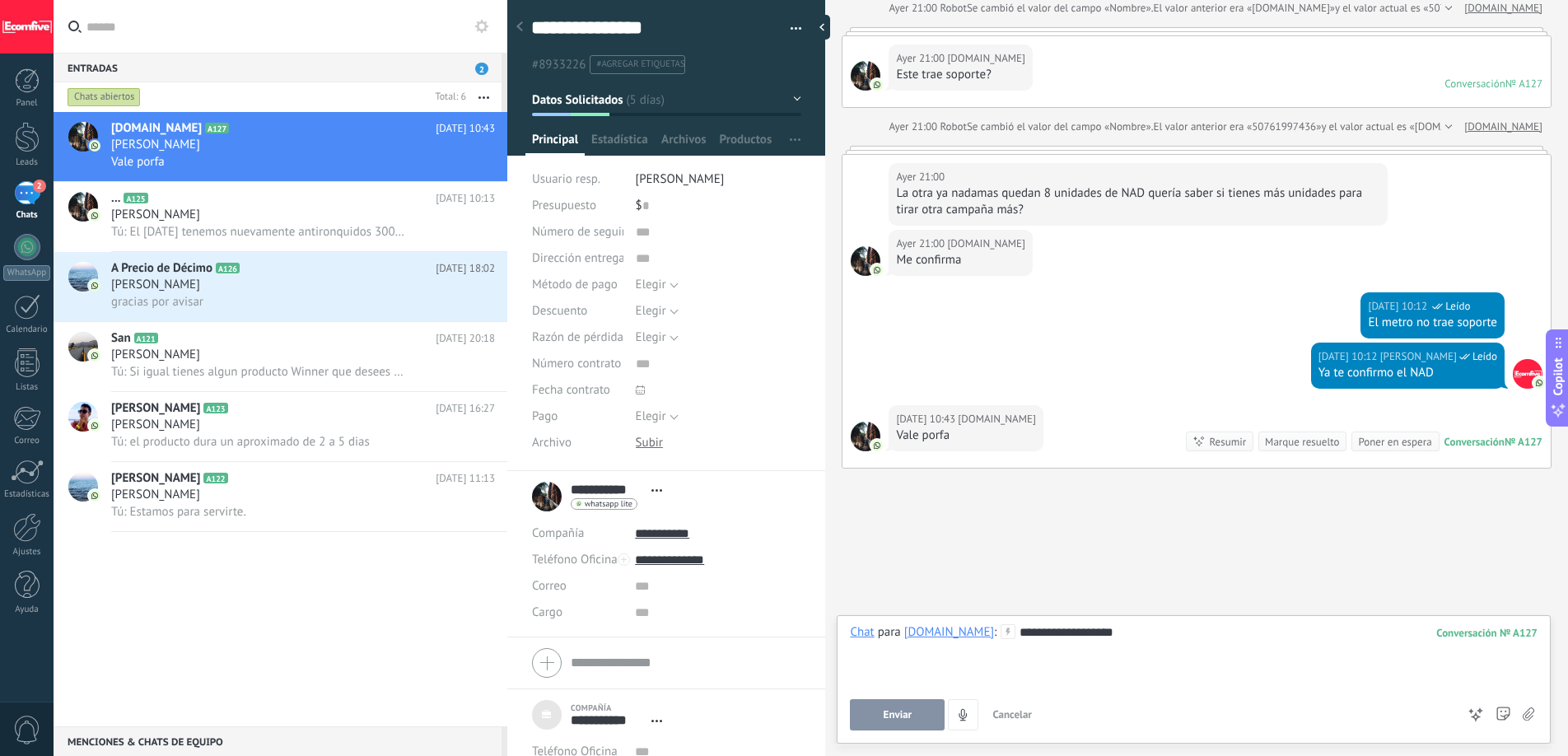
click at [902, 709] on span "Enviar" at bounding box center [898, 715] width 29 height 11
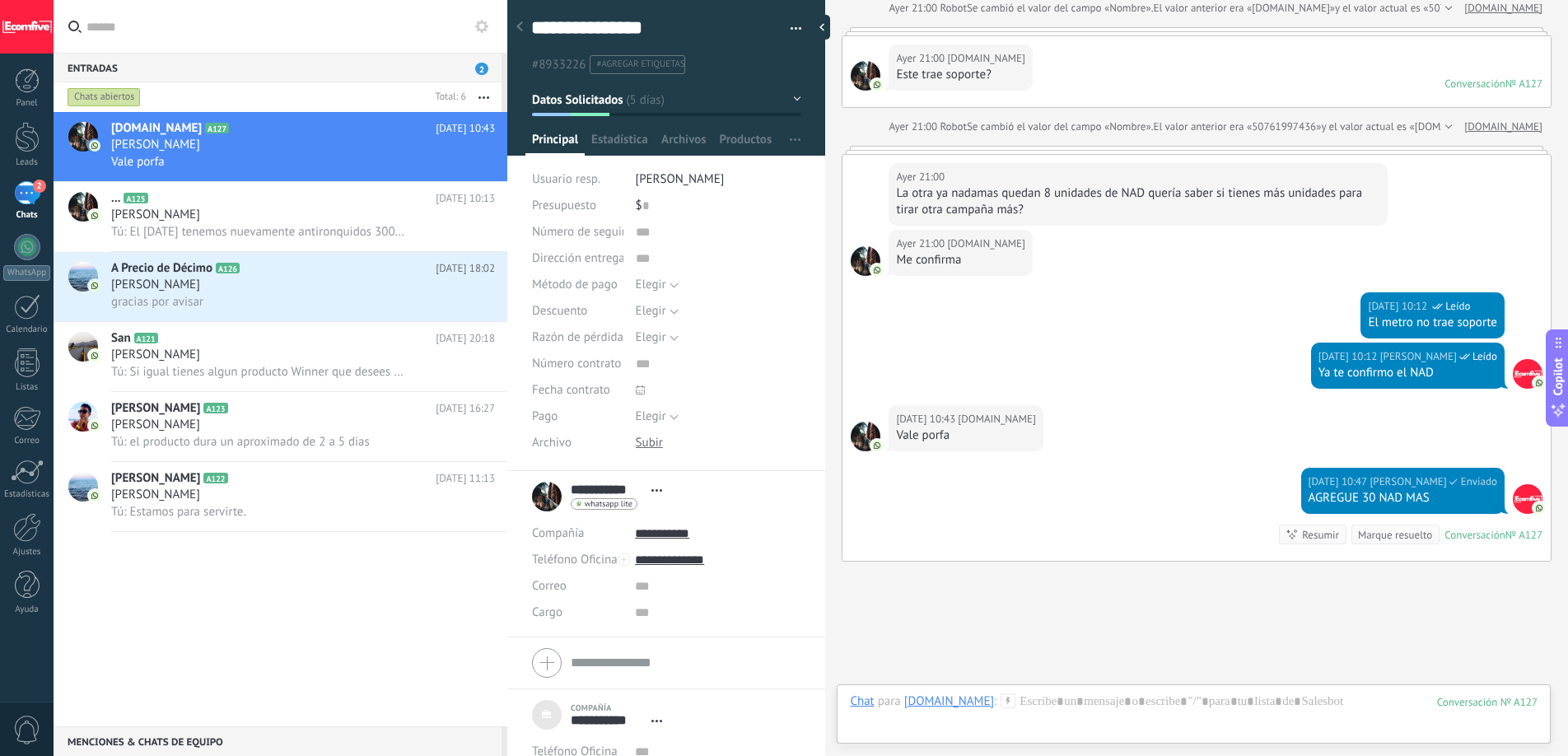
scroll to position [2719, 0]
